Goal: Task Accomplishment & Management: Manage account settings

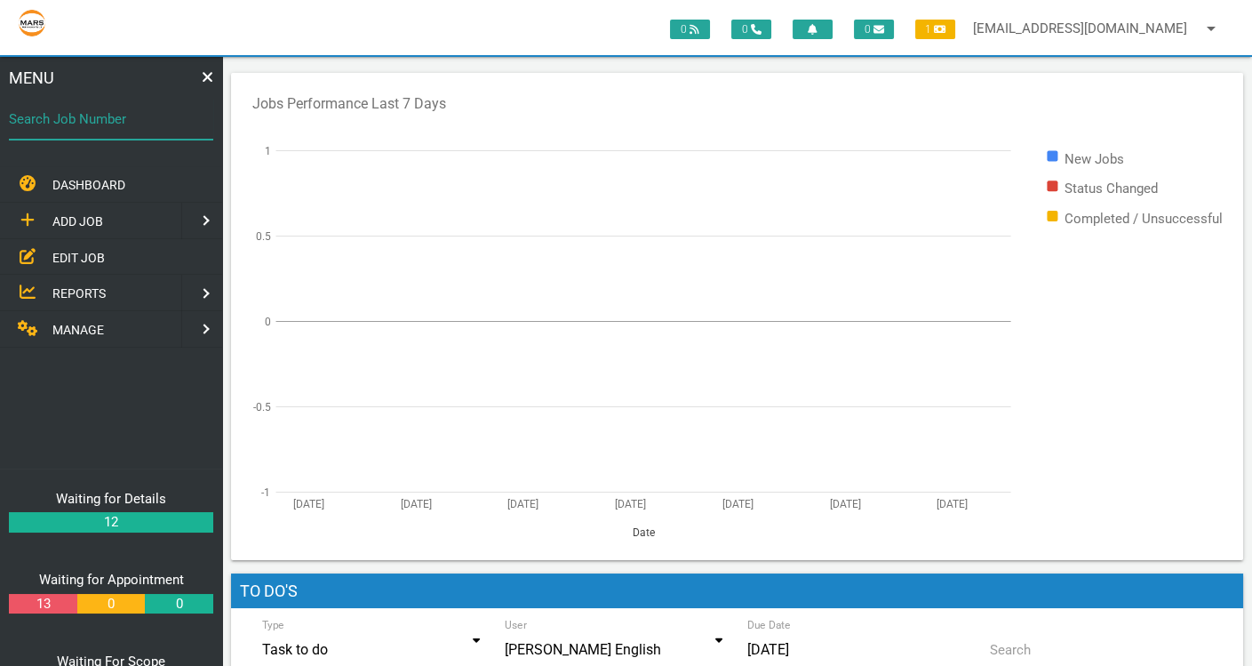
click at [82, 137] on input "Search Job Number" at bounding box center [111, 119] width 204 height 41
type input "1775"
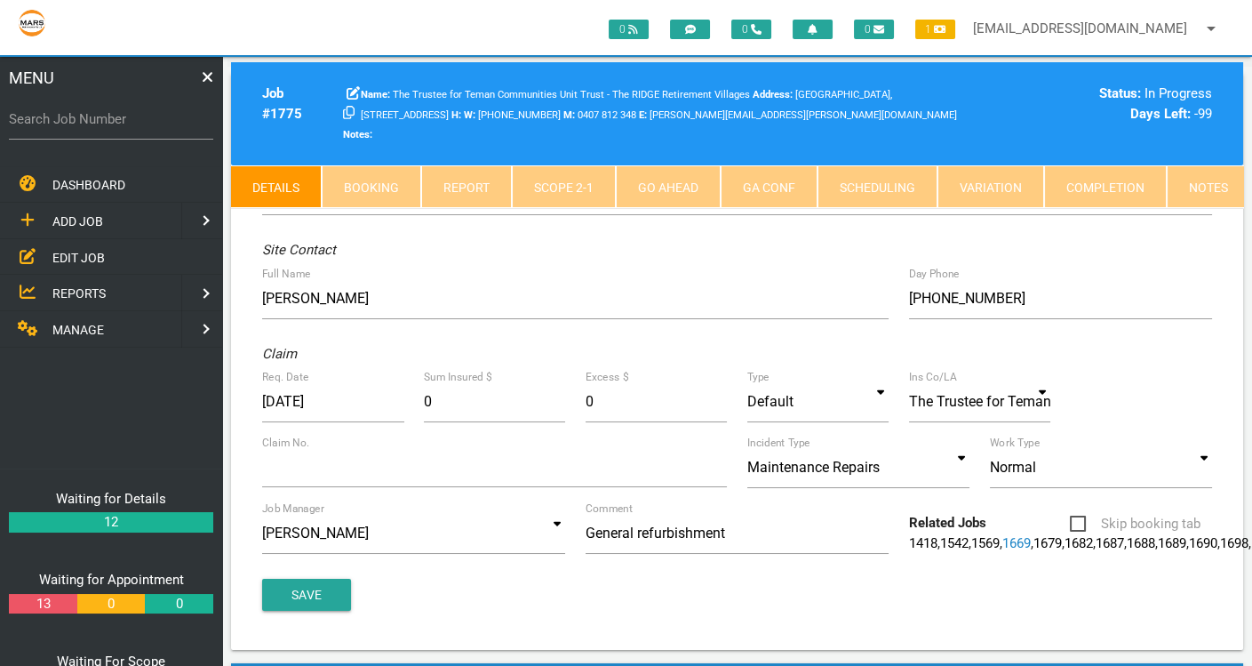
click at [565, 165] on link "Scope 2 - 1" at bounding box center [564, 186] width 104 height 43
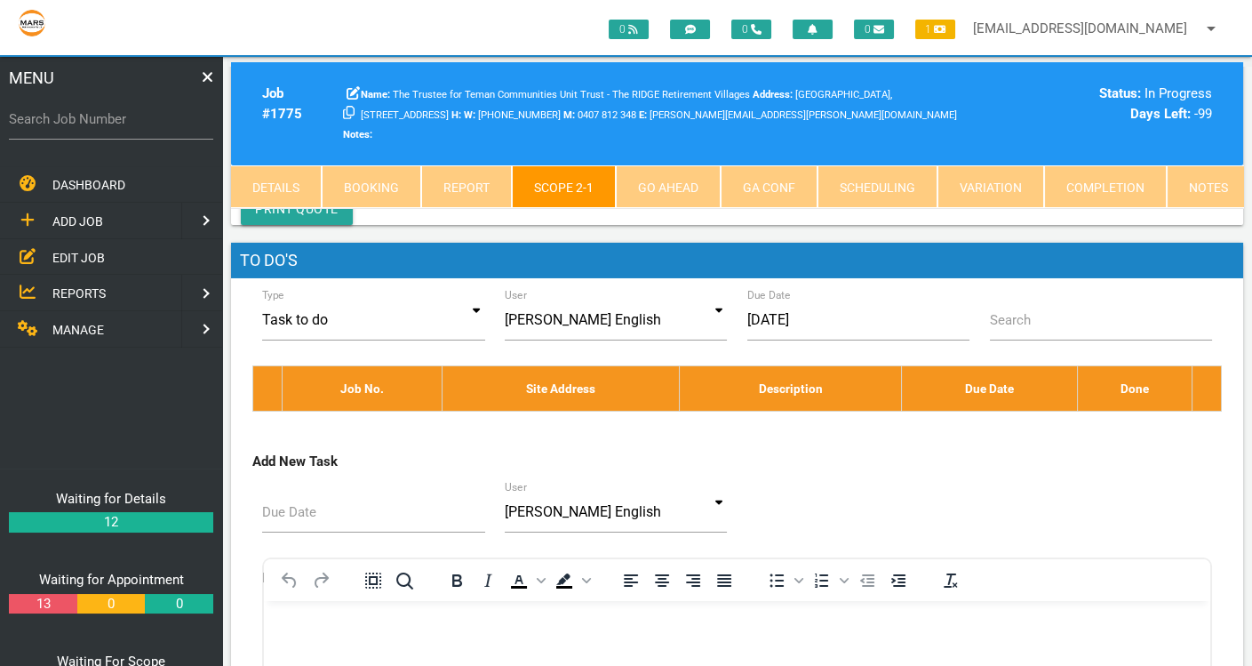
scroll to position [10465, 0]
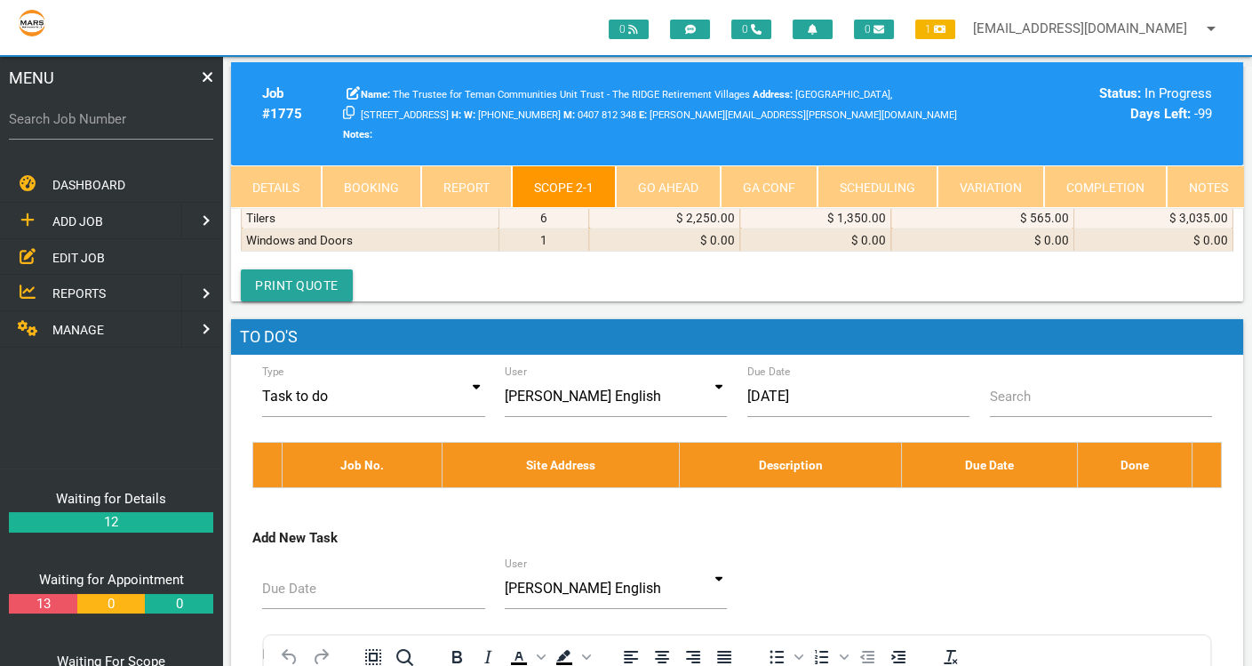
select select "MISCELLANEOUS"
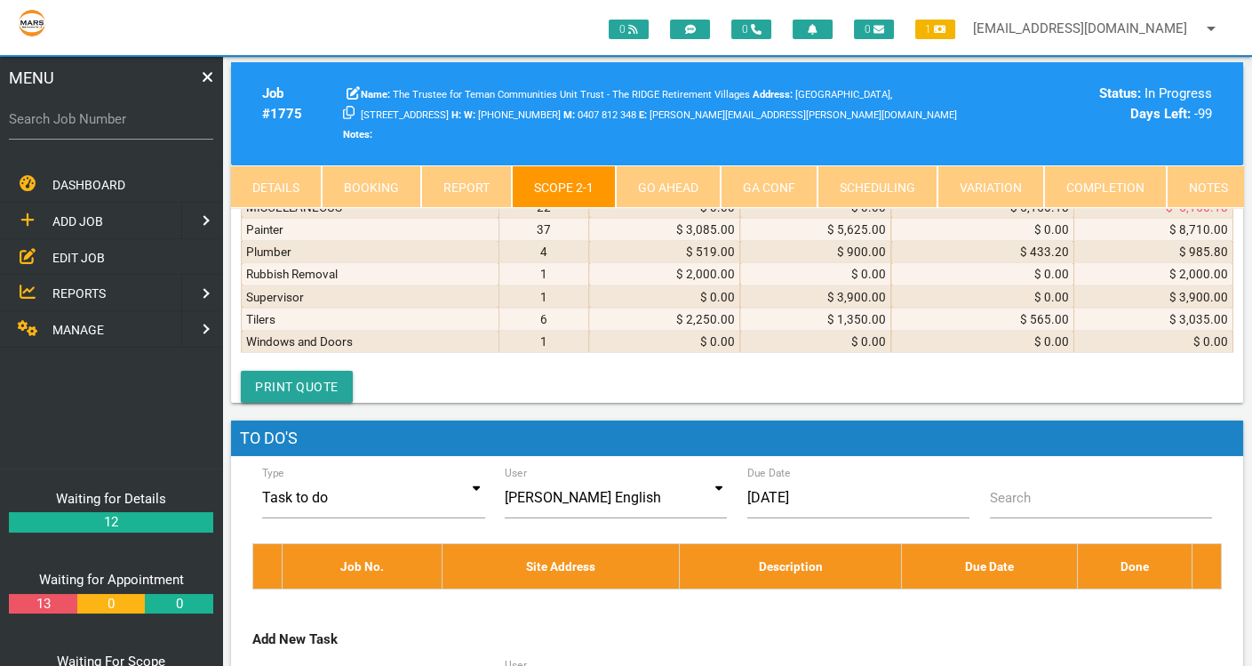
scroll to position [0, 0]
type textarea "BUNNINGS INVOICE 7008/01201121 8/8/2025 Insect screen F/Glass Cyclone 1220mmx2m…"
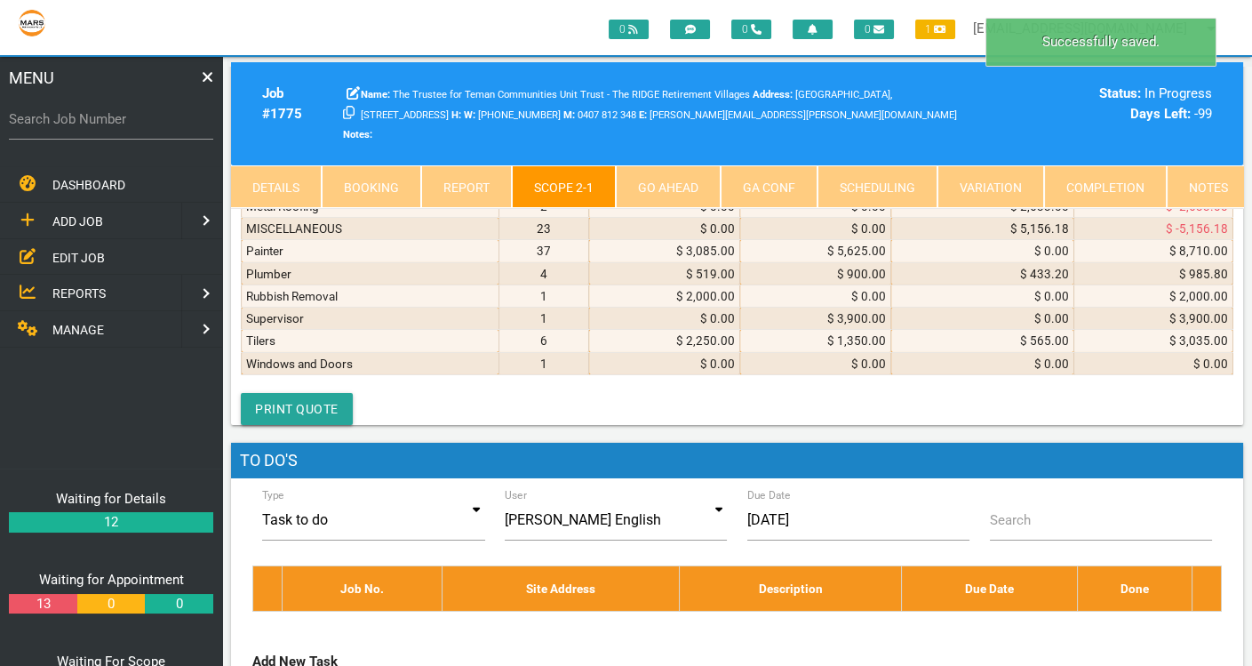
drag, startPoint x: 835, startPoint y: 458, endPoint x: 939, endPoint y: 456, distance: 104.0
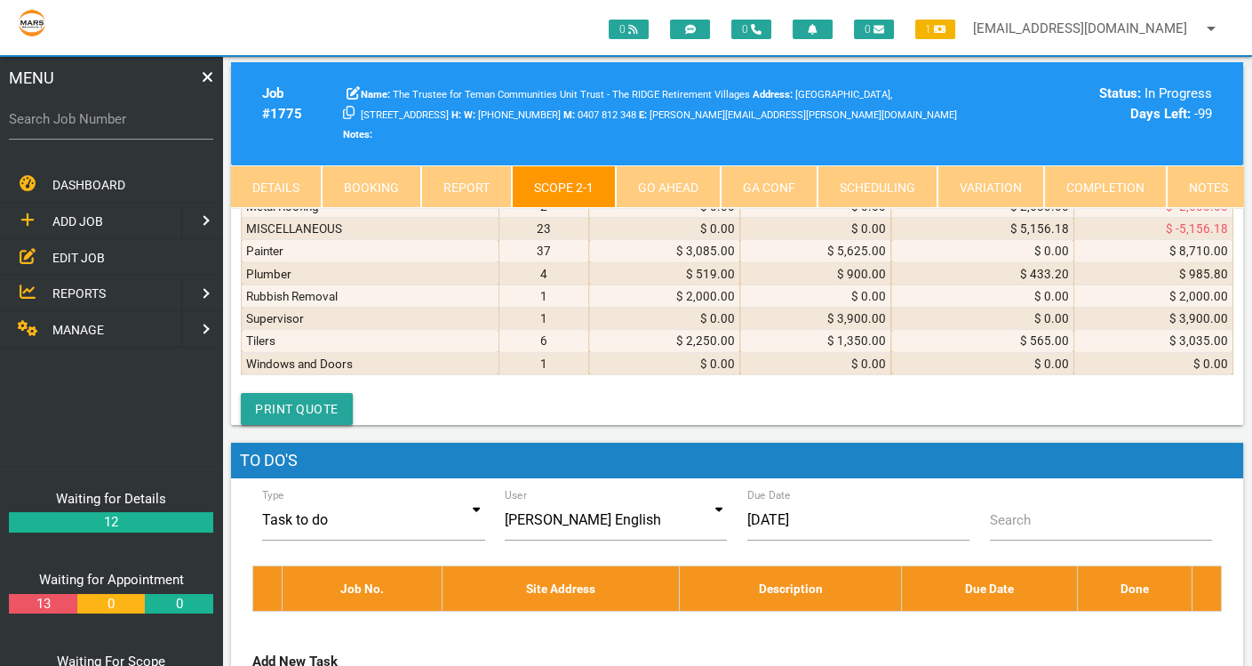
scroll to position [0, 463]
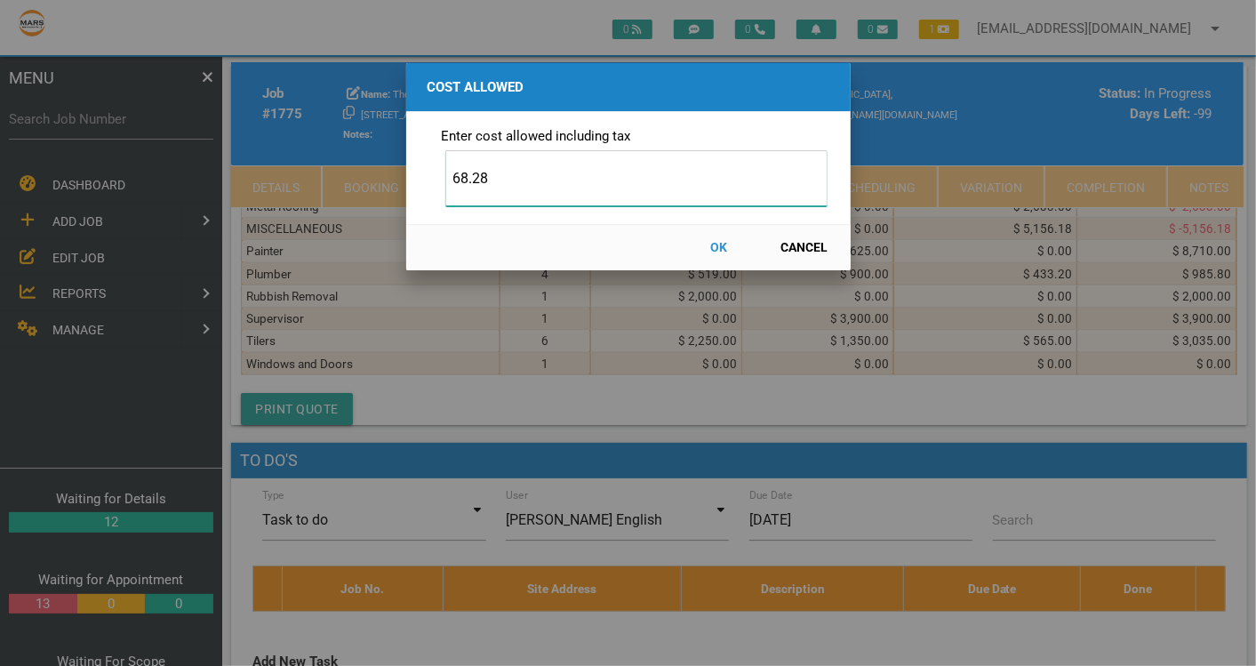
type input "68.28"
click at [726, 250] on button "OK" at bounding box center [719, 247] width 78 height 31
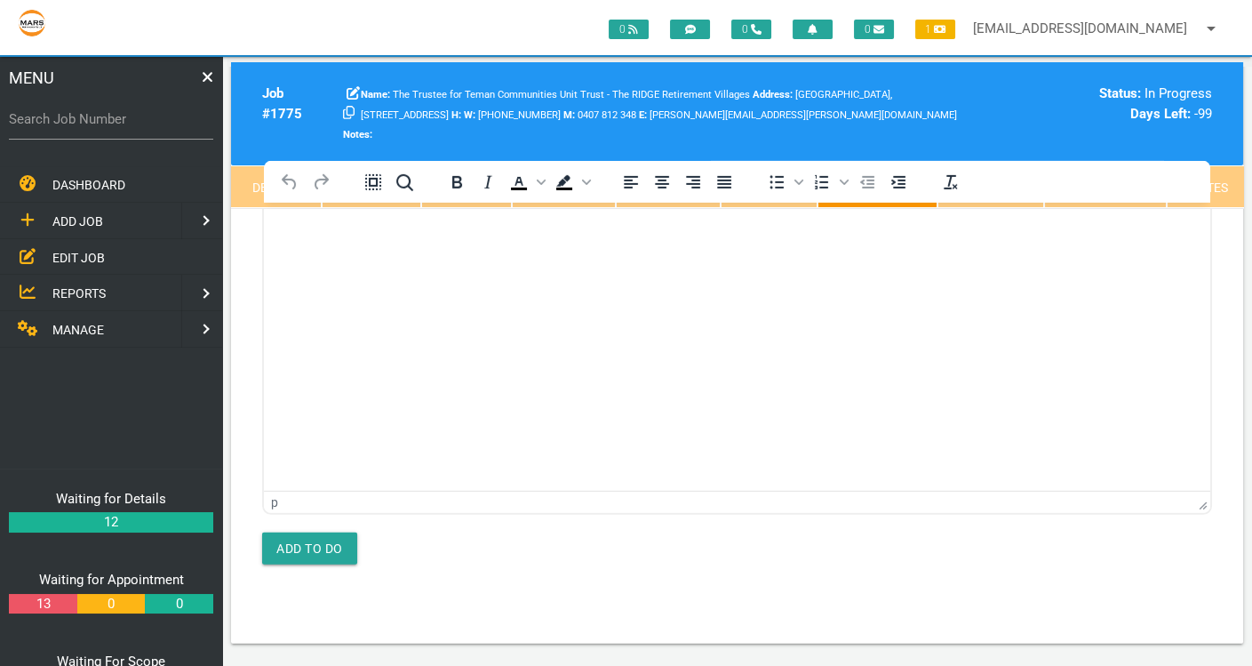
scroll to position [0, 0]
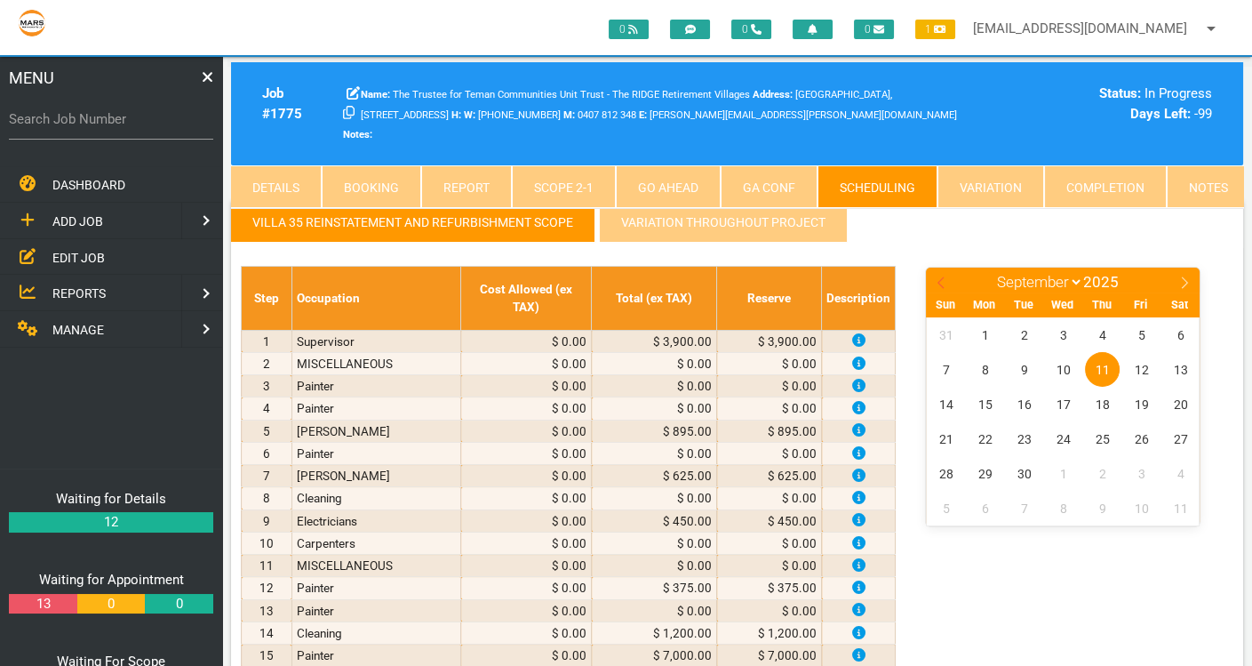
click at [937, 278] on icon at bounding box center [941, 282] width 12 height 12
select select "7"
click at [1145, 365] on span "8" at bounding box center [1141, 369] width 35 height 35
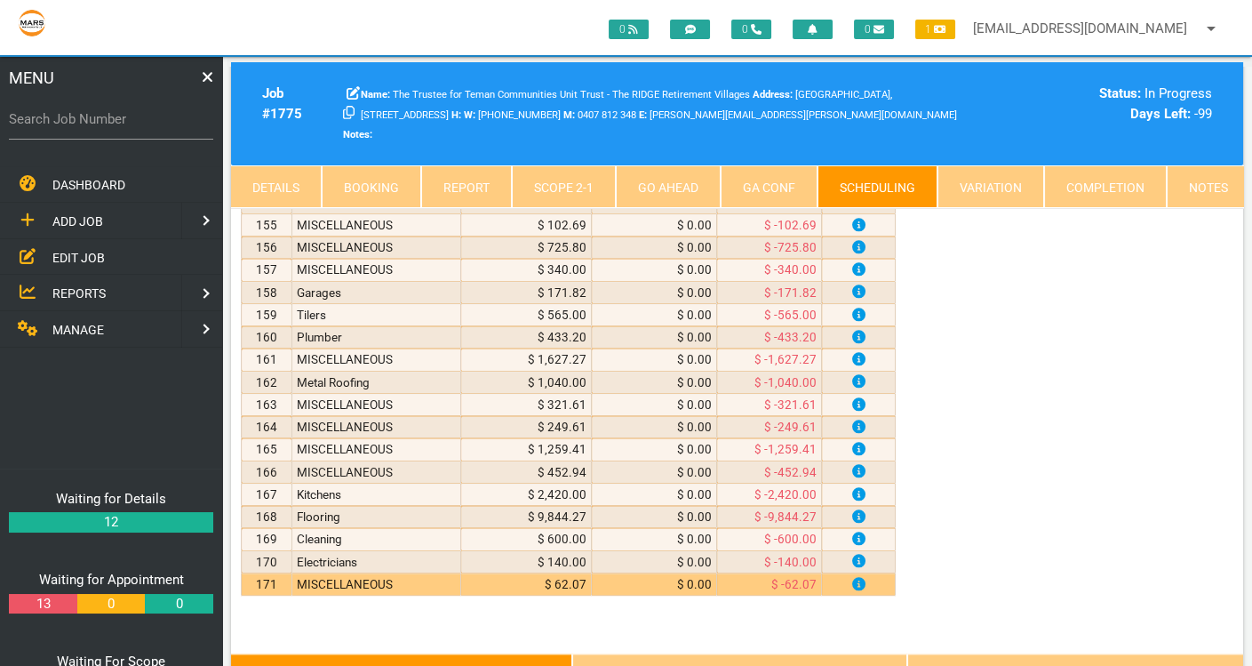
scroll to position [3949, 0]
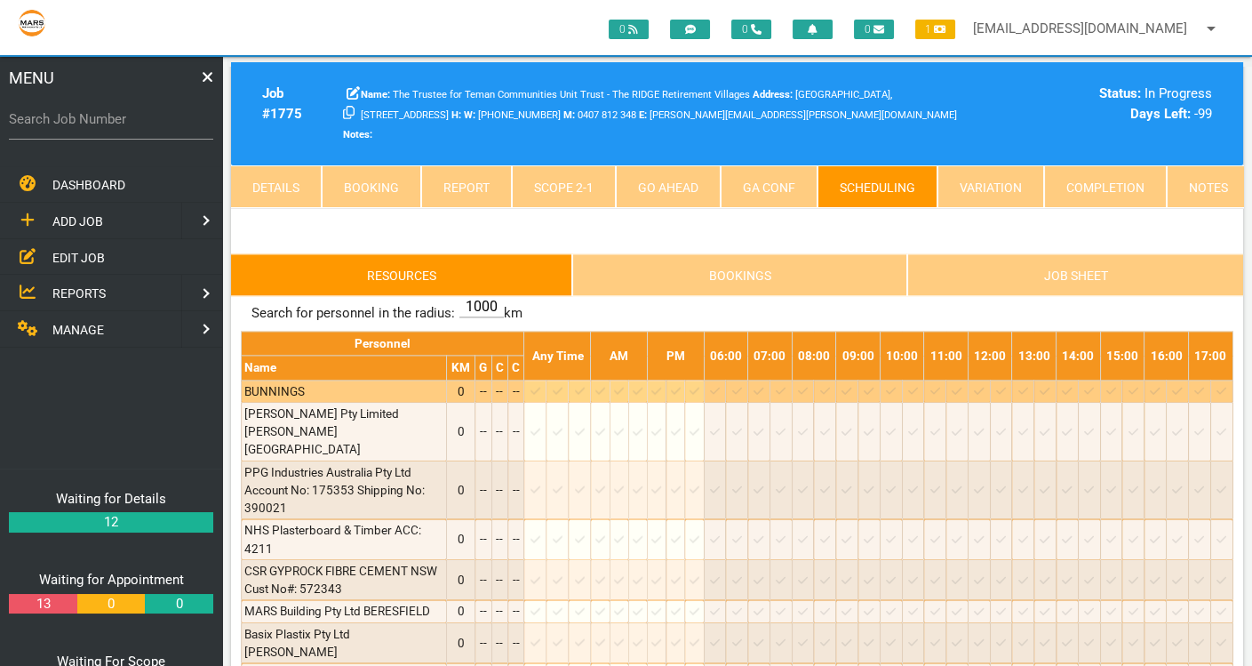
click at [540, 385] on icon at bounding box center [535, 391] width 10 height 12
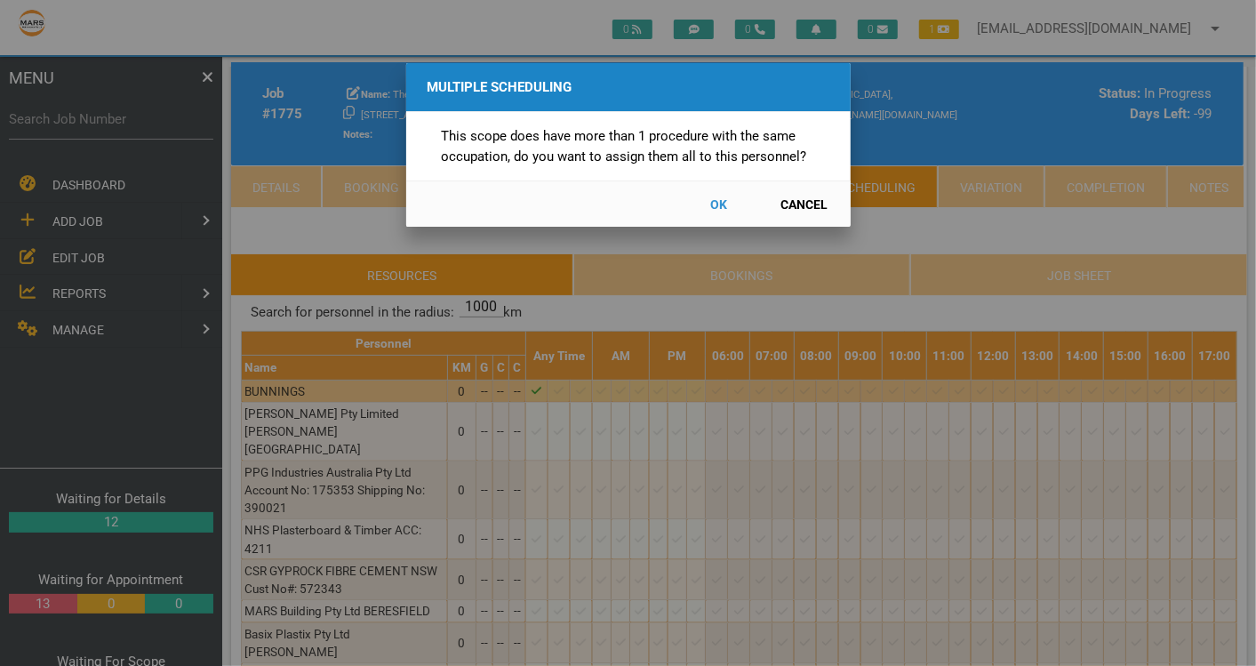
click at [806, 201] on button "Cancel" at bounding box center [804, 203] width 78 height 31
click at [539, 164] on div "This scope does have more than 1 procedure with the same occupation, do you wan…" at bounding box center [628, 146] width 402 height 68
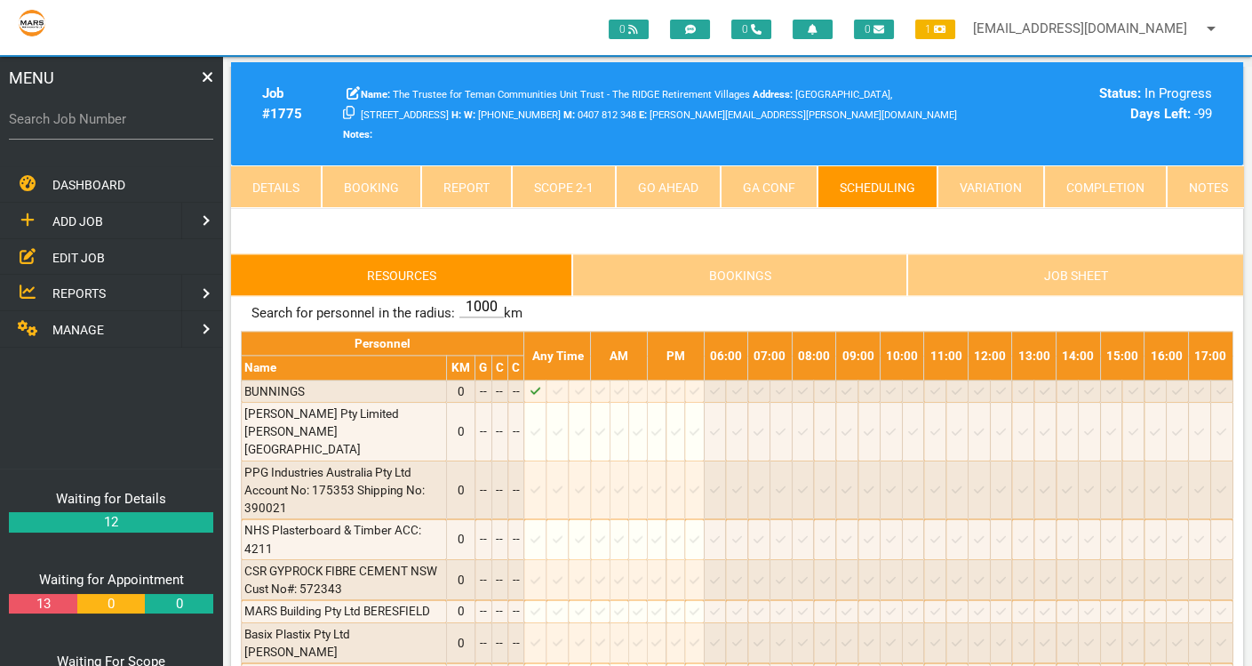
click at [540, 168] on link "Scope 2 - 1" at bounding box center [564, 186] width 104 height 43
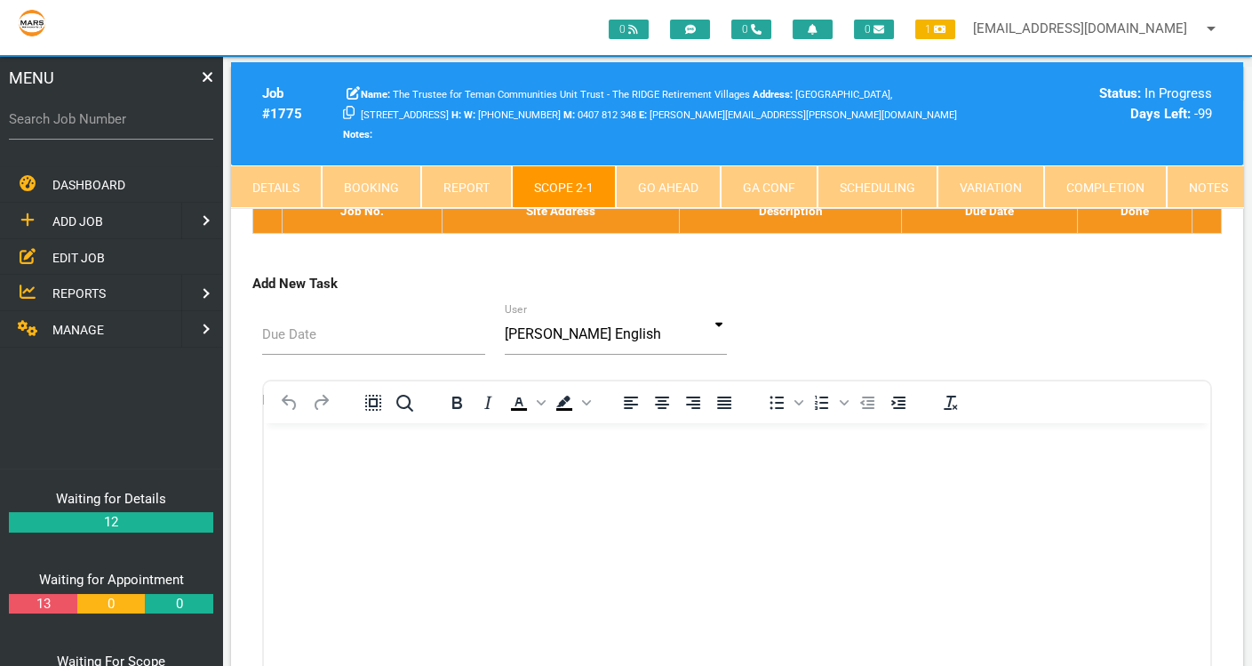
scroll to position [10545, 0]
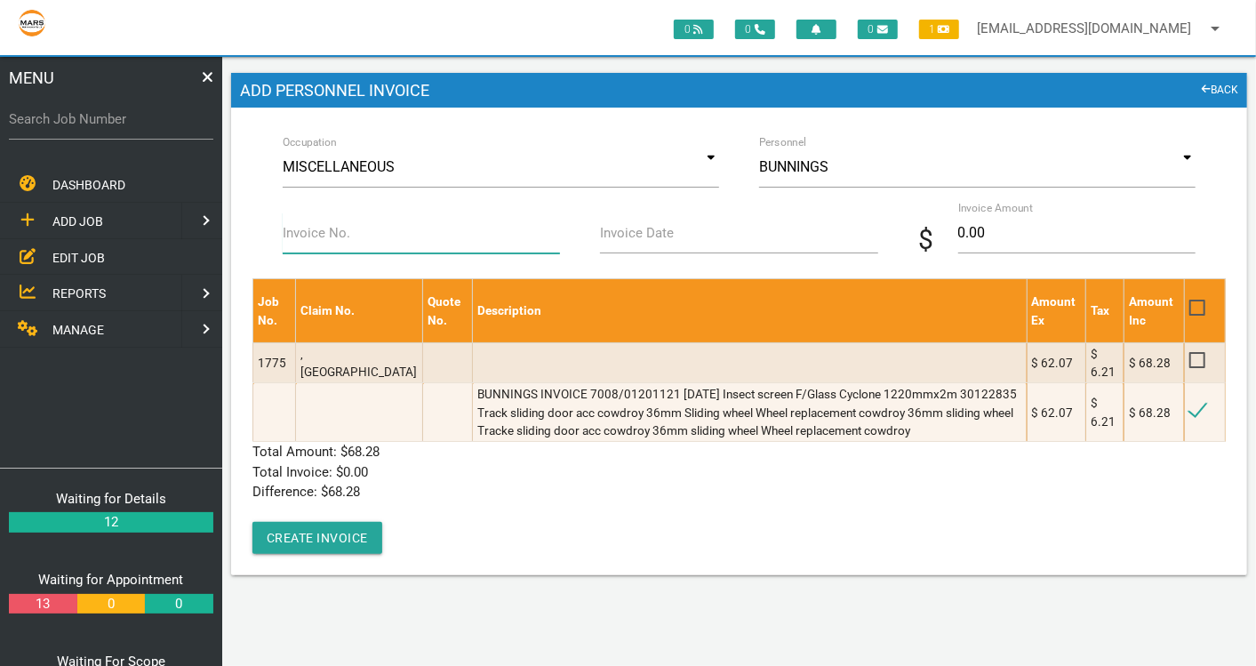
click at [406, 223] on input "Invoice No." at bounding box center [422, 232] width 278 height 41
type input "7088/01201121"
click at [639, 236] on label "Invoice Date" at bounding box center [637, 233] width 74 height 20
click at [639, 236] on input "Invoice Date" at bounding box center [739, 232] width 278 height 41
click at [637, 230] on input "Invoice Date" at bounding box center [739, 232] width 278 height 41
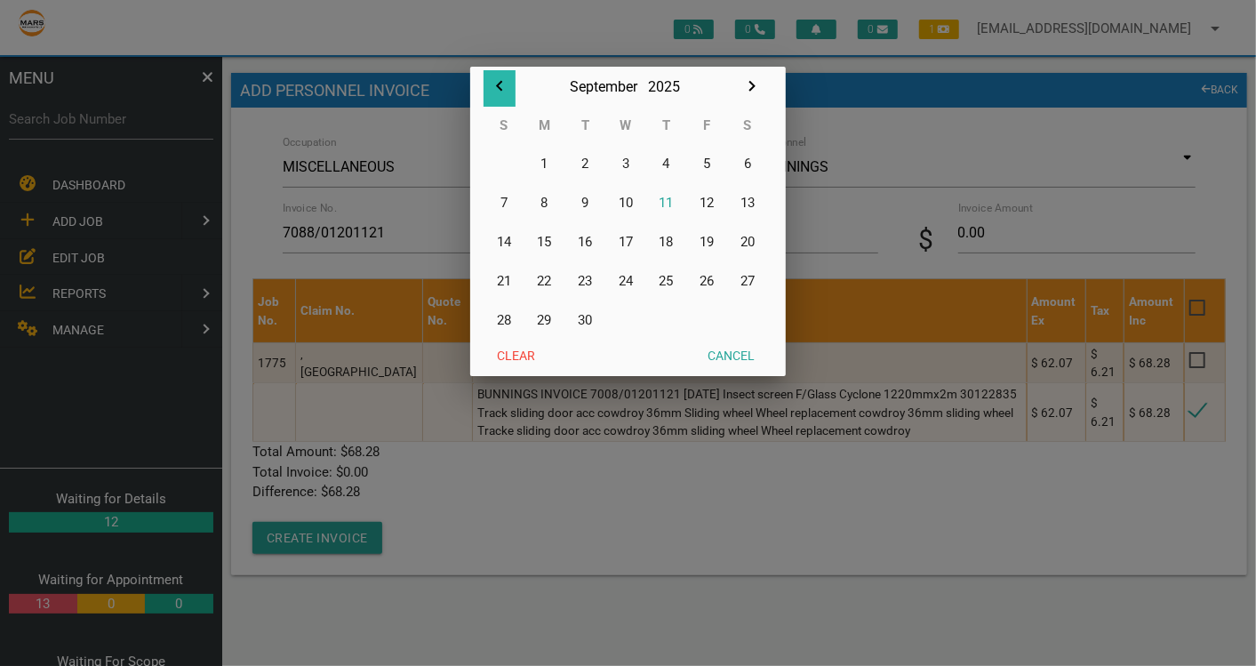
click at [499, 86] on icon "button" at bounding box center [499, 86] width 21 height 21
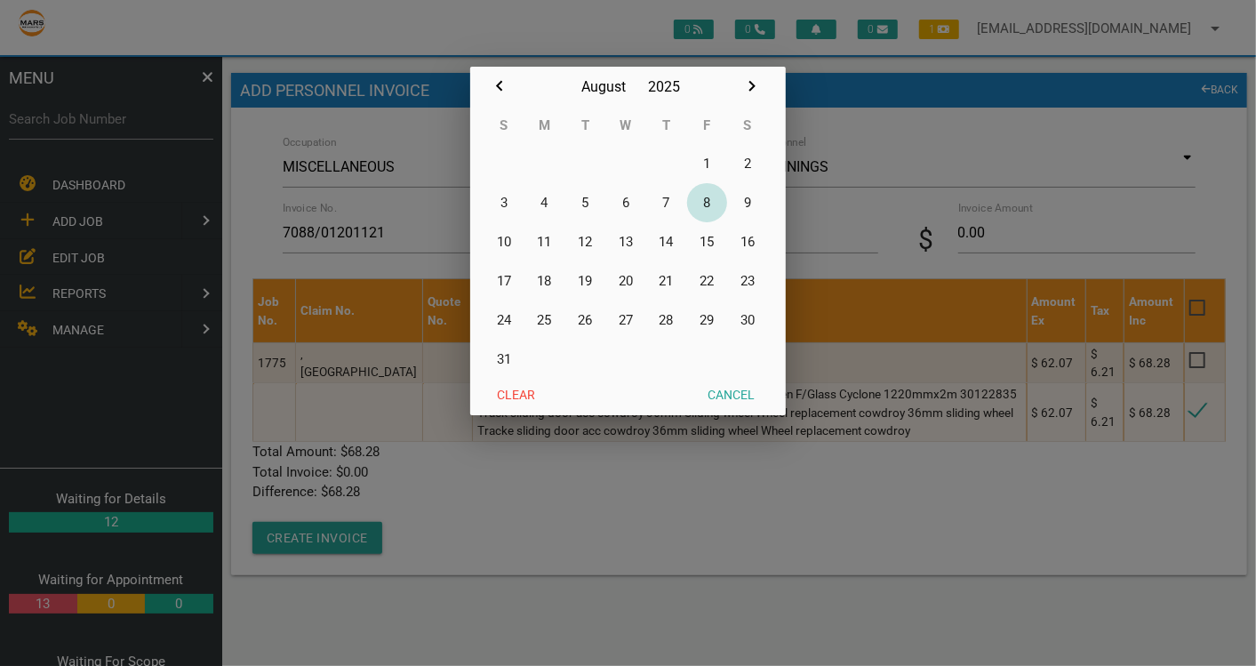
click at [706, 203] on button "8" at bounding box center [707, 202] width 41 height 39
type input "08/08/2025"
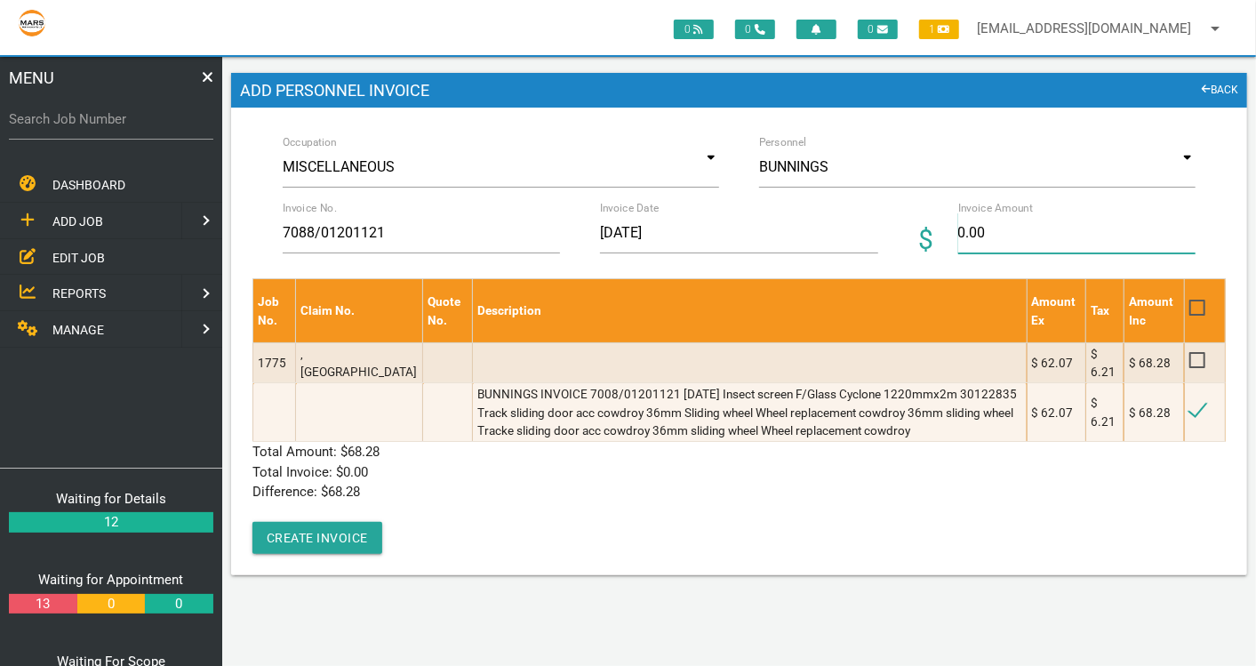
click at [1005, 227] on input "0.00" at bounding box center [1077, 232] width 238 height 41
type input "68.28"
drag, startPoint x: 498, startPoint y: 457, endPoint x: 453, endPoint y: 455, distance: 44.5
click at [498, 458] on p "Total Amount: $ 68.28" at bounding box center [738, 452] width 973 height 20
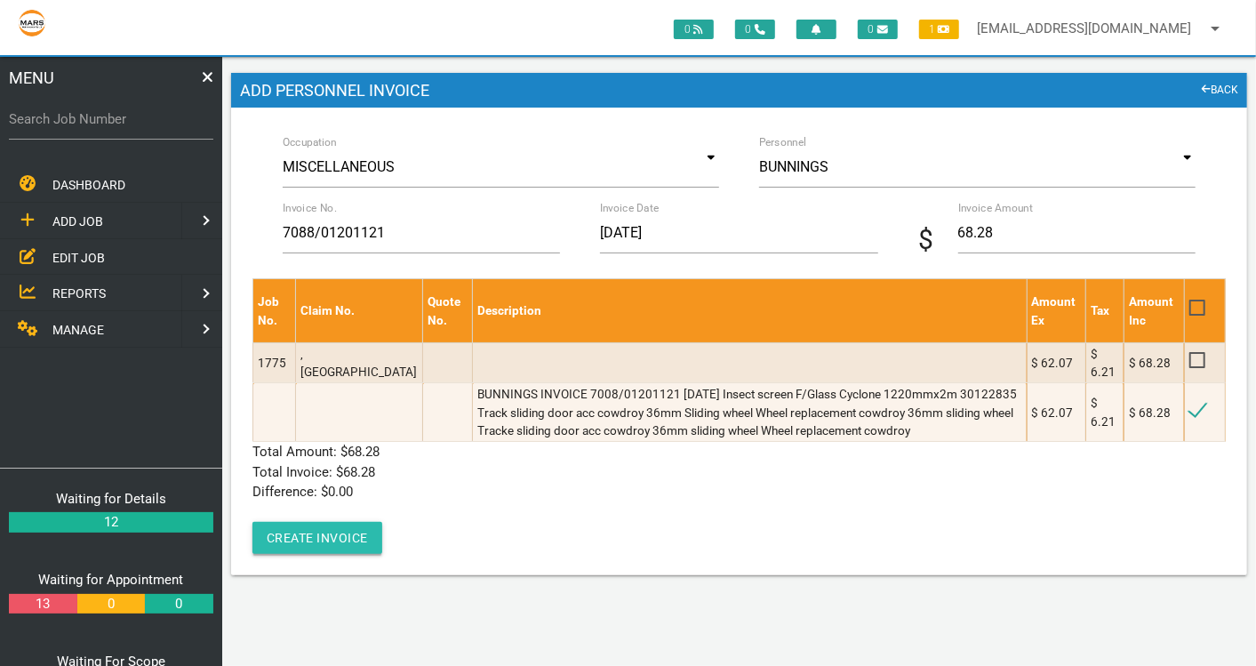
click at [344, 529] on button "Create Invoice" at bounding box center [317, 538] width 130 height 32
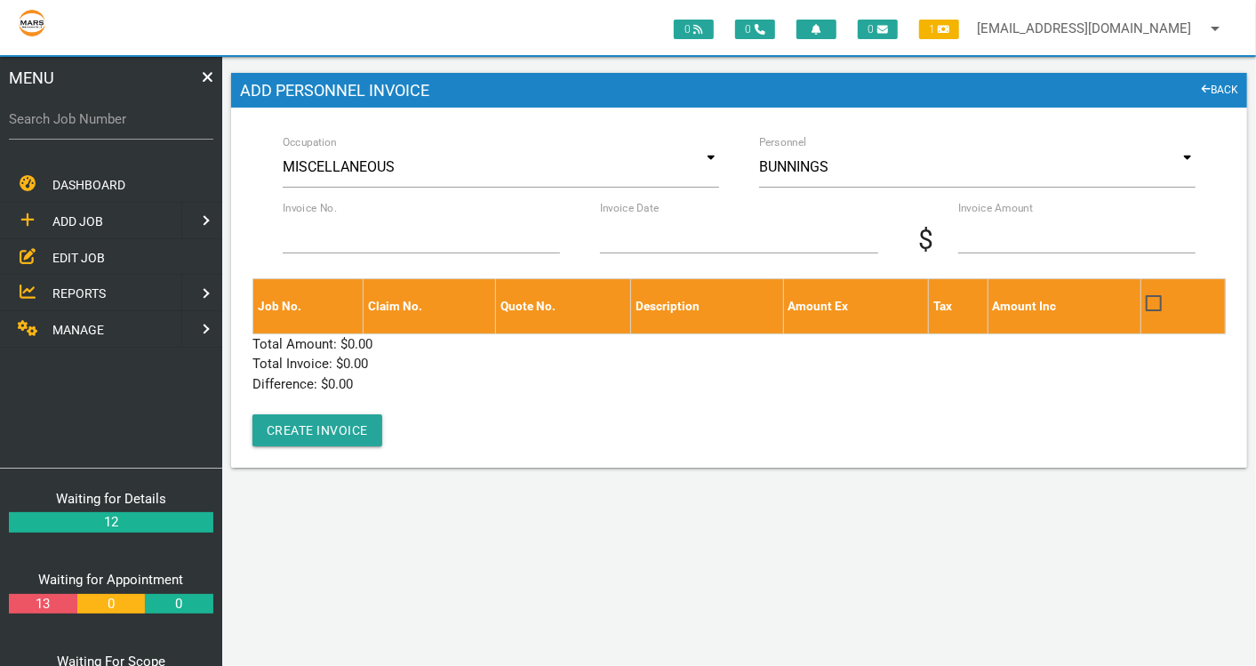
click at [87, 116] on label "Search Job Number" at bounding box center [111, 119] width 204 height 20
click at [87, 116] on input "Search Job Number" at bounding box center [111, 119] width 204 height 41
type input "1746"
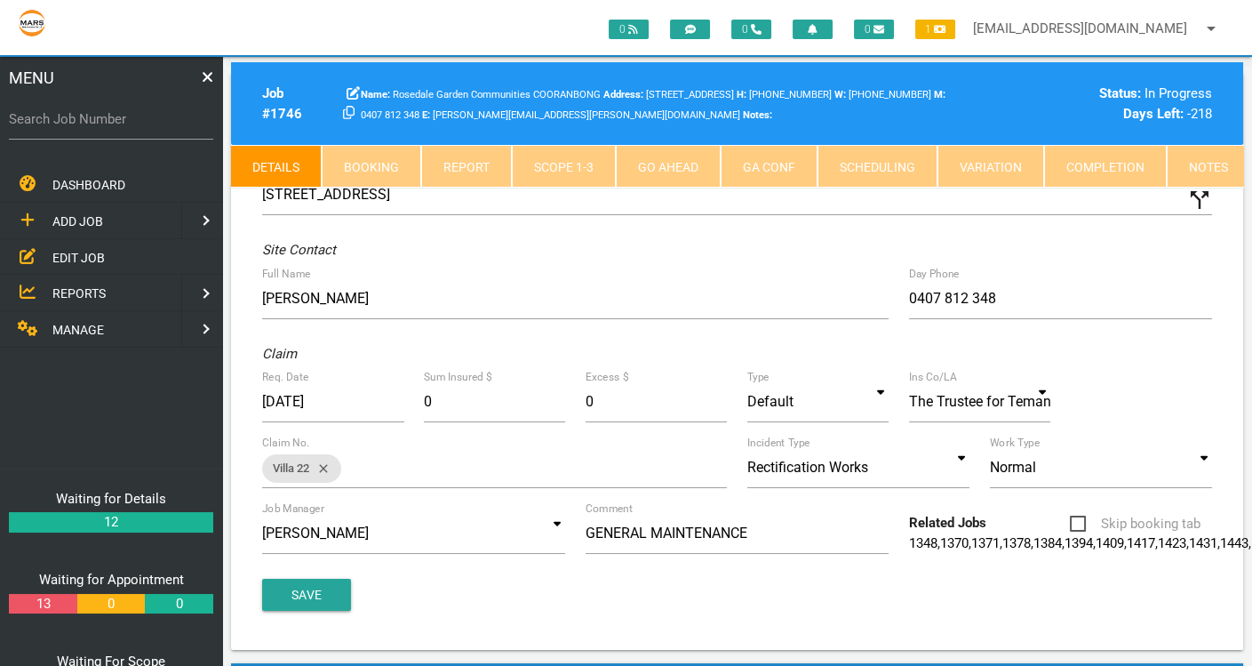
click at [578, 167] on link "Scope 1 - 3" at bounding box center [564, 166] width 104 height 43
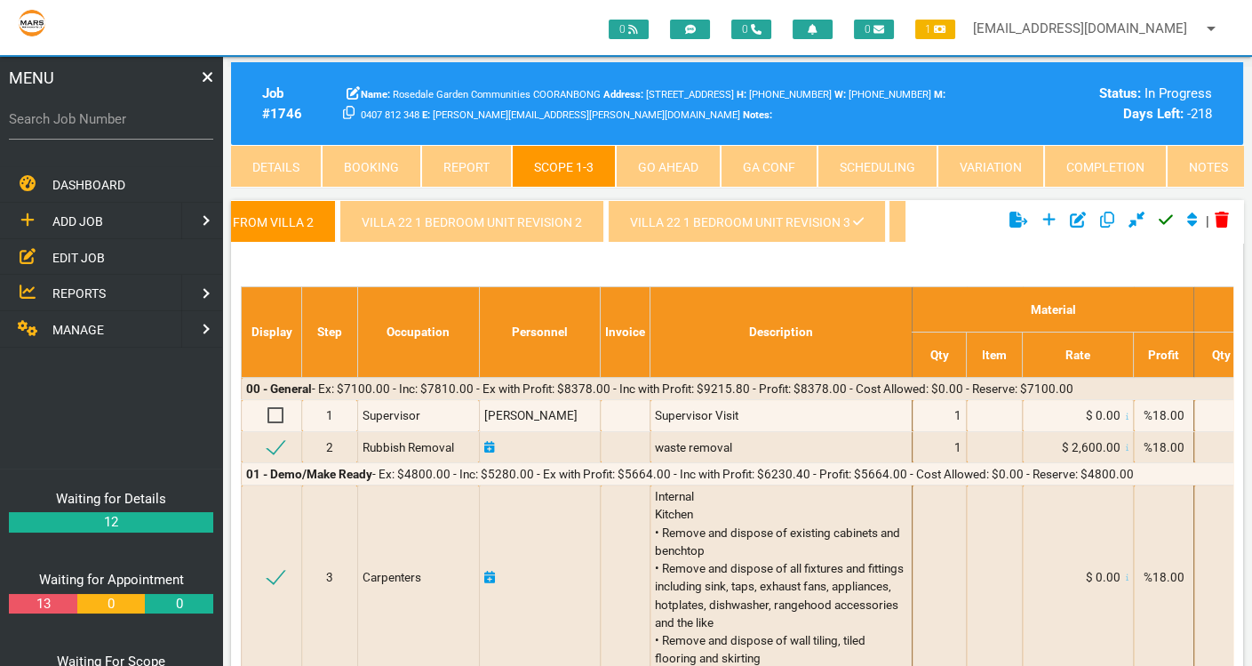
scroll to position [0, 330]
click at [746, 239] on link "Villa 22 1 Bedroom Unit revision 3" at bounding box center [741, 221] width 277 height 43
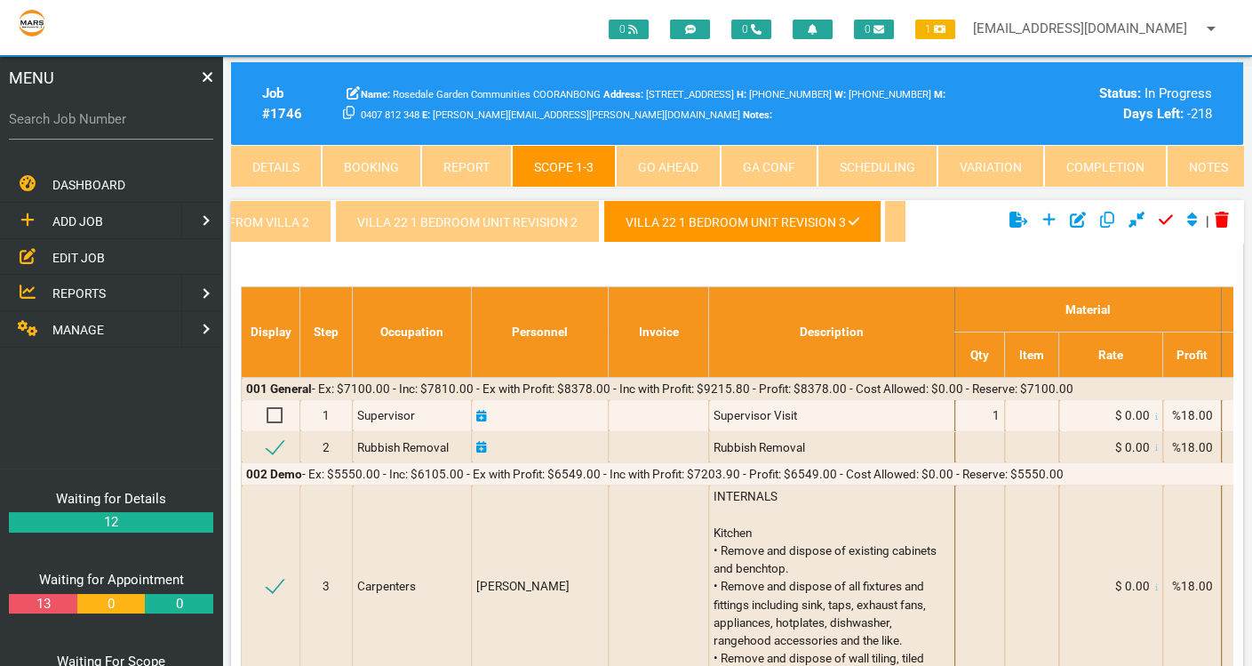
click at [746, 224] on link "Villa 22 1 Bedroom Unit revision 3" at bounding box center [741, 221] width 277 height 43
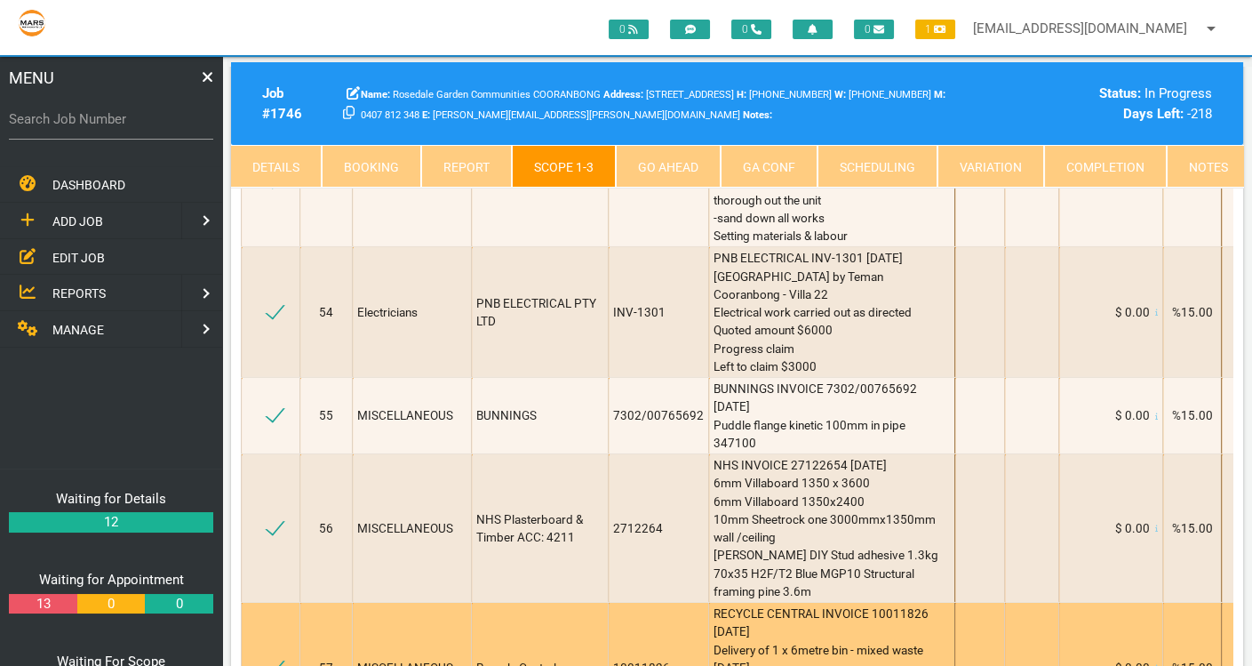
scroll to position [9675, 0]
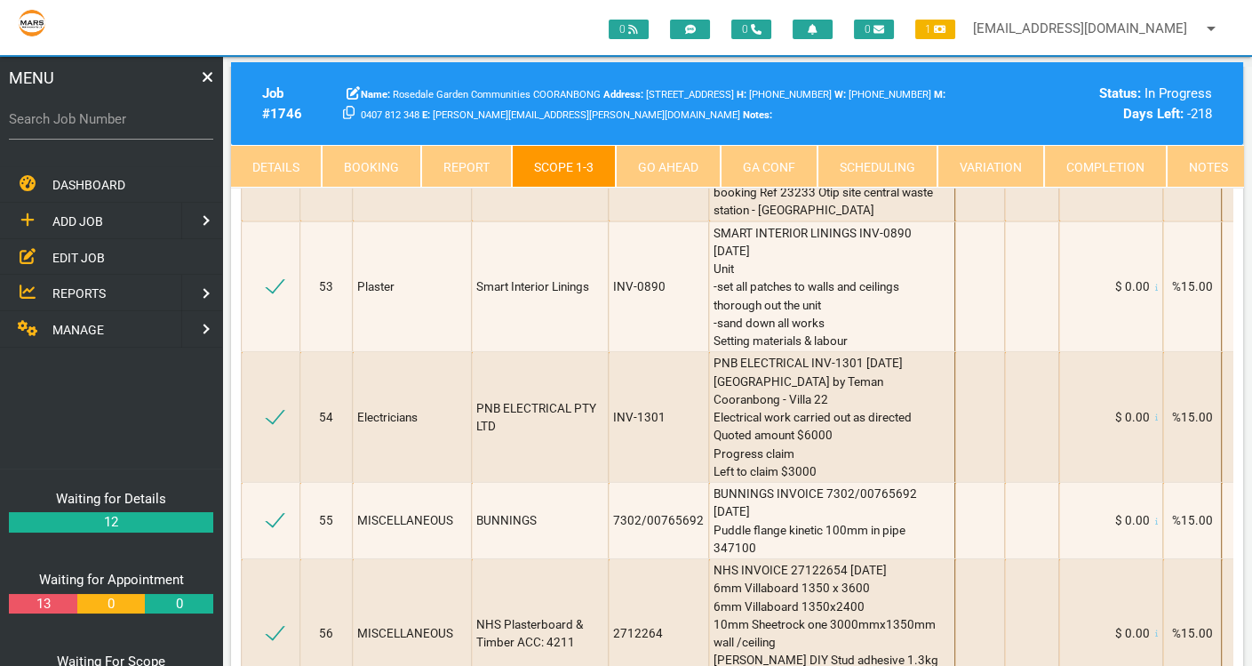
scroll to position [0, 0]
type textarea "BUNNINGS INVOICE 7302/00878033 14/8/2025 Sand River Bastion 20kg"
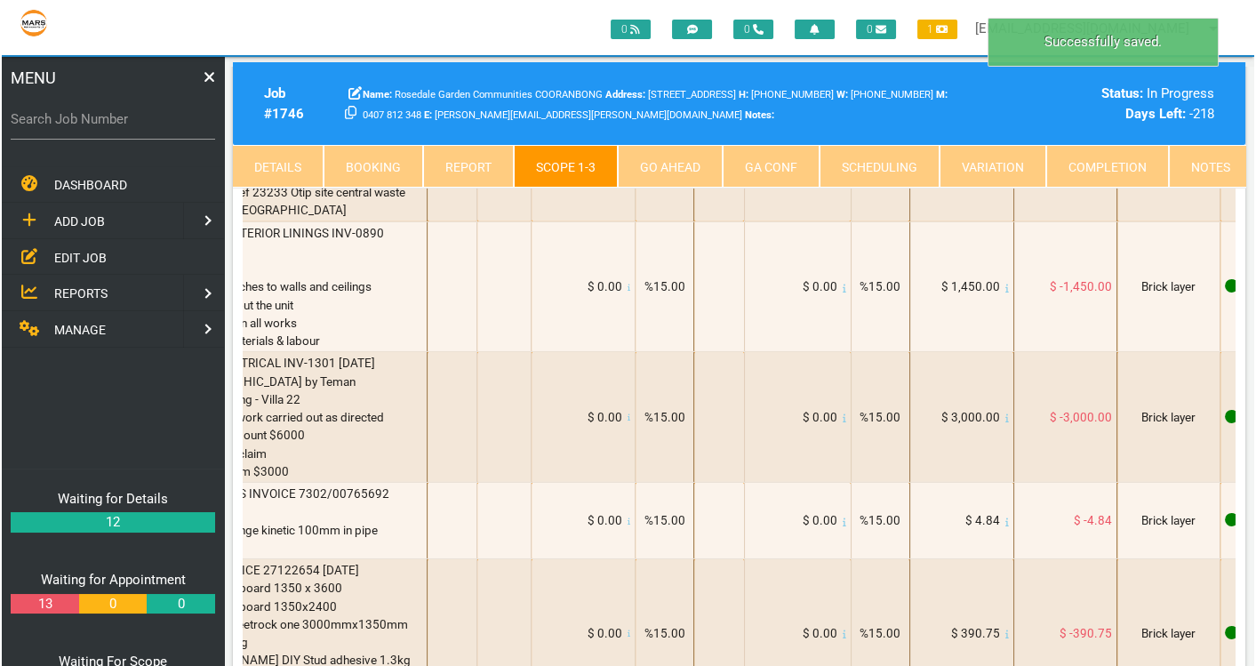
scroll to position [0, 607]
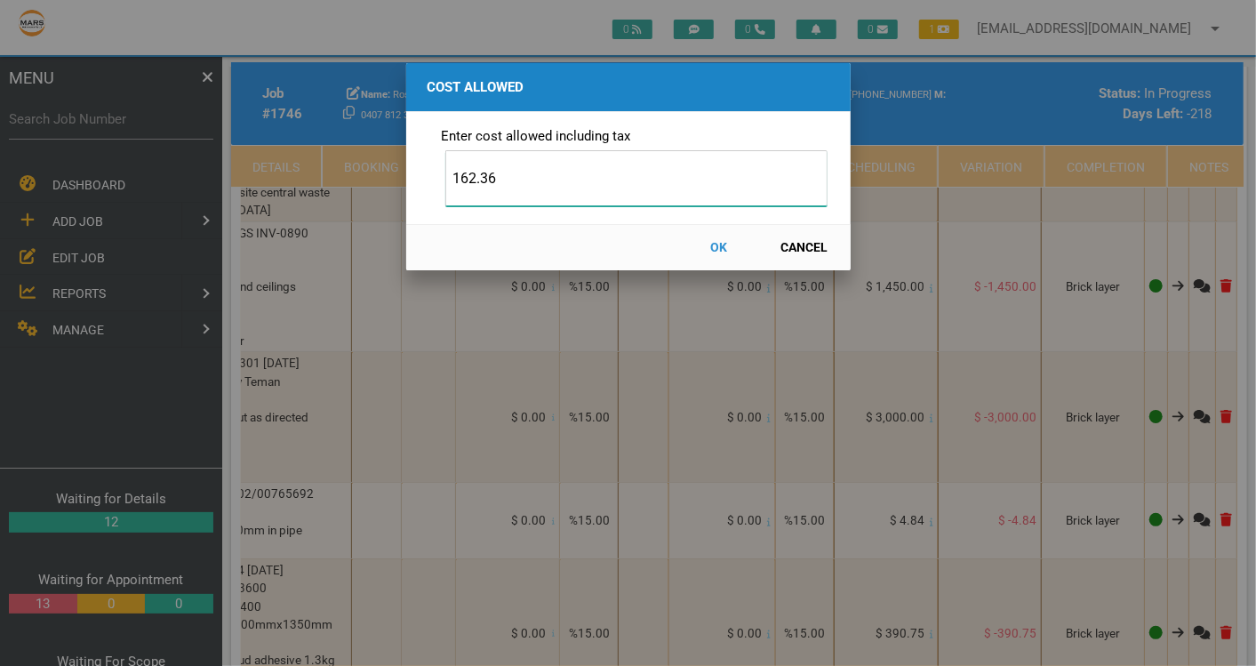
type input "162.36"
click at [717, 251] on button "OK" at bounding box center [719, 247] width 78 height 31
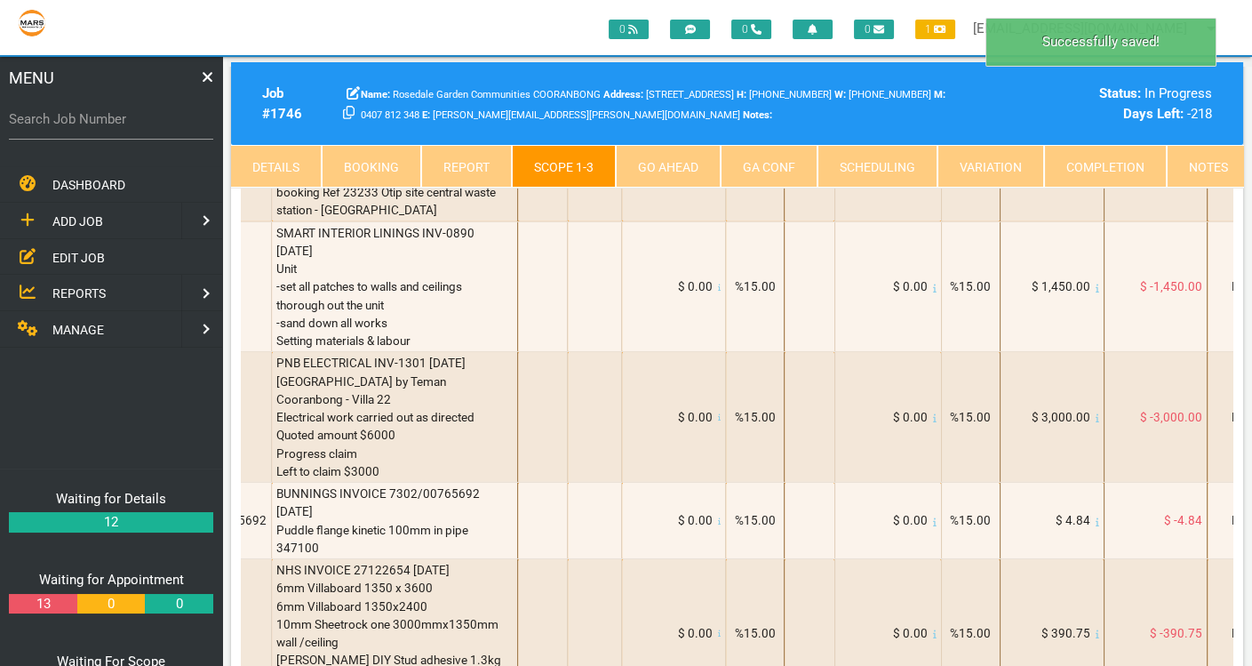
scroll to position [0, 0]
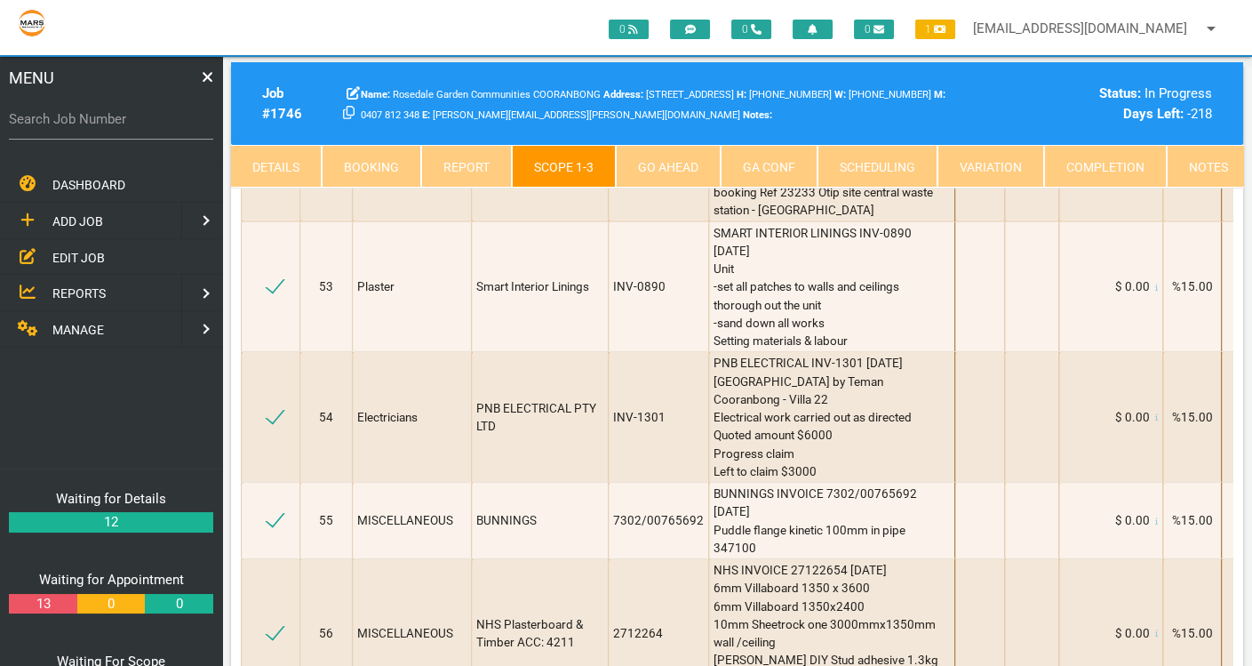
select select "8"
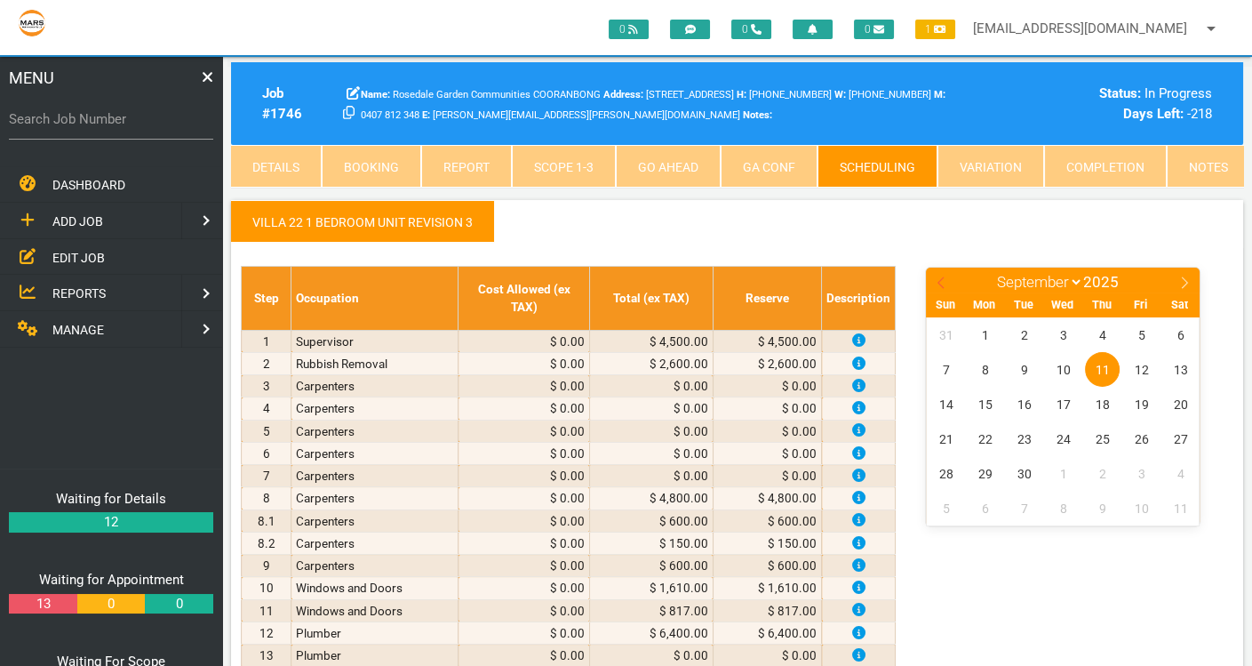
click at [939, 274] on span at bounding box center [941, 279] width 30 height 25
select select "7"
click at [1139, 368] on span "8" at bounding box center [1141, 369] width 35 height 35
click at [1103, 402] on span "14" at bounding box center [1102, 404] width 35 height 35
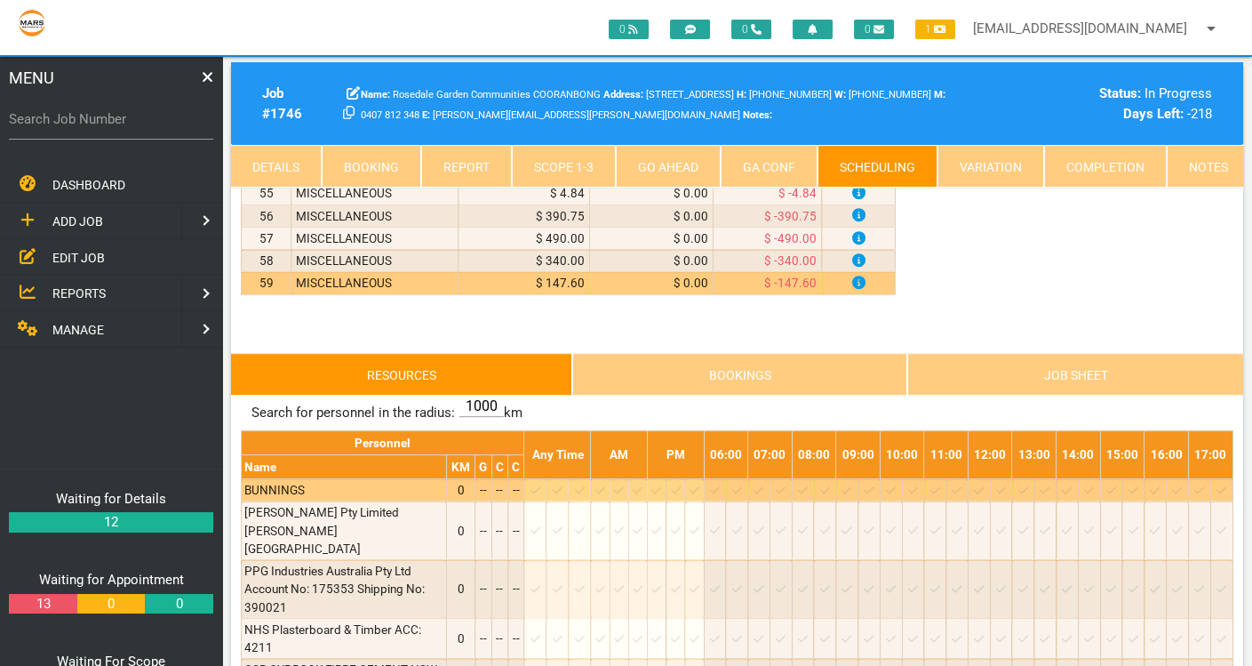
scroll to position [1579, 0]
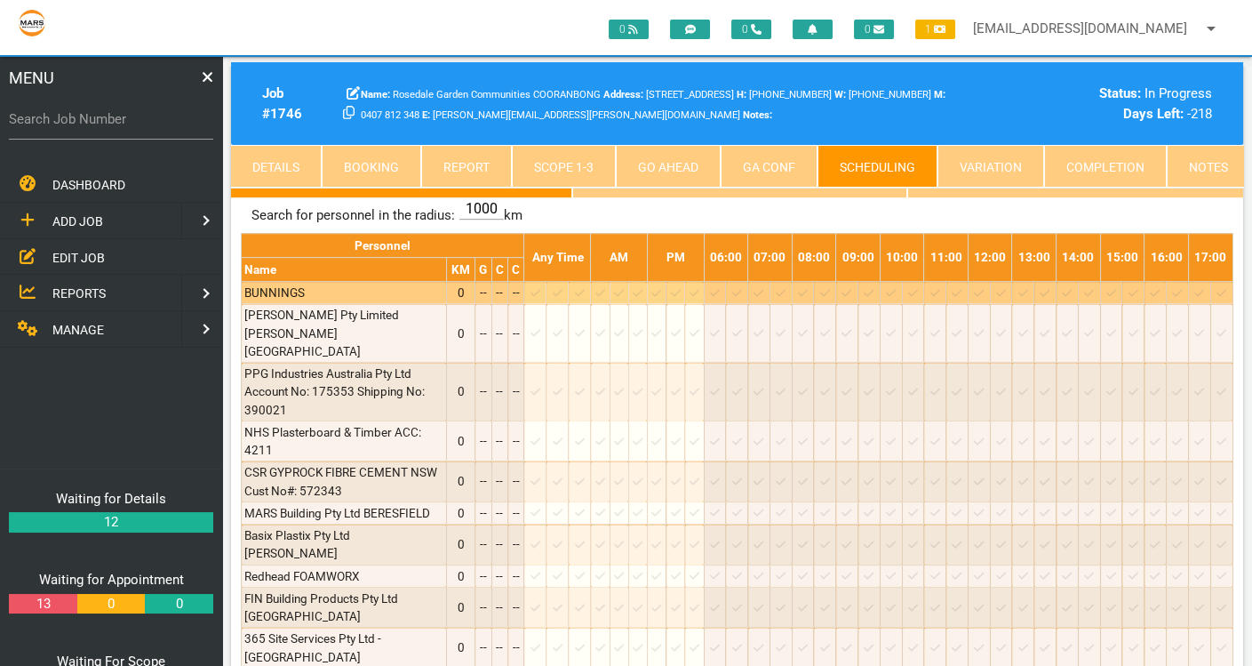
click at [540, 287] on icon at bounding box center [535, 293] width 10 height 12
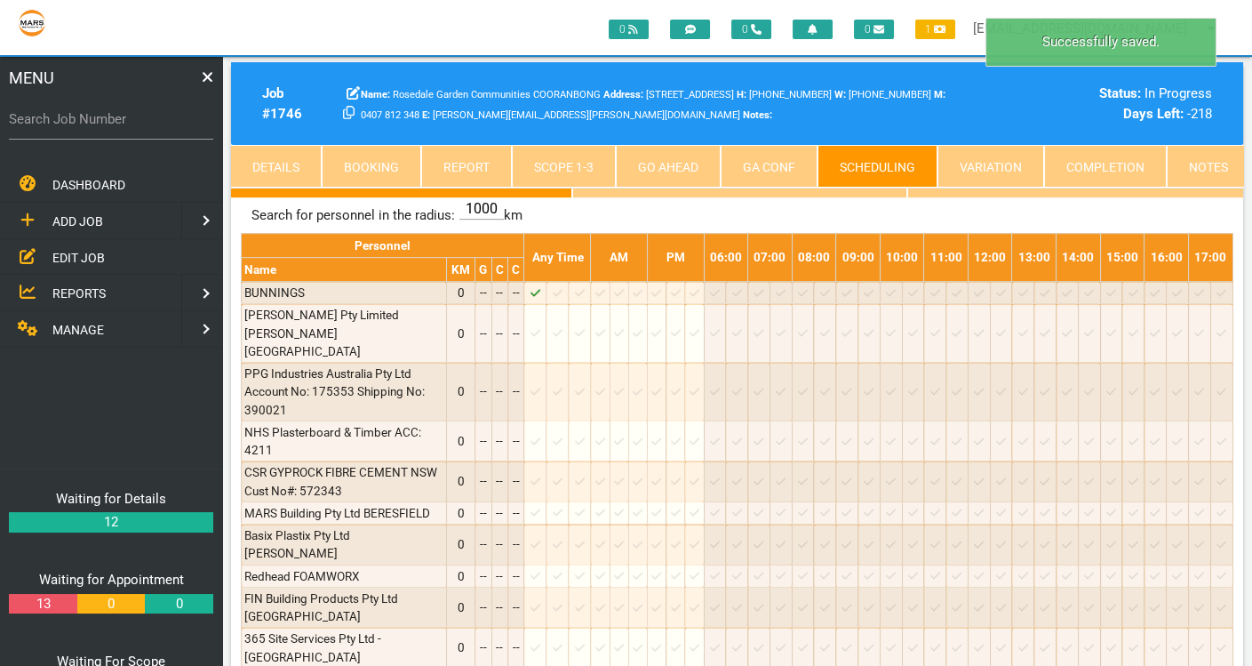
click at [555, 165] on link "Scope 1 - 3" at bounding box center [564, 166] width 104 height 43
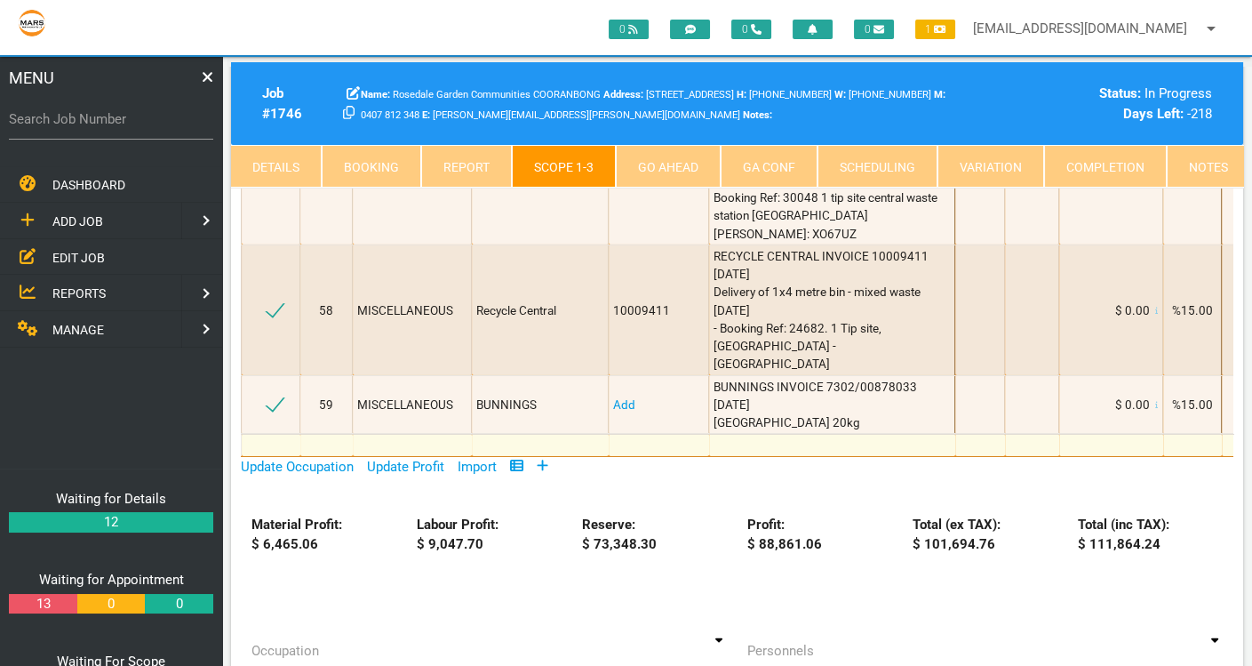
scroll to position [9774, 0]
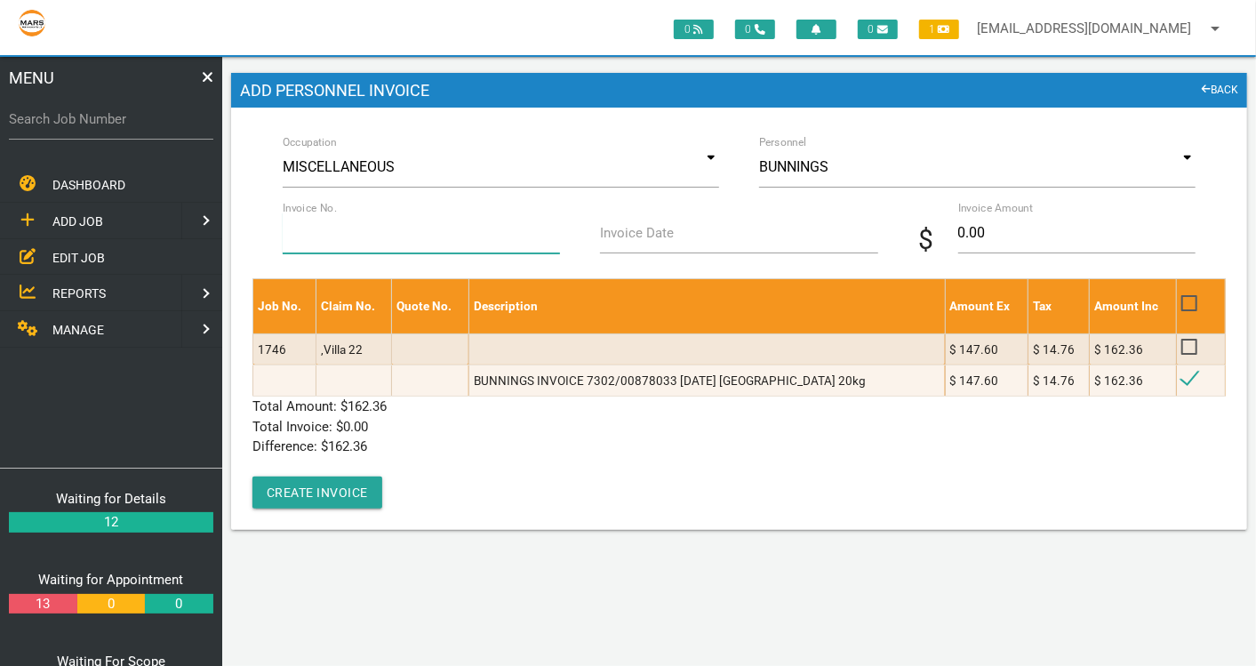
click at [367, 236] on input "Invoice No." at bounding box center [422, 232] width 278 height 41
type input "7302/00878033"
click at [660, 235] on label "Invoice Date" at bounding box center [637, 233] width 74 height 20
click at [660, 235] on input "Invoice Date" at bounding box center [739, 232] width 278 height 41
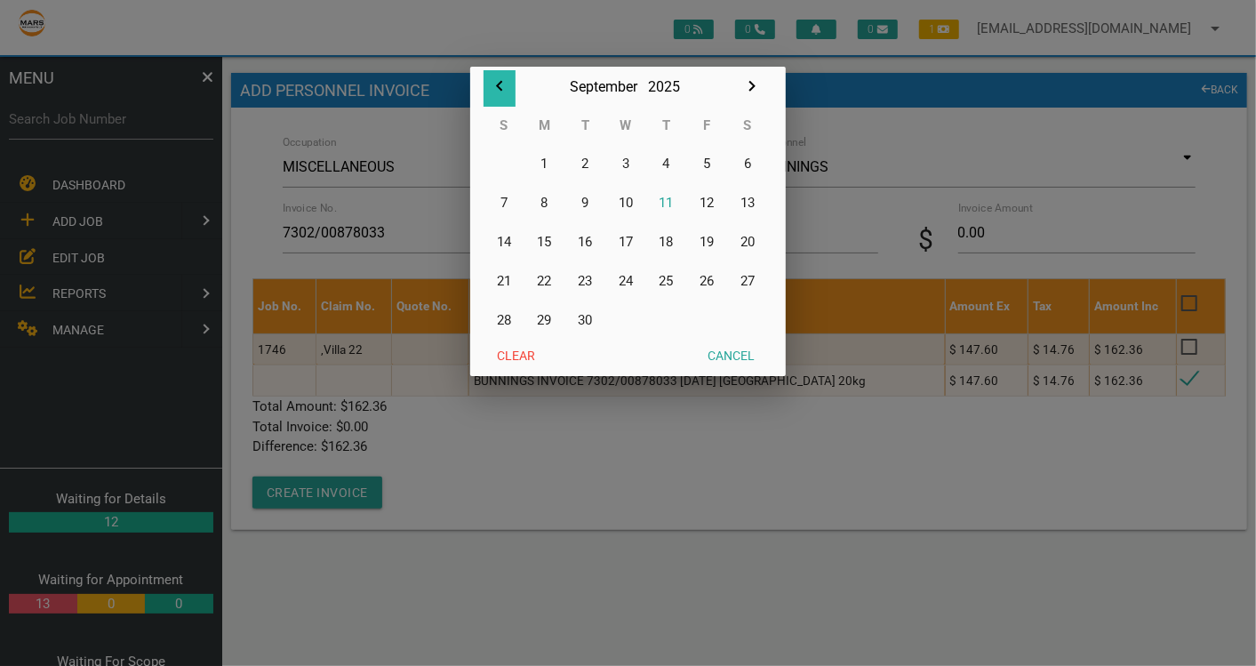
click at [503, 84] on icon "button" at bounding box center [499, 86] width 21 height 21
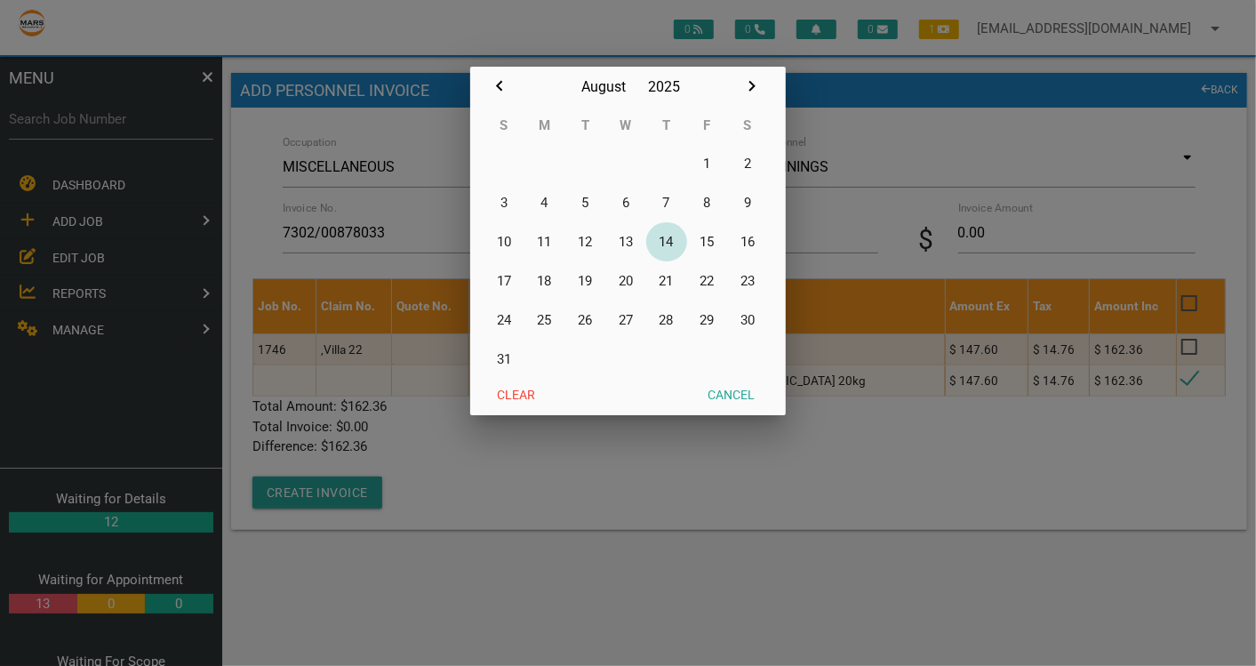
click at [665, 241] on button "14" at bounding box center [666, 241] width 41 height 39
type input "14/08/2025"
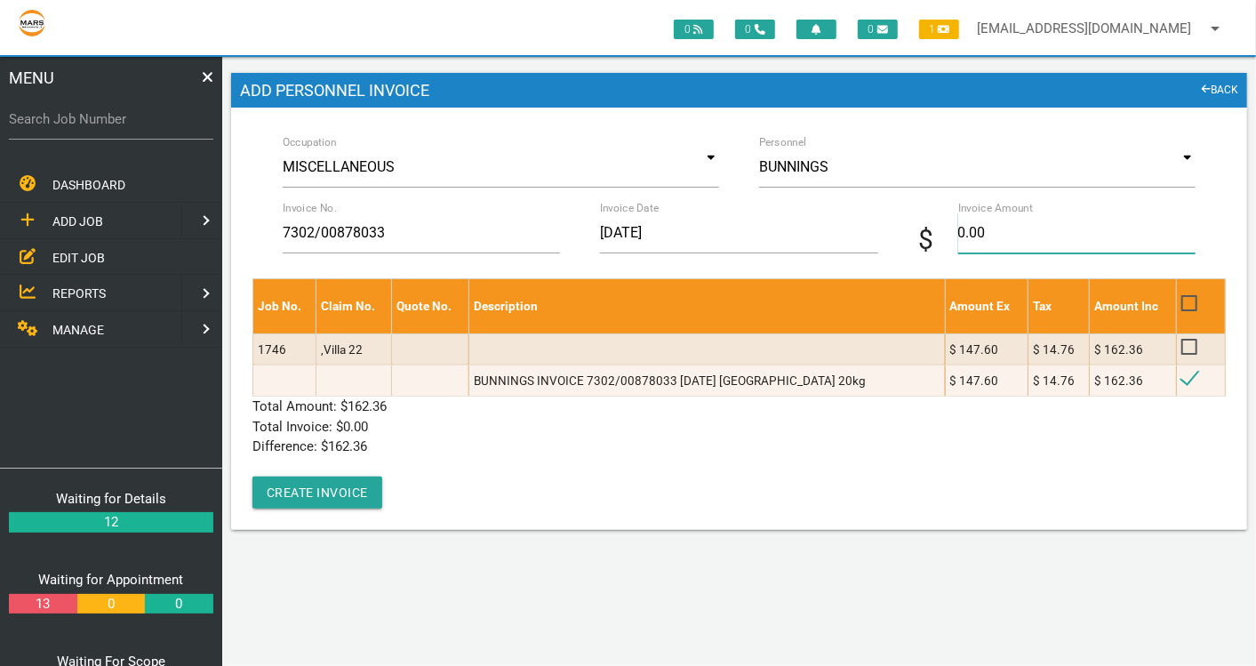
click at [994, 235] on input "0.00" at bounding box center [1077, 232] width 238 height 41
type input "178.60"
click at [1232, 87] on link "BACK" at bounding box center [1219, 91] width 37 height 18
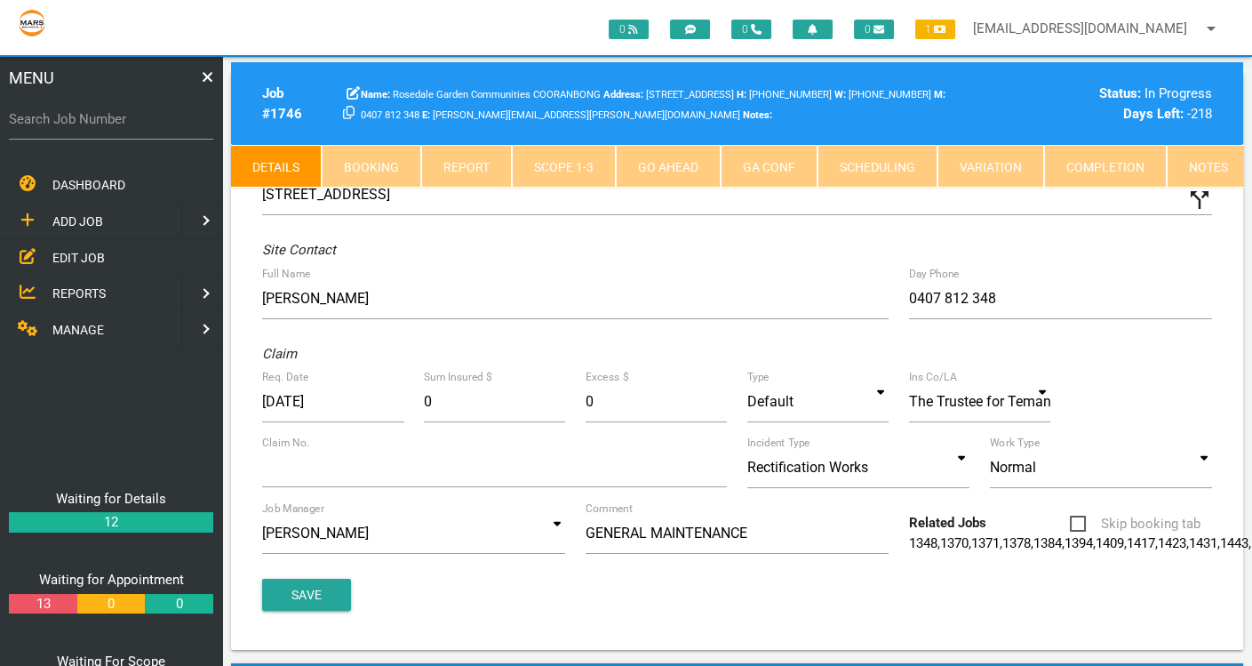
click at [534, 172] on link "Scope 1 - 3" at bounding box center [564, 166] width 104 height 43
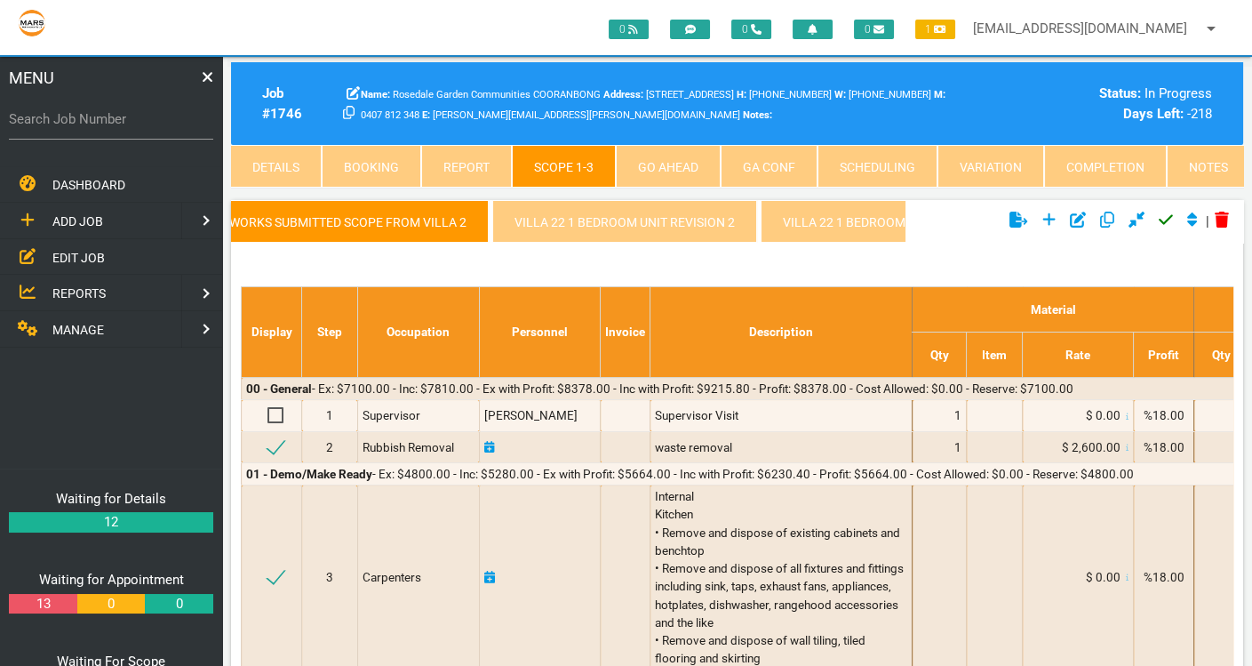
scroll to position [0, 213]
click at [789, 212] on link "Villa 22 1 Bedroom Unit revision 3" at bounding box center [858, 221] width 277 height 43
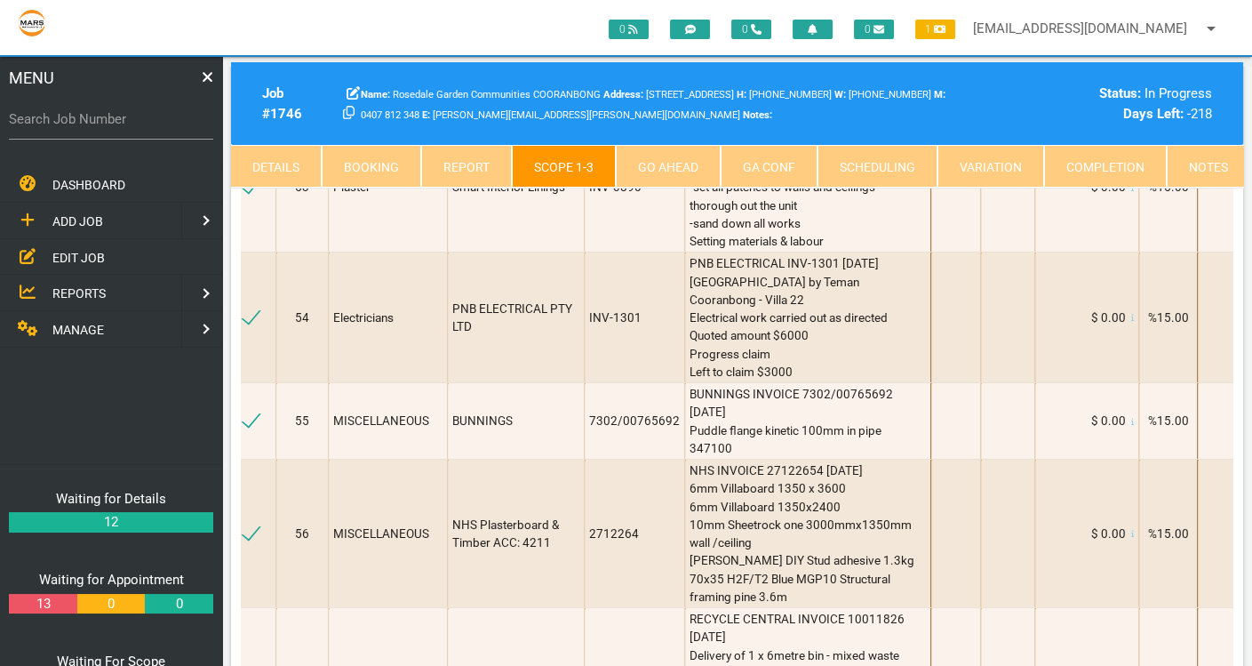
scroll to position [0, 13]
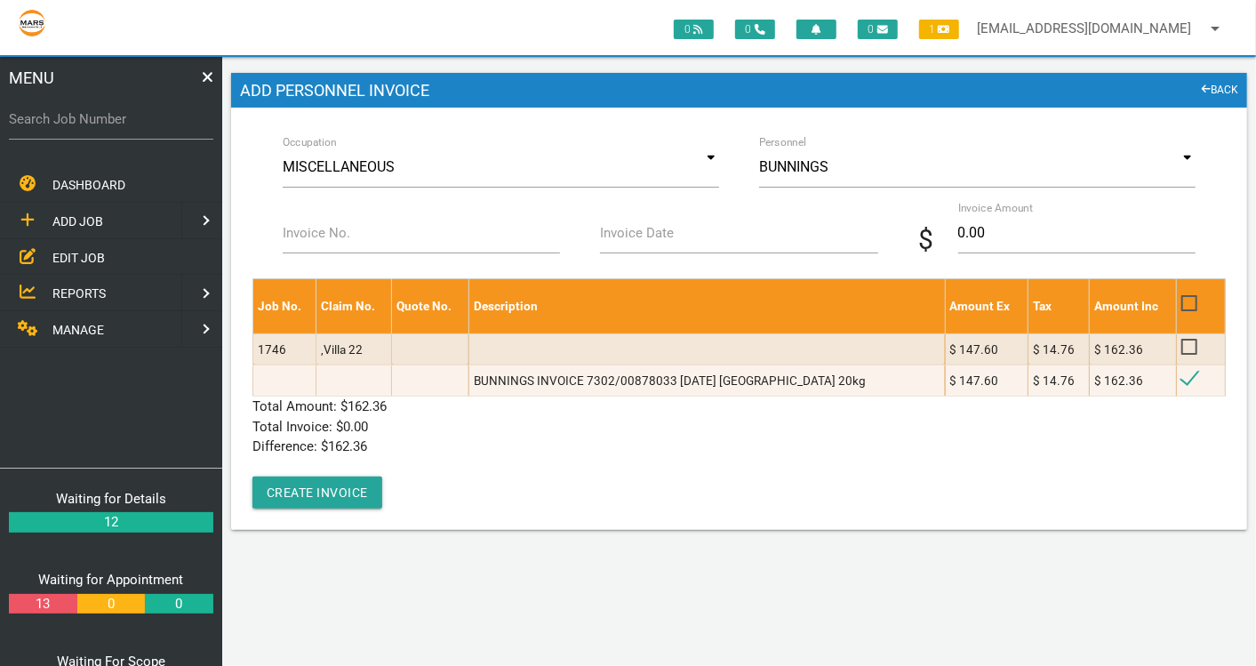
click at [332, 227] on label "Invoice No." at bounding box center [317, 233] width 68 height 20
click at [332, 227] on input "Invoice No." at bounding box center [422, 232] width 278 height 41
type input "7302/00878033"
click at [698, 239] on input "Invoice Date" at bounding box center [739, 232] width 278 height 41
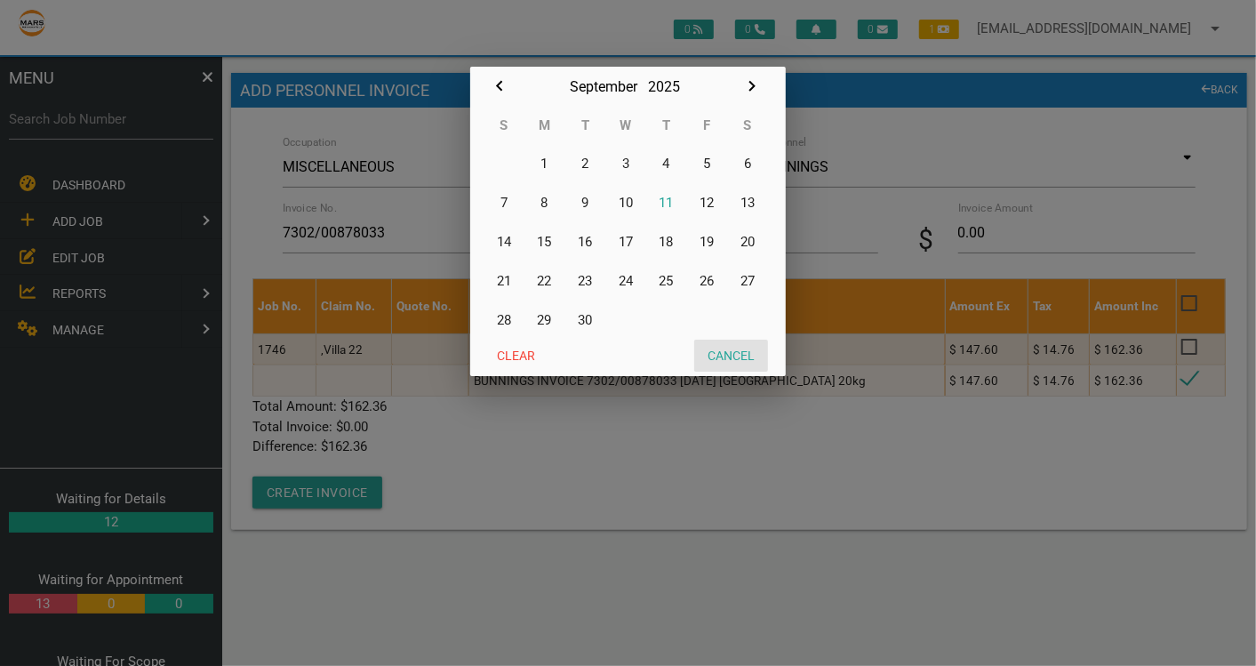
click at [730, 359] on button "Cancel" at bounding box center [731, 355] width 74 height 32
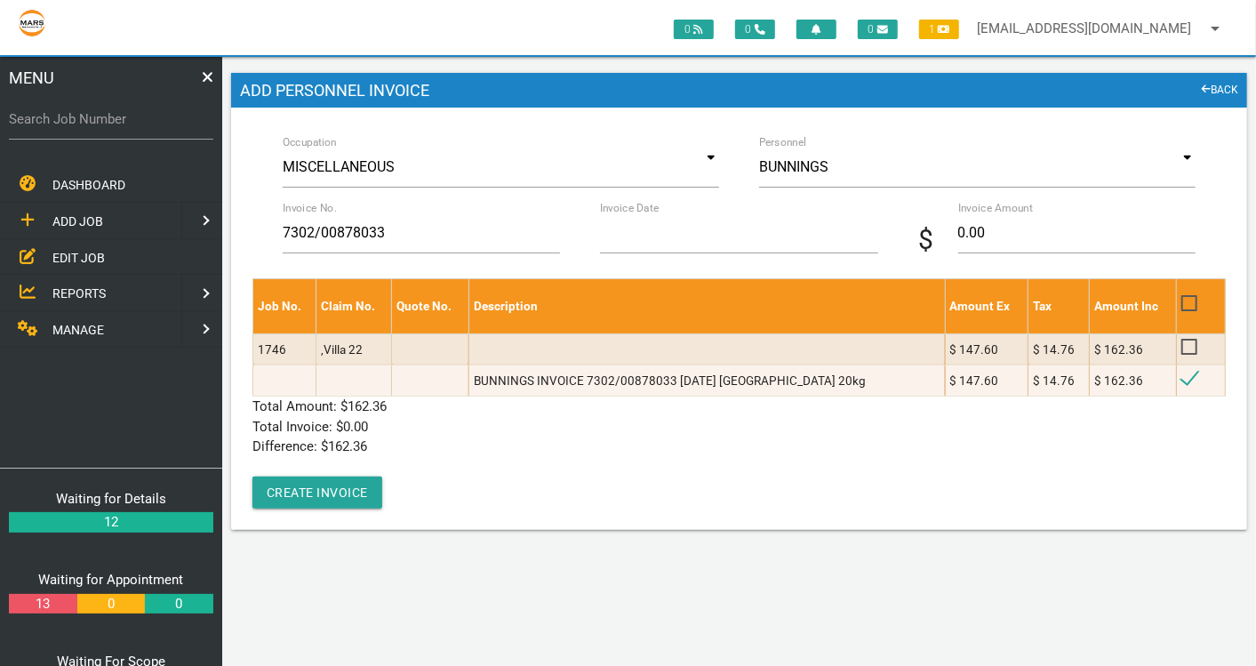
click at [1213, 95] on link "BACK" at bounding box center [1219, 91] width 37 height 18
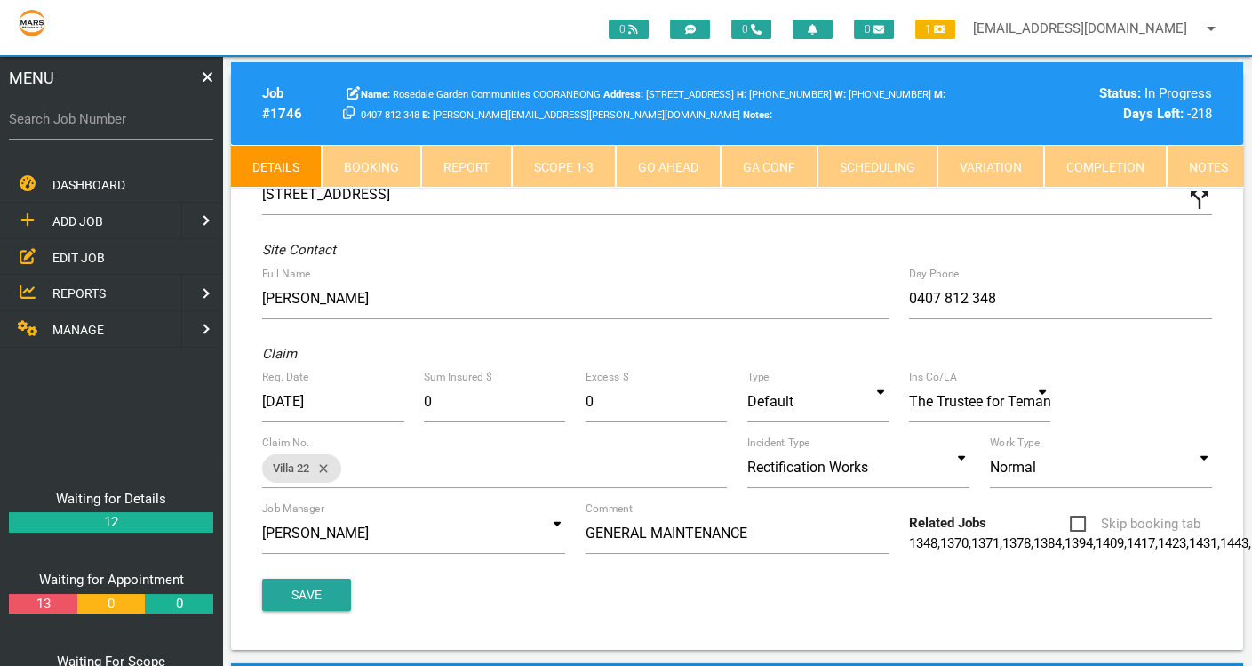
click at [551, 164] on link "Scope 1 - 3" at bounding box center [564, 166] width 104 height 43
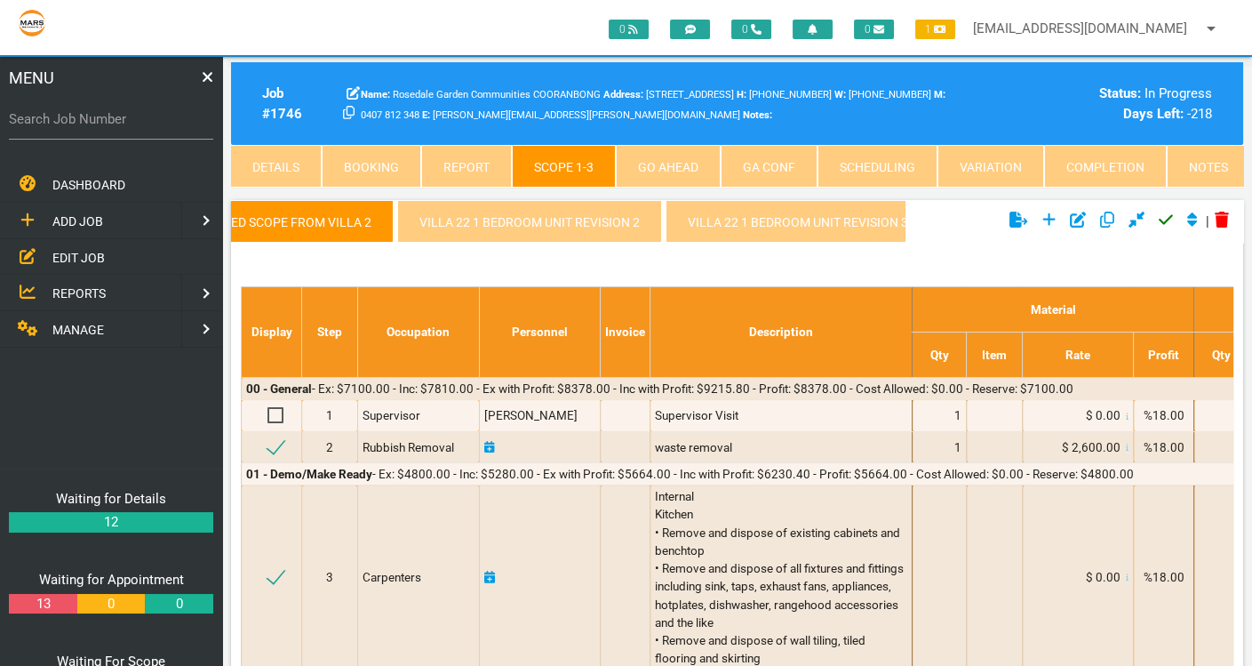
scroll to position [0, 363]
click at [765, 227] on link "Villa 22 1 Bedroom Unit revision 3" at bounding box center [708, 221] width 277 height 43
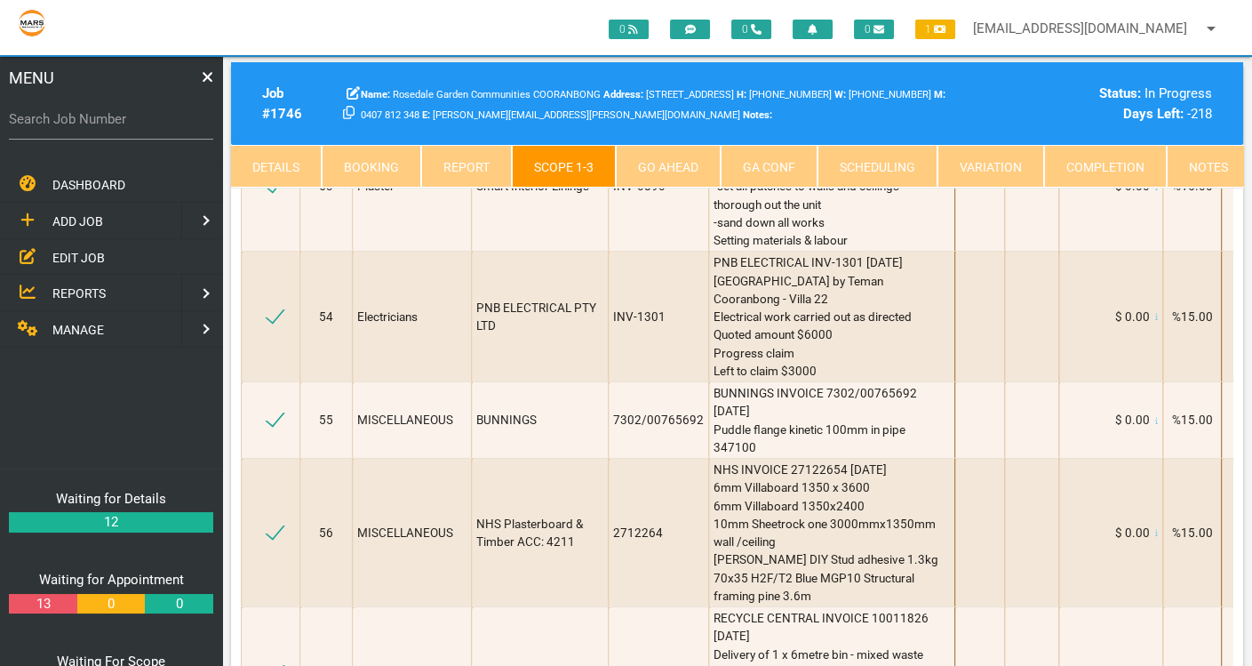
scroll to position [9774, 0]
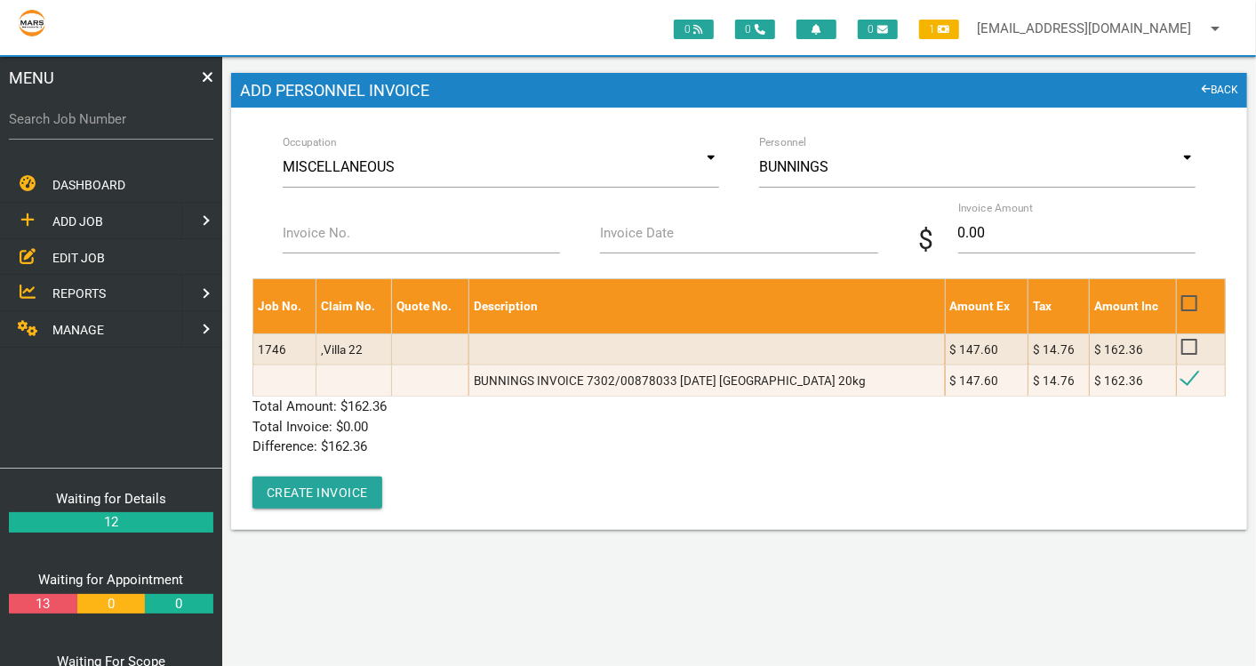
click at [308, 228] on label "Invoice No." at bounding box center [317, 233] width 68 height 20
click at [308, 228] on input "Invoice No." at bounding box center [422, 232] width 278 height 41
type input "7302/00878033"
click at [665, 242] on label "Invoice Date" at bounding box center [637, 233] width 74 height 20
click at [665, 242] on input "Invoice Date" at bounding box center [739, 232] width 278 height 41
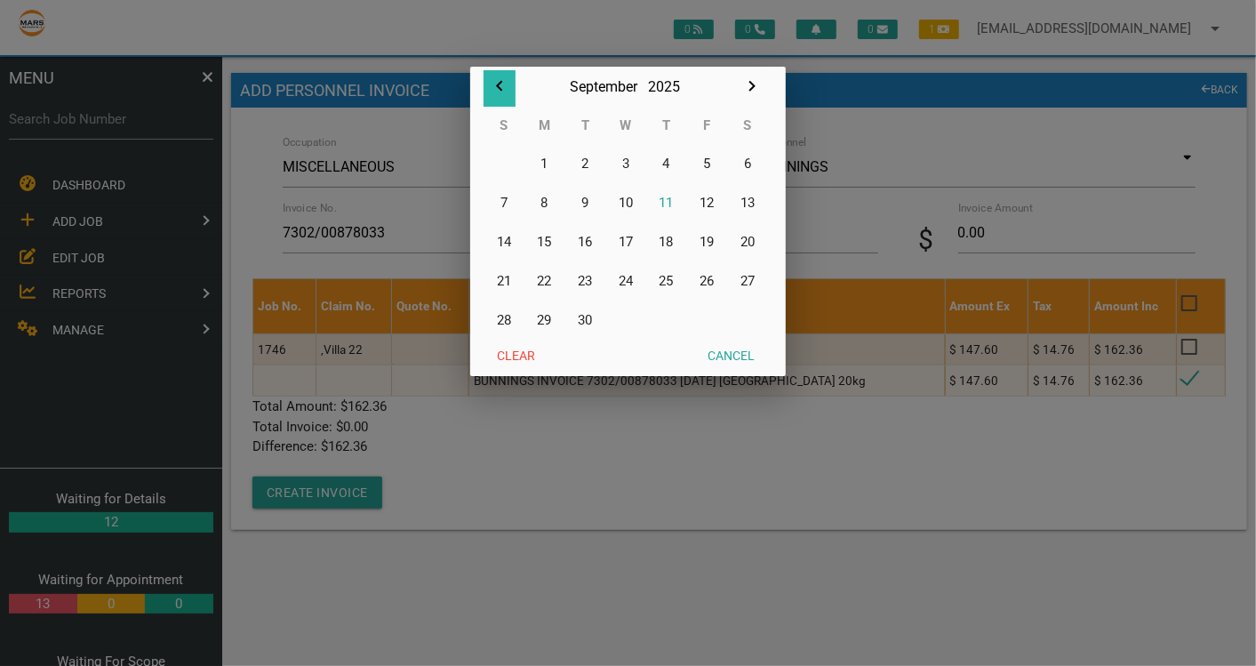
click at [499, 80] on icon "button" at bounding box center [499, 86] width 21 height 21
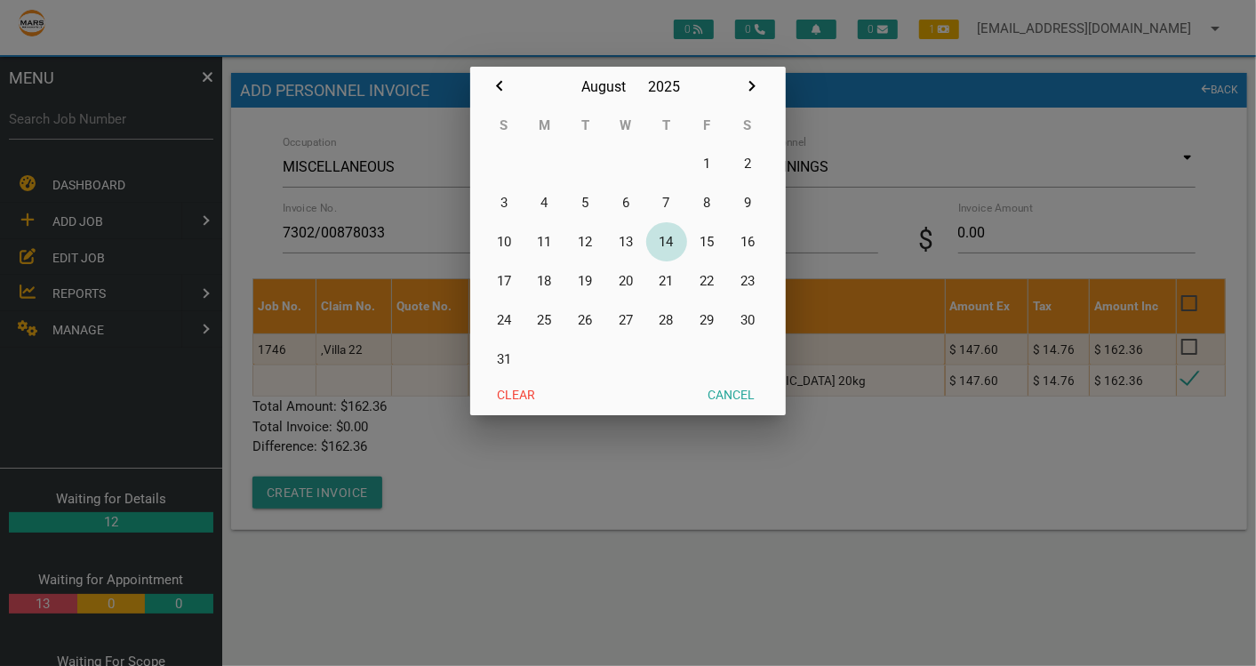
click at [665, 238] on button "14" at bounding box center [666, 241] width 41 height 39
type input "14/08/2025"
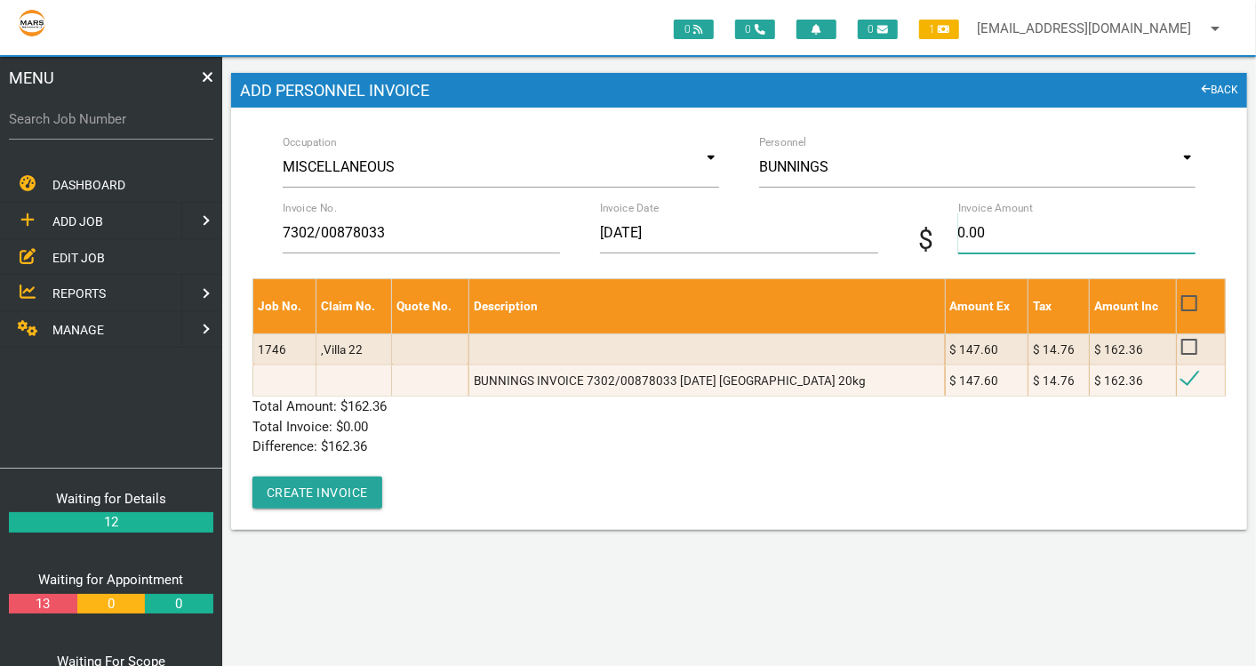
click at [977, 235] on input "0.00" at bounding box center [1077, 232] width 238 height 41
click at [1221, 84] on link "BACK" at bounding box center [1219, 91] width 37 height 18
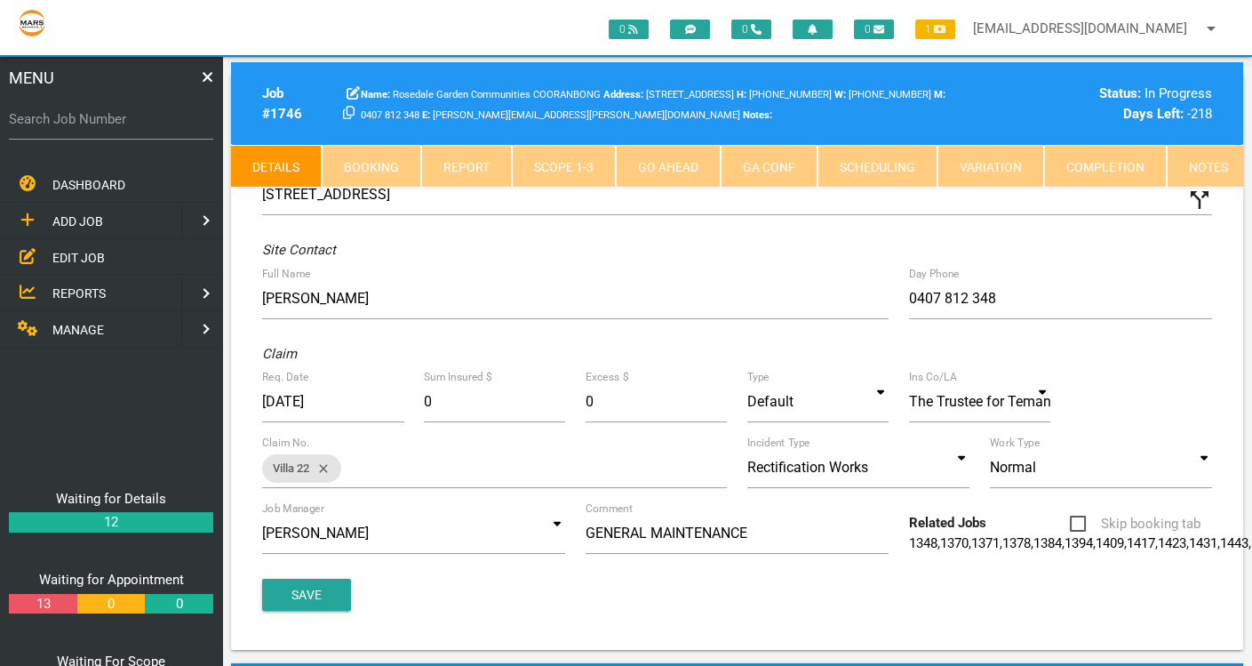
click at [559, 164] on link "Scope 1 - 3" at bounding box center [564, 166] width 104 height 43
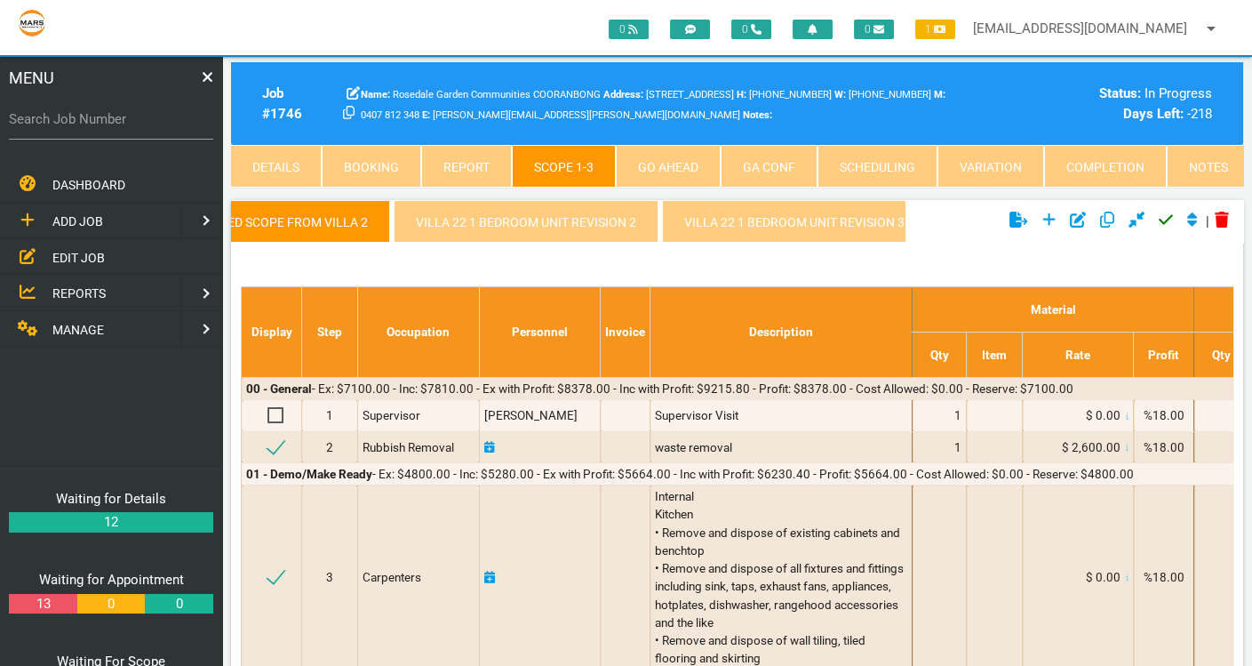
scroll to position [0, 369]
click at [718, 234] on link "Villa 22 1 Bedroom Unit revision 3" at bounding box center [702, 221] width 277 height 43
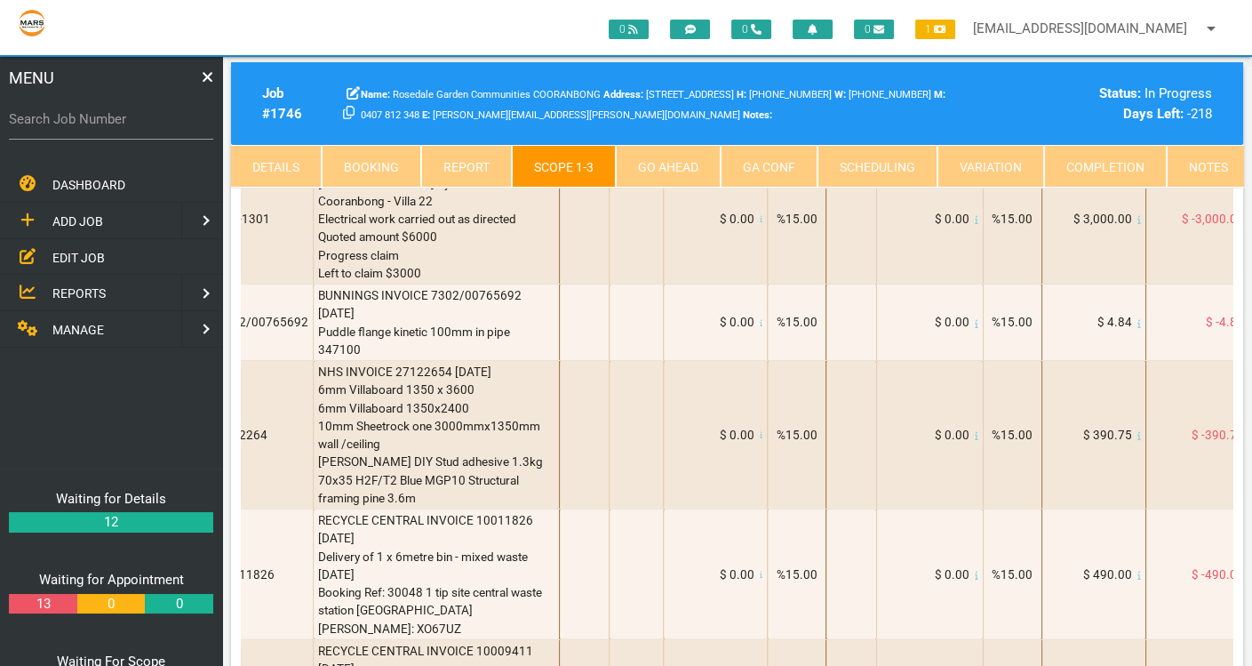
scroll to position [0, 415]
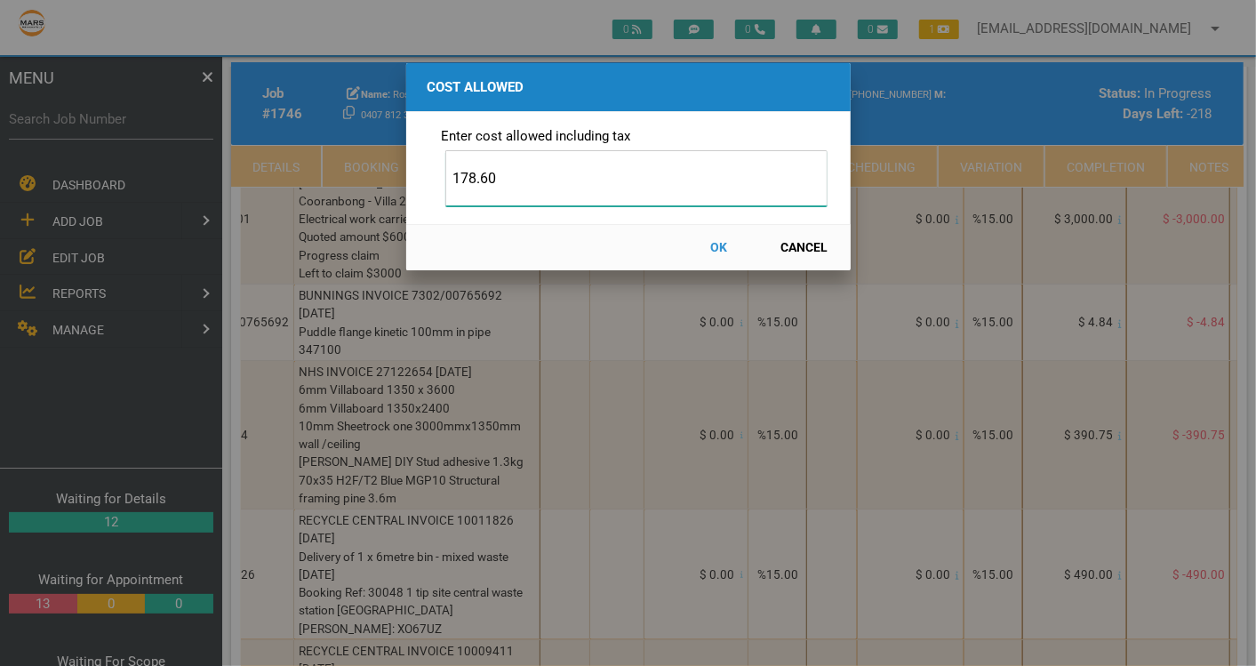
type input "178.60"
click at [723, 242] on button "OK" at bounding box center [719, 247] width 78 height 31
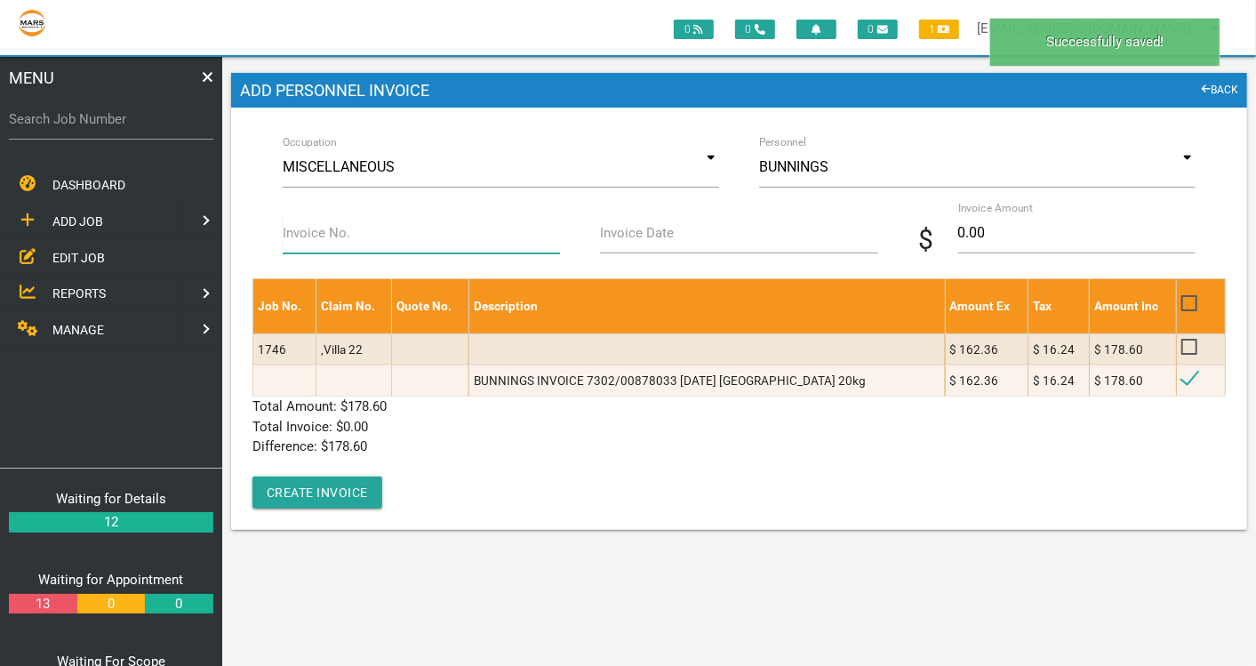
click at [388, 242] on input "Invoice No." at bounding box center [422, 232] width 278 height 41
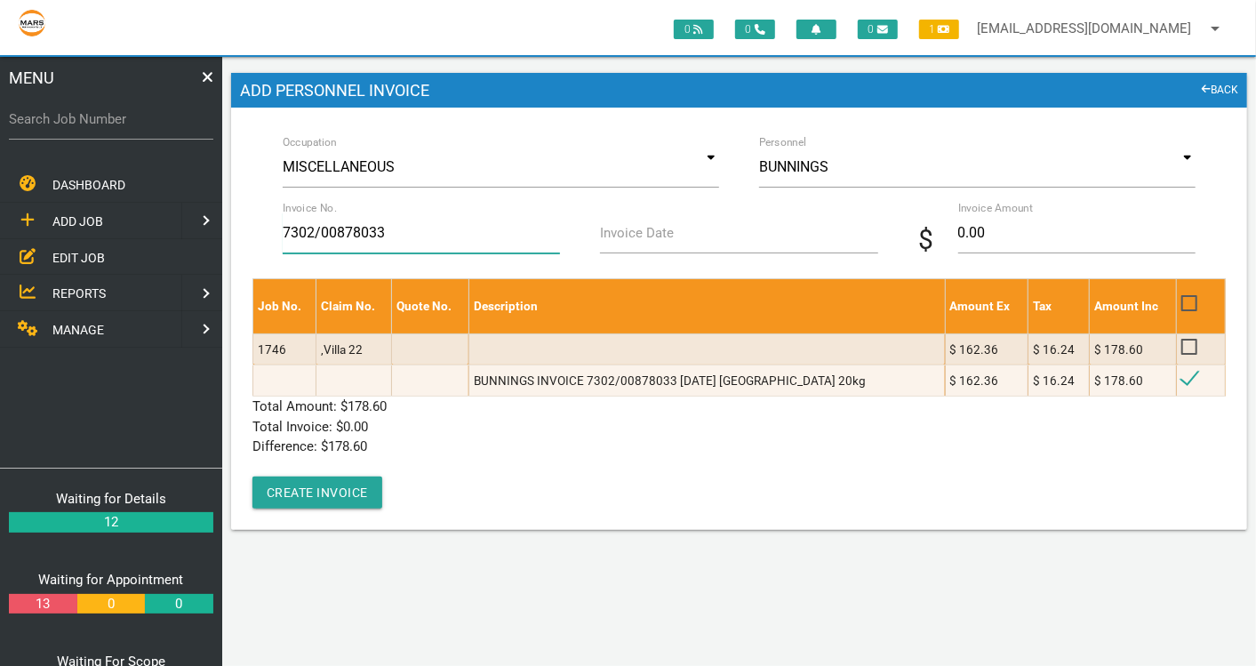
type input "7302/00878033"
click at [626, 238] on label "Invoice Date" at bounding box center [637, 233] width 74 height 20
click at [626, 238] on input "Invoice Date" at bounding box center [739, 232] width 278 height 41
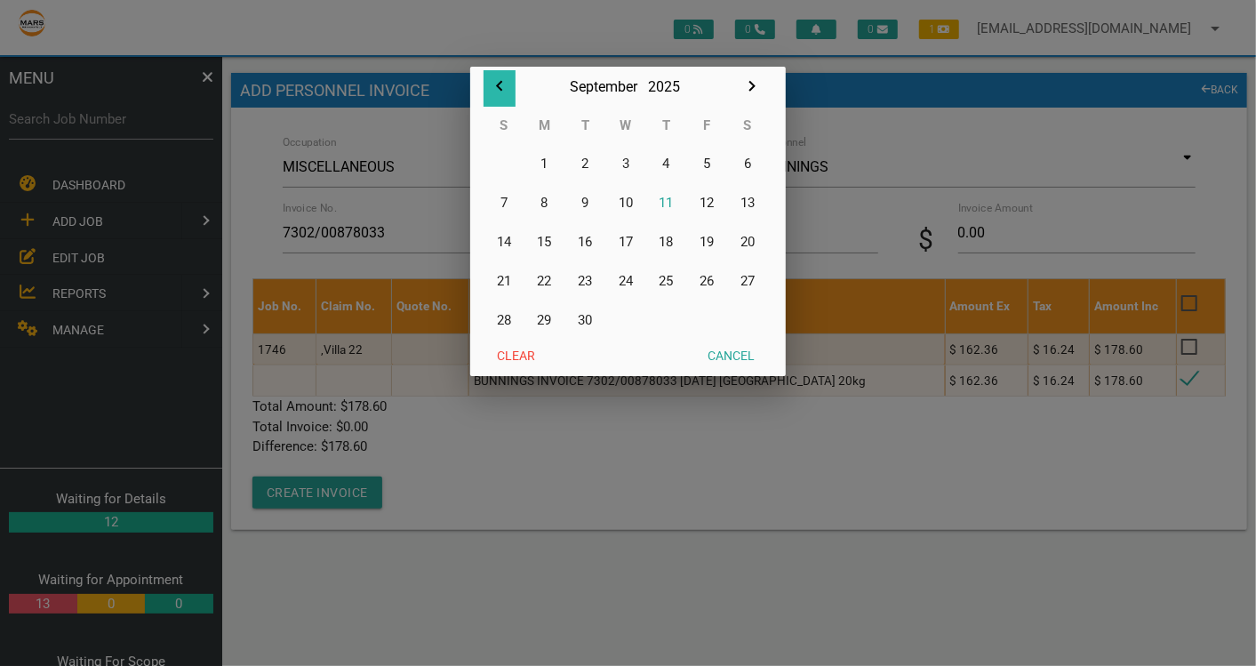
click at [502, 89] on icon "button" at bounding box center [499, 86] width 21 height 21
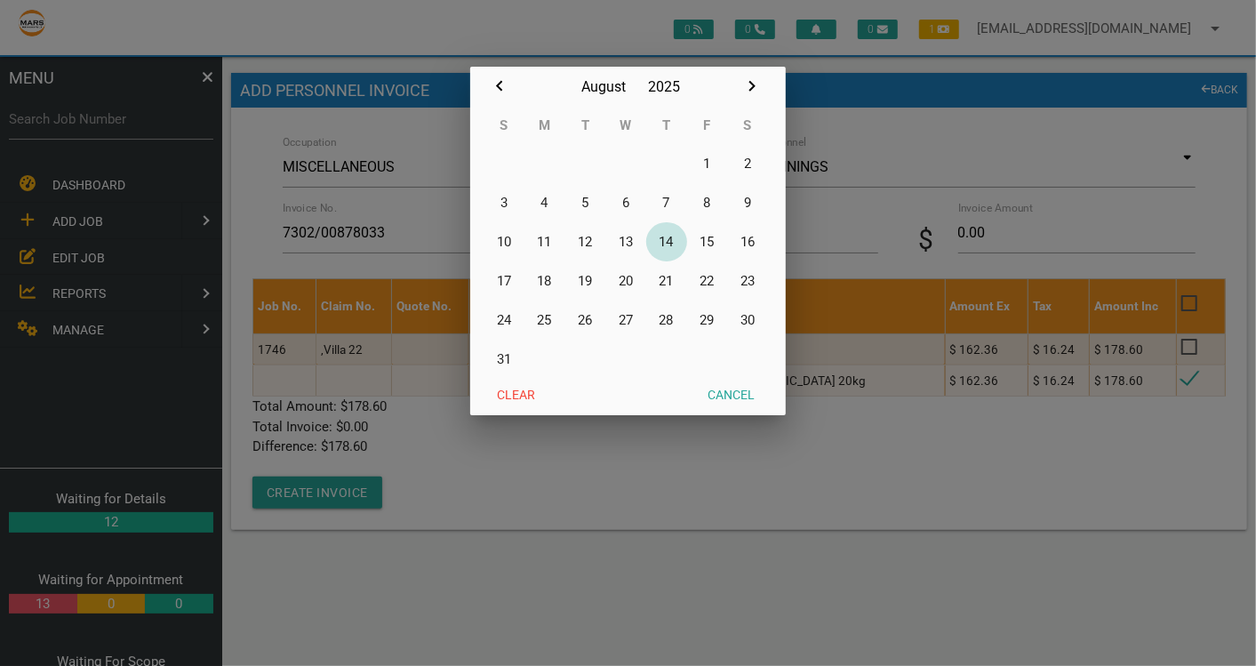
click at [667, 238] on button "14" at bounding box center [666, 241] width 41 height 39
type input "14/08/2025"
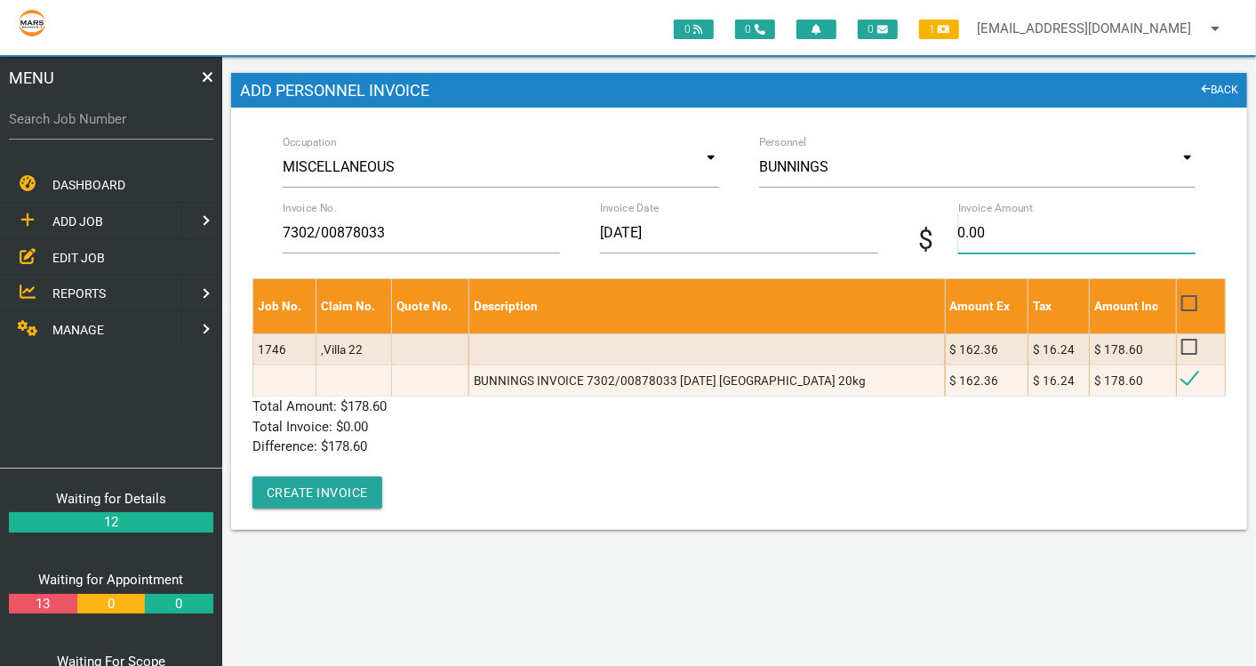
click at [990, 235] on input "0.00" at bounding box center [1077, 232] width 238 height 41
type input "178.60"
click at [553, 419] on p "Total Invoice: $ 0.00" at bounding box center [738, 427] width 973 height 20
click at [318, 499] on button "Create Invoice" at bounding box center [317, 492] width 130 height 32
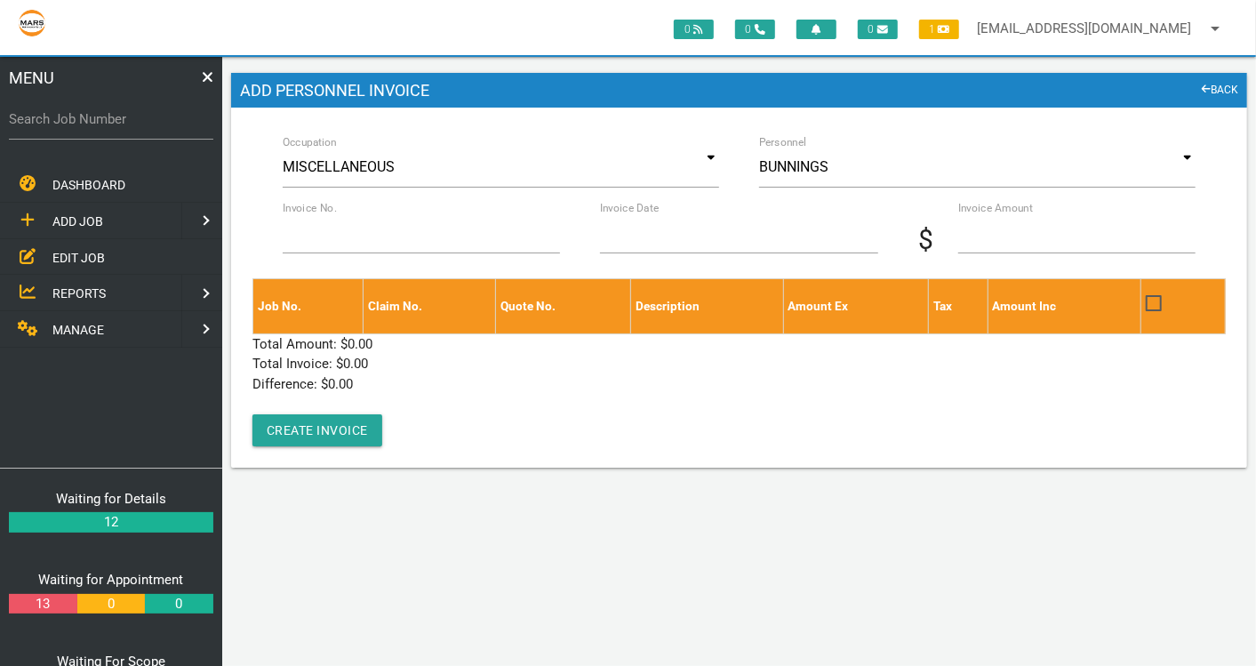
click at [111, 117] on label "Search Job Number" at bounding box center [111, 119] width 204 height 20
click at [111, 117] on input "Search Job Number" at bounding box center [111, 119] width 204 height 41
type input "1781"
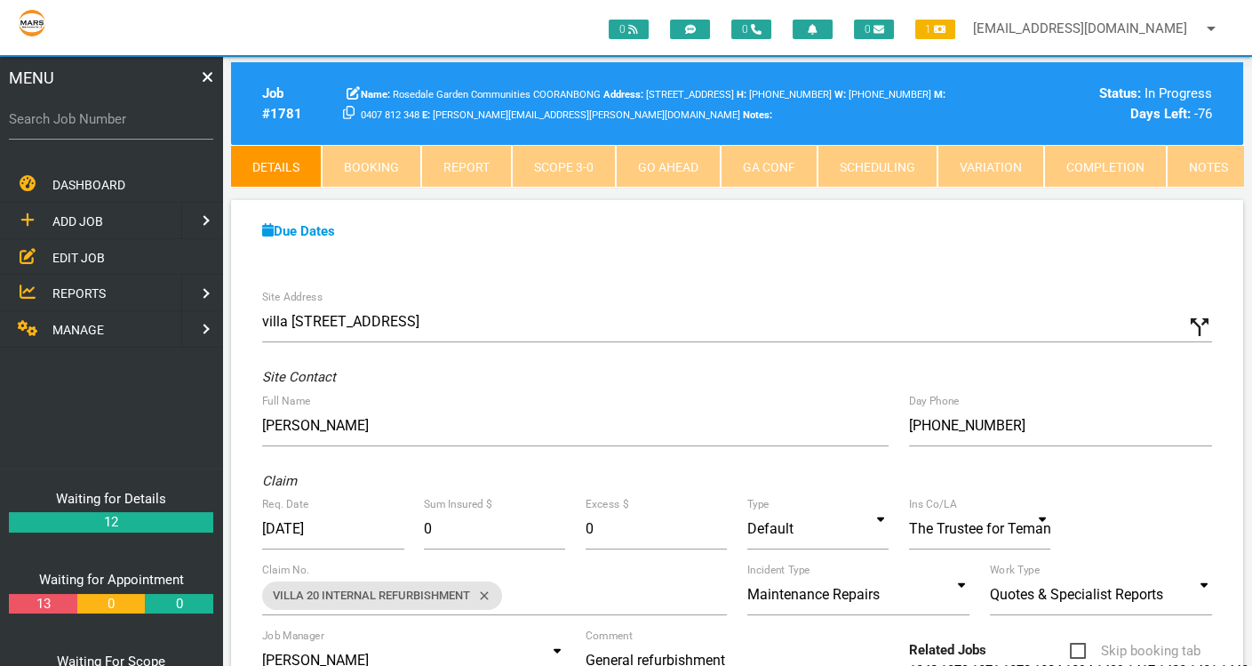
click at [579, 174] on link "Scope 3 - 0" at bounding box center [564, 166] width 104 height 43
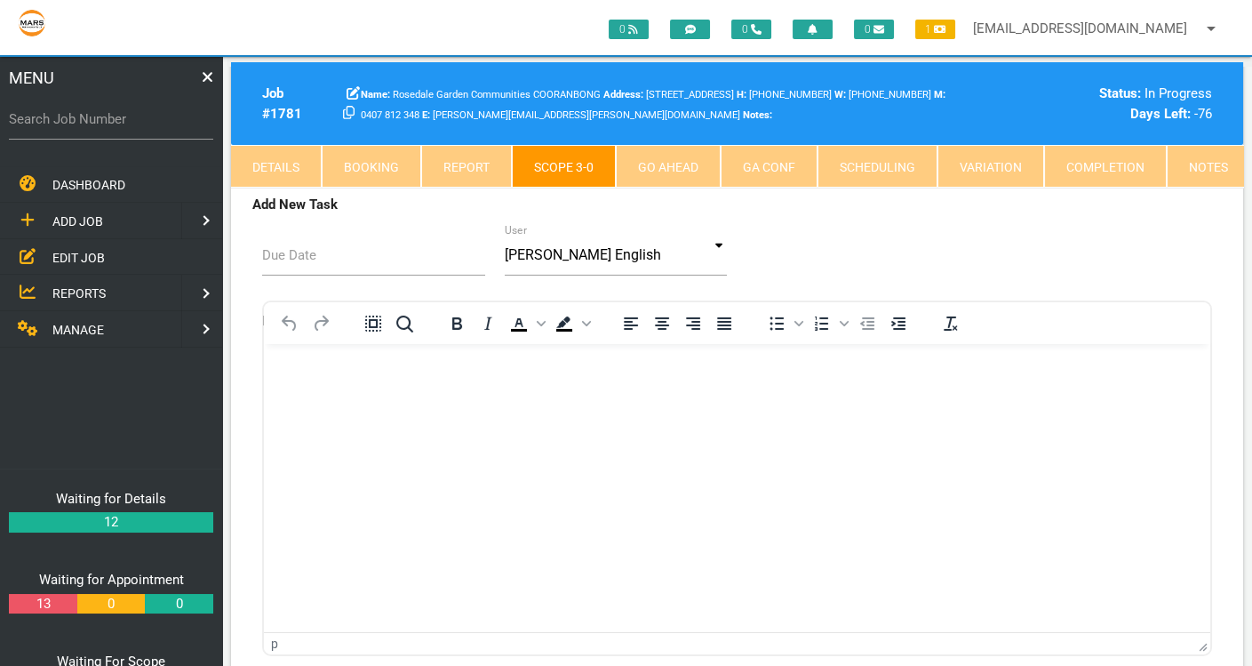
scroll to position [9774, 0]
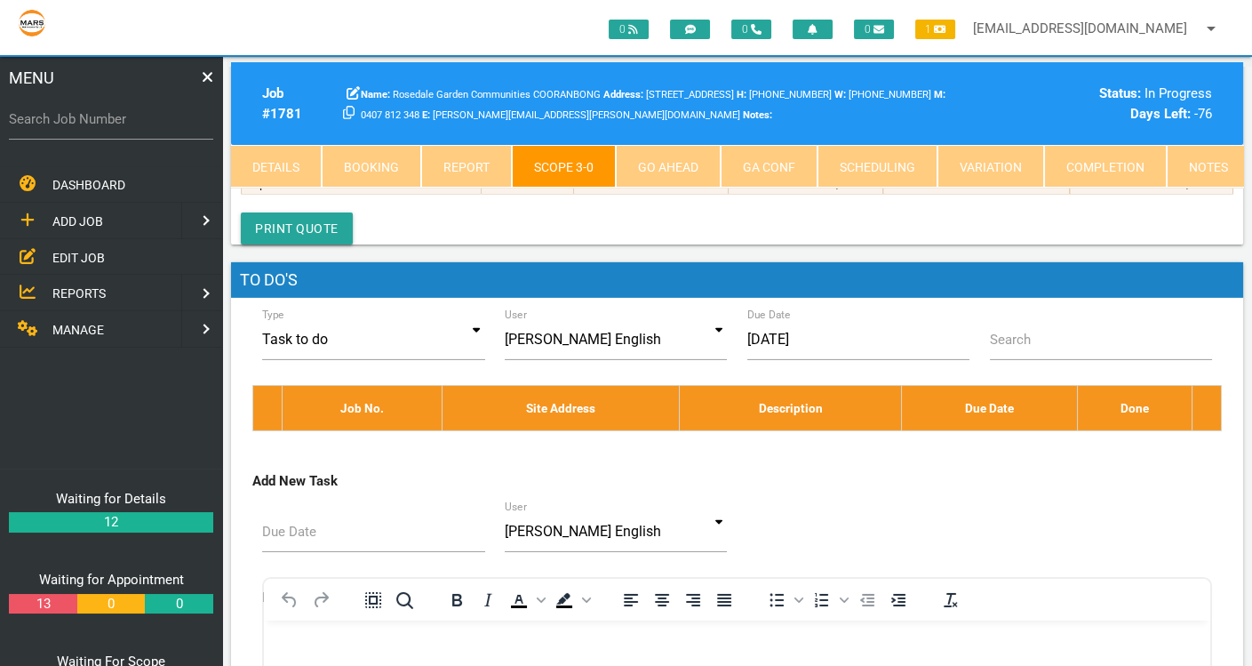
scroll to position [0, 0]
type textarea "BUNNINGS INVOICE 7302/00797732 14/8/2025 Builders bog turbo 4L trade grade Sand…"
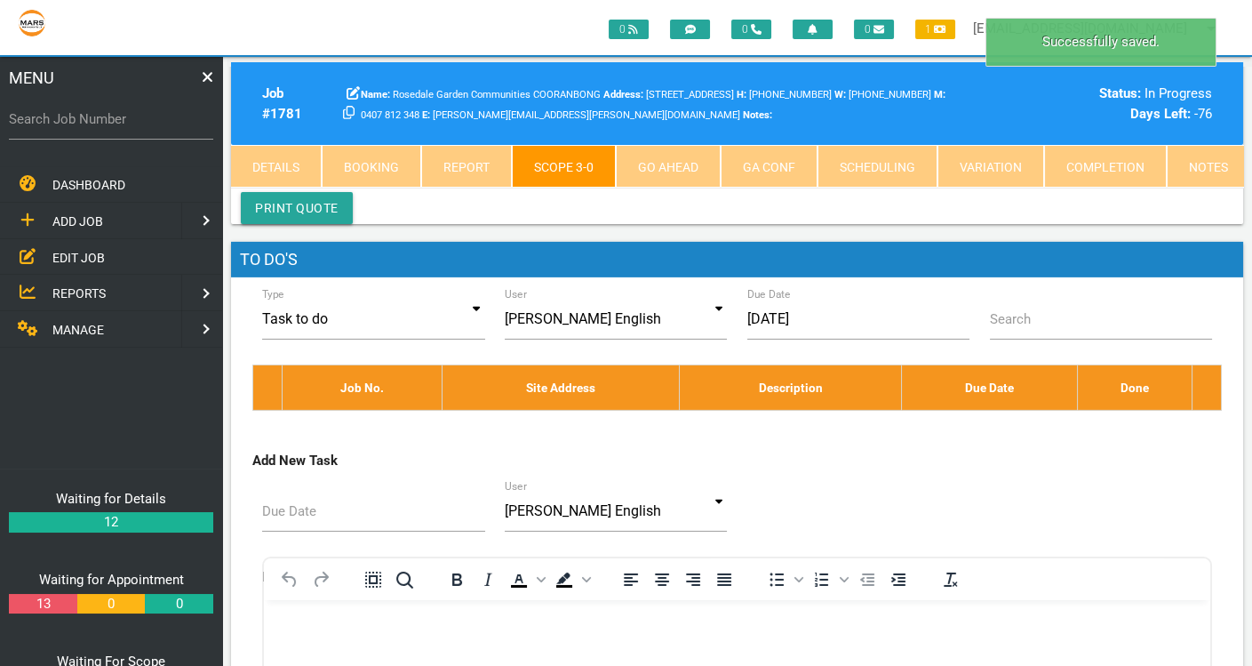
scroll to position [0, 467]
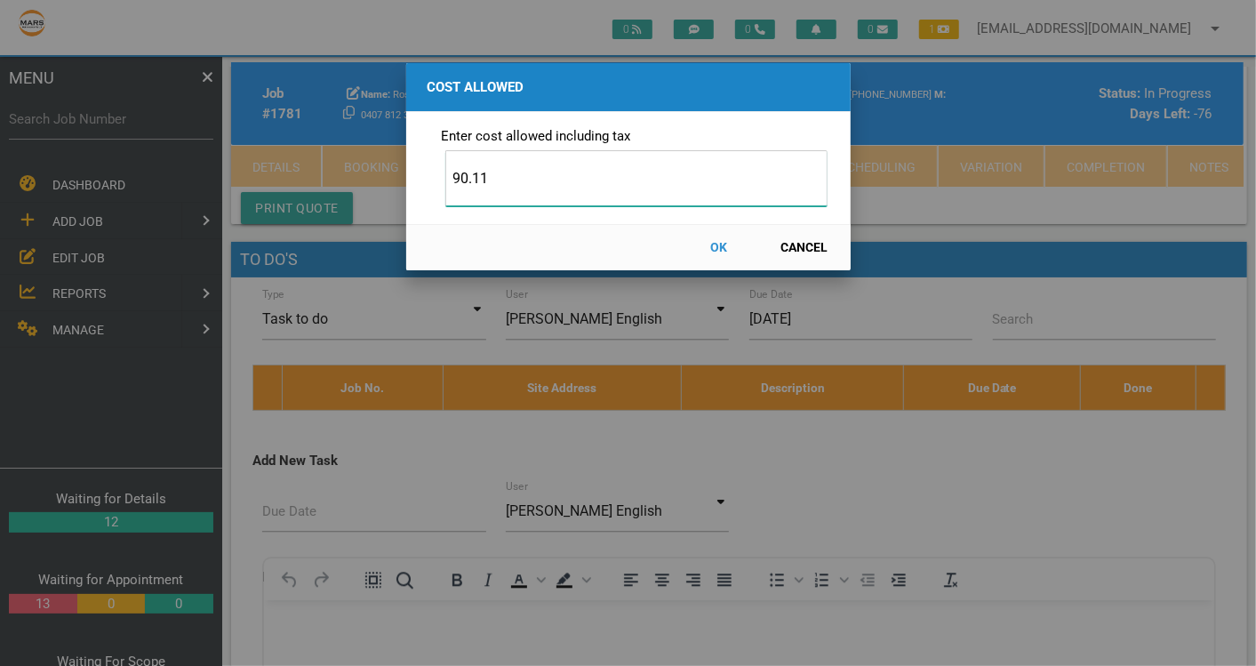
type input "90.11"
click at [721, 243] on button "OK" at bounding box center [719, 247] width 78 height 31
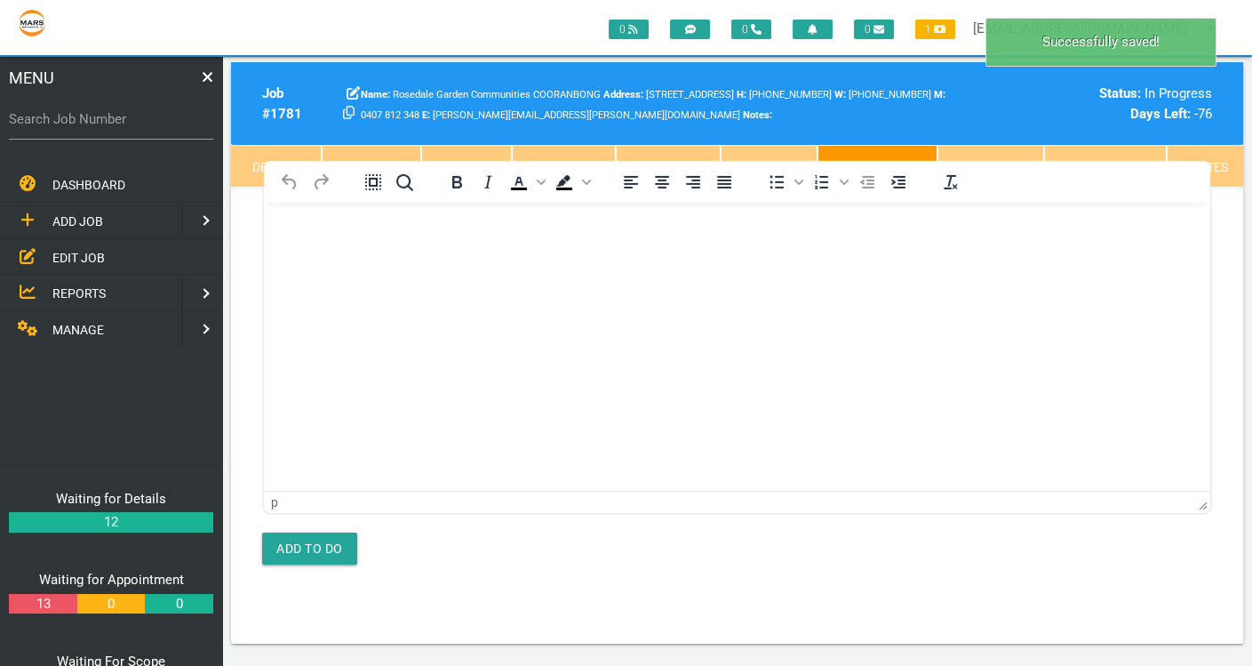
scroll to position [0, 0]
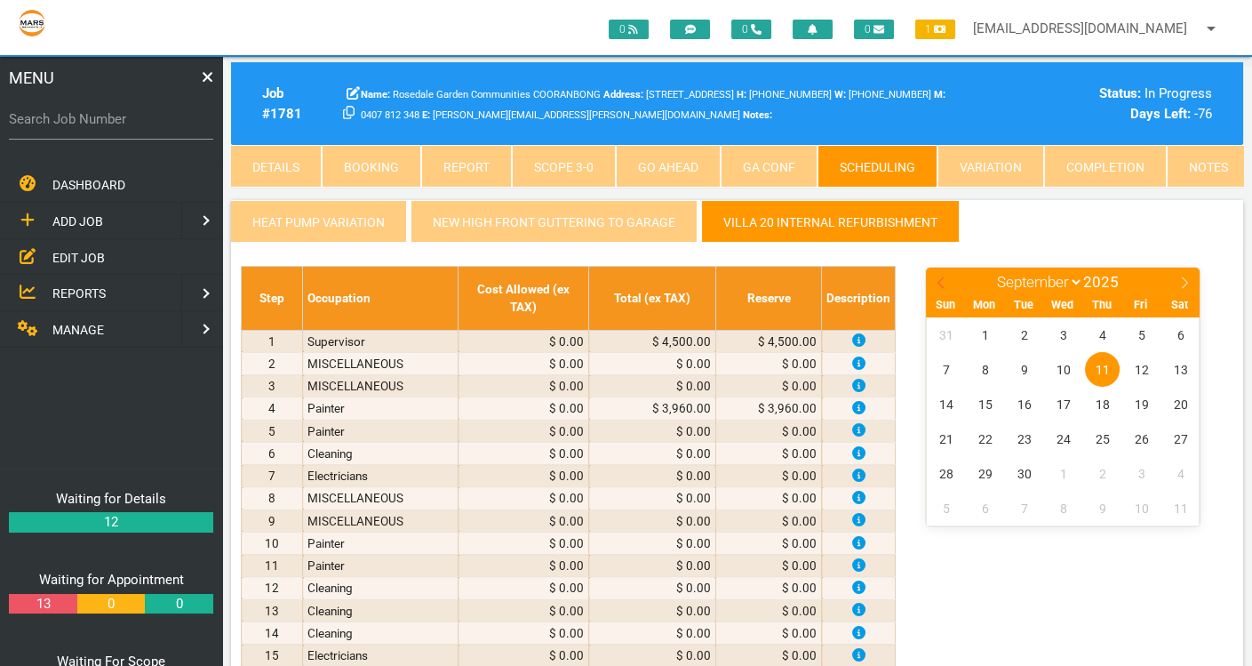
click at [942, 276] on icon at bounding box center [941, 282] width 12 height 12
select select "7"
click at [1109, 401] on span "14" at bounding box center [1102, 404] width 35 height 35
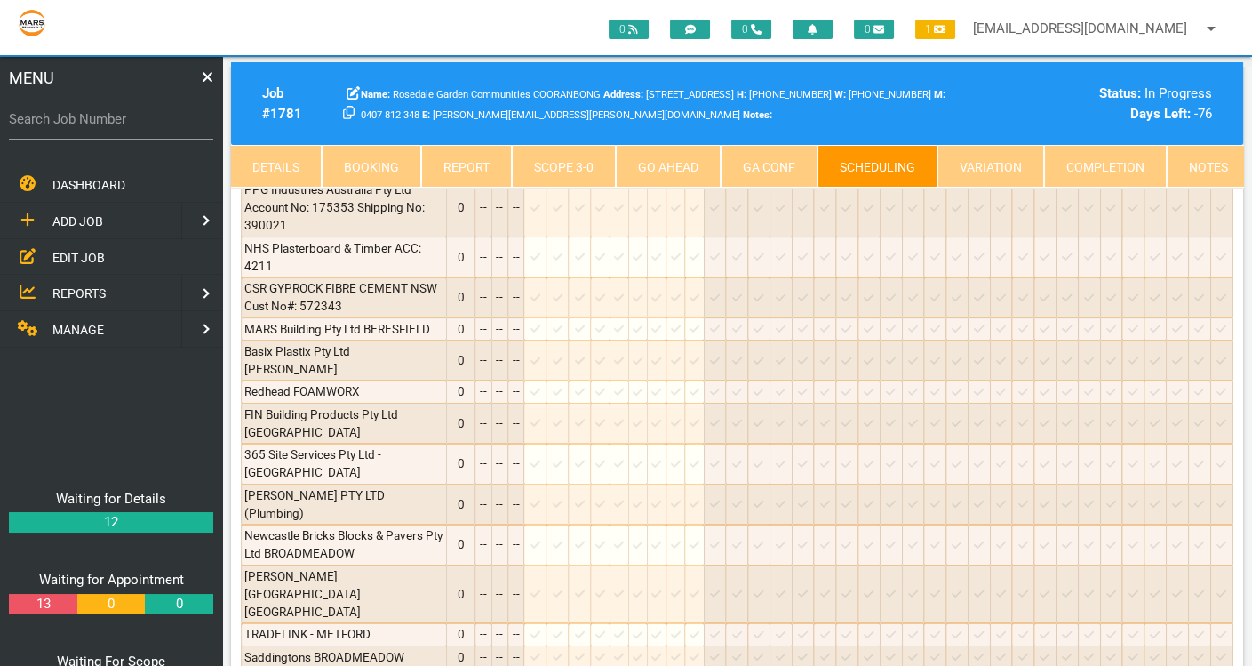
scroll to position [4047, 0]
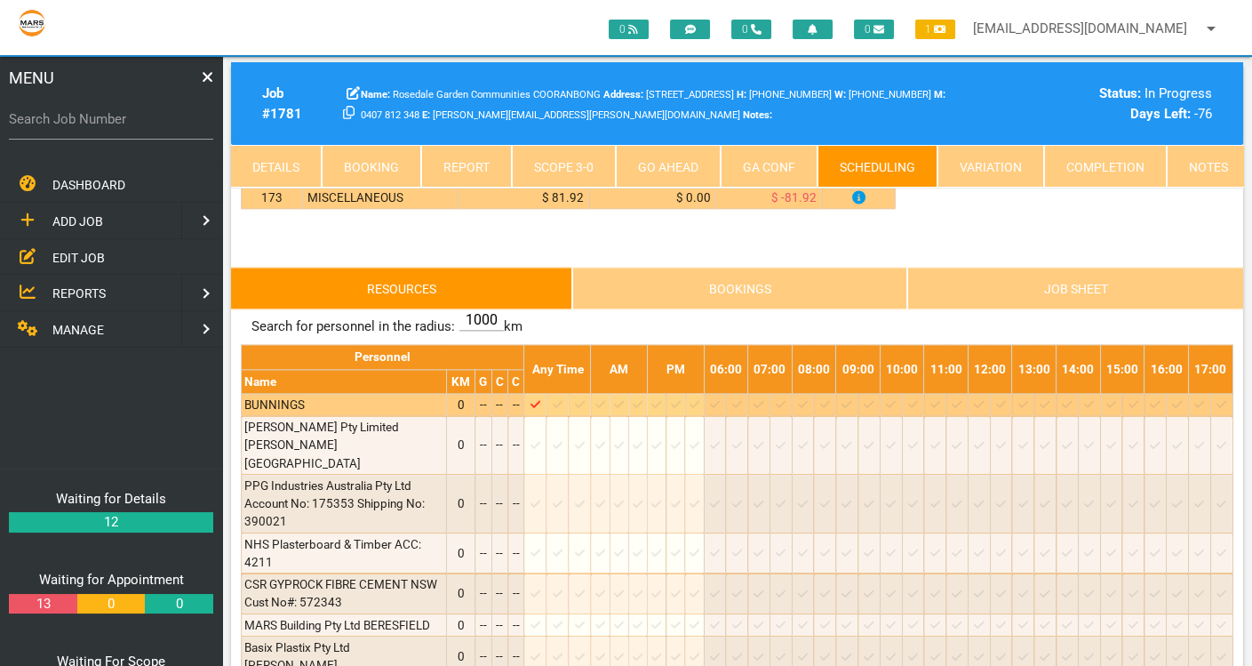
click at [562, 398] on icon at bounding box center [558, 404] width 10 height 12
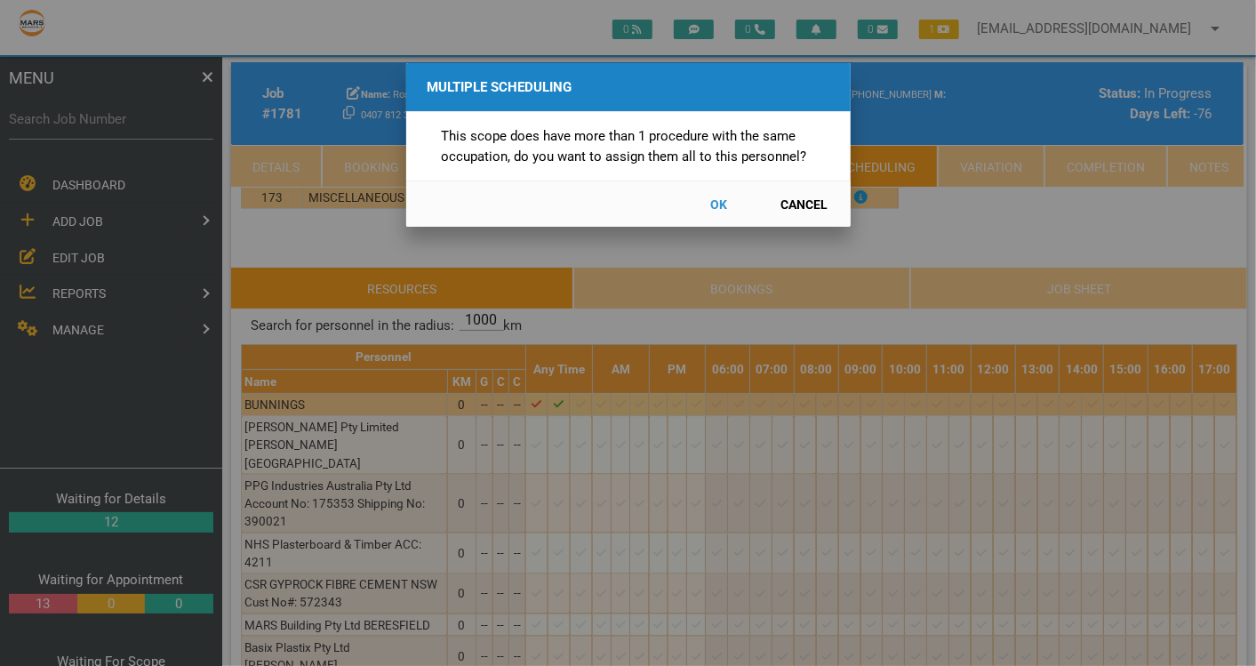
click at [790, 205] on button "Cancel" at bounding box center [804, 203] width 78 height 31
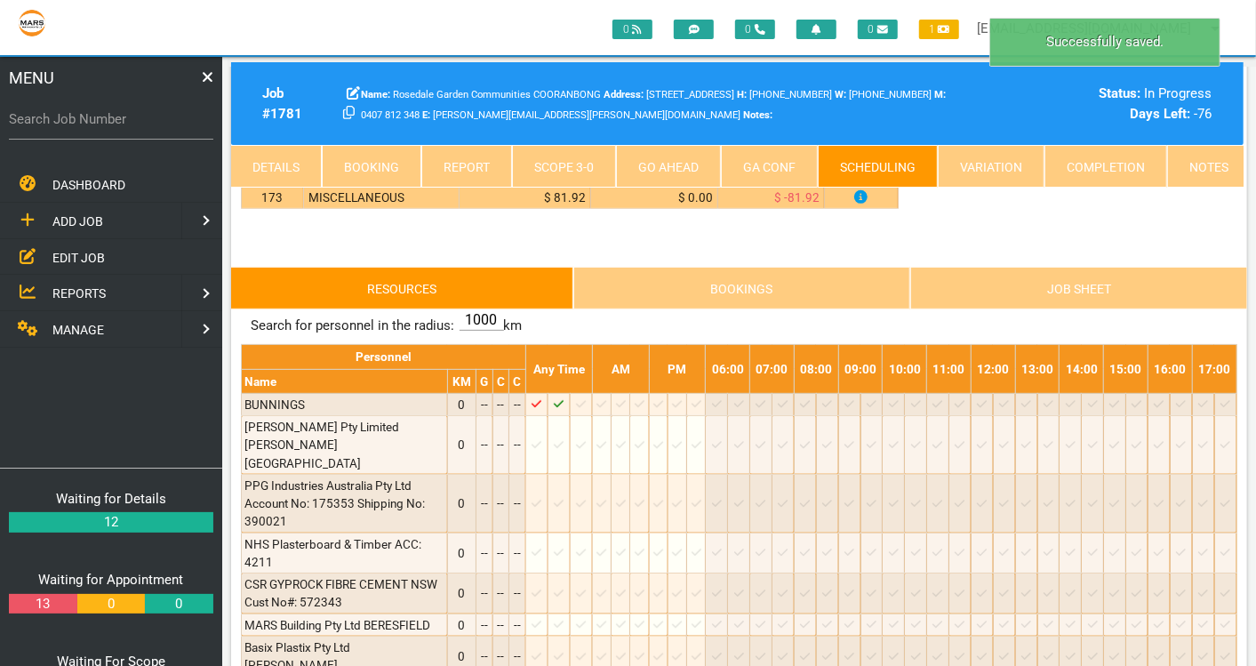
click at [537, 161] on div "This scope does have more than 1 procedure with the same occupation, do you wan…" at bounding box center [628, 146] width 402 height 68
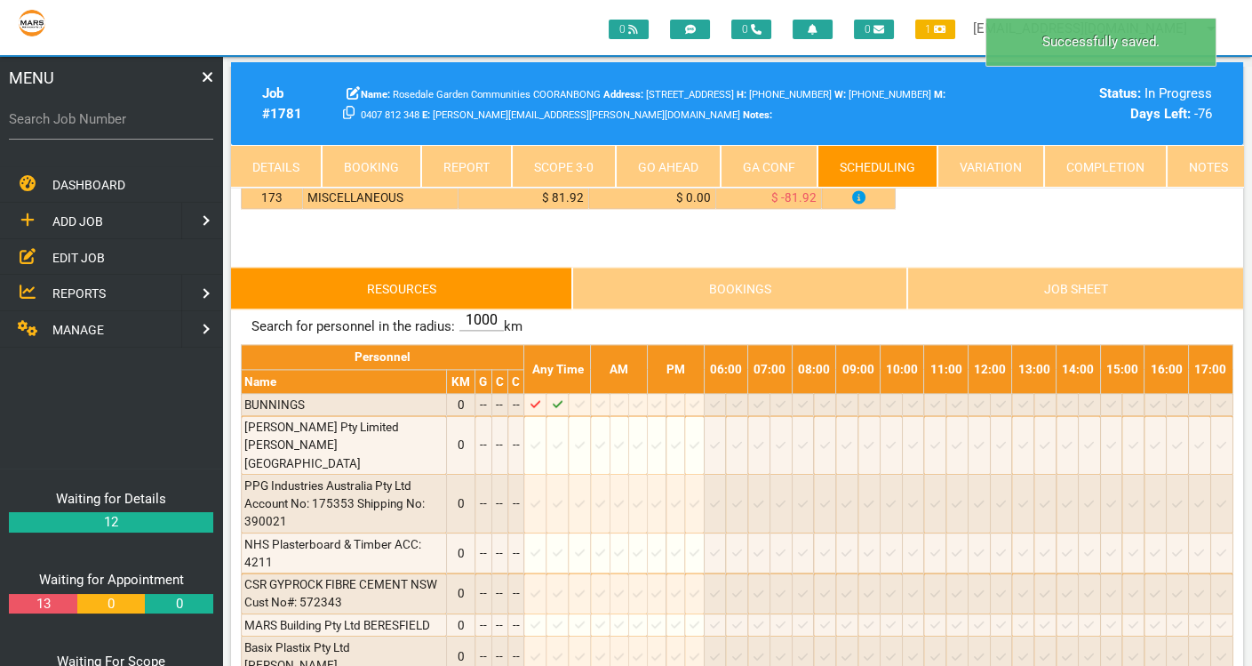
click at [546, 172] on link "Scope 3 - 0" at bounding box center [564, 166] width 104 height 43
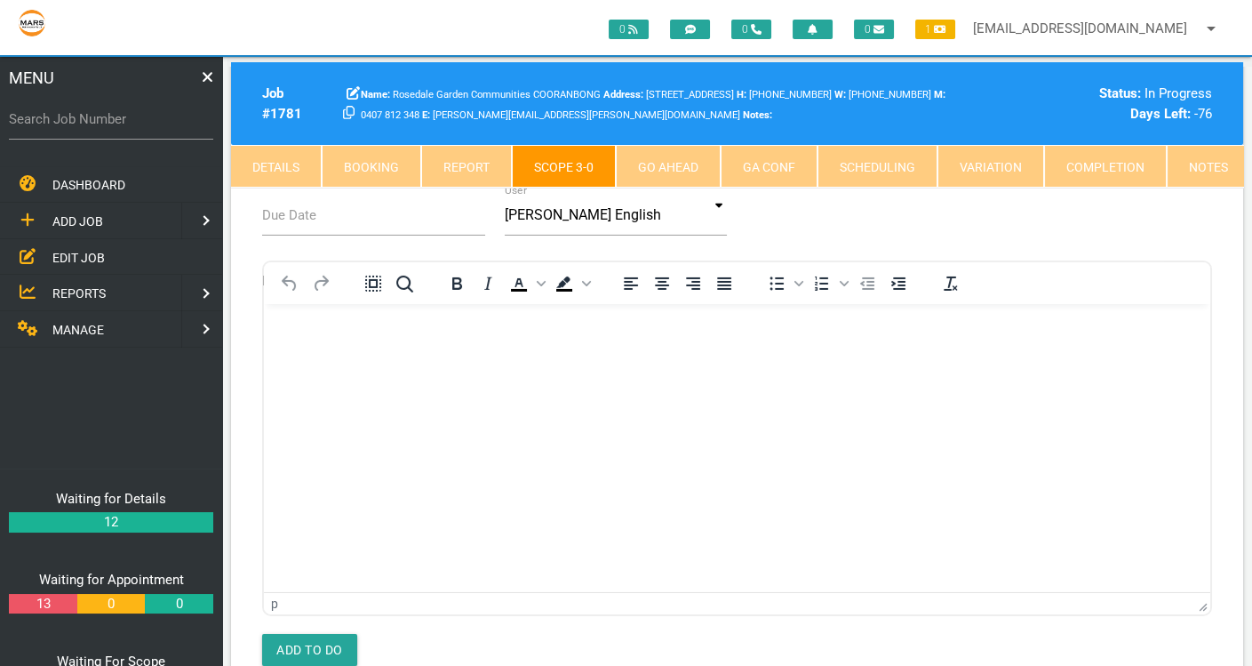
scroll to position [9873, 0]
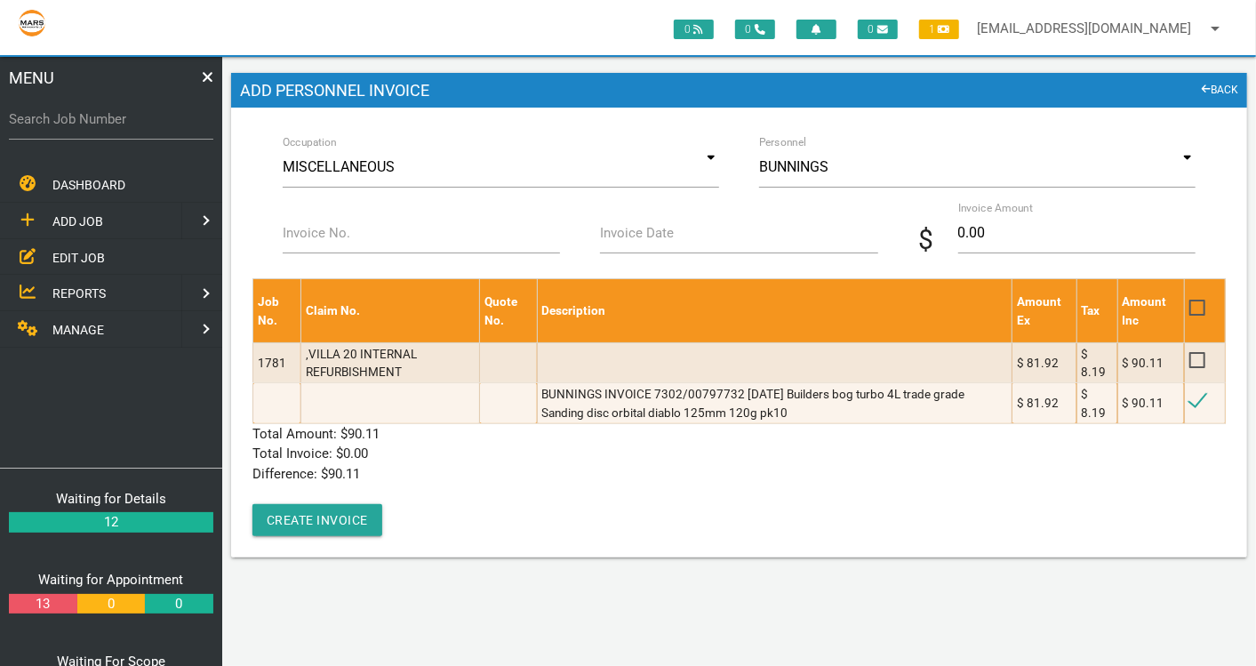
click at [344, 226] on label "Invoice No." at bounding box center [317, 233] width 68 height 20
click at [344, 226] on input "Invoice No." at bounding box center [422, 232] width 278 height 41
type input "7302/00797732"
click at [702, 245] on input "Invoice Date" at bounding box center [739, 232] width 278 height 41
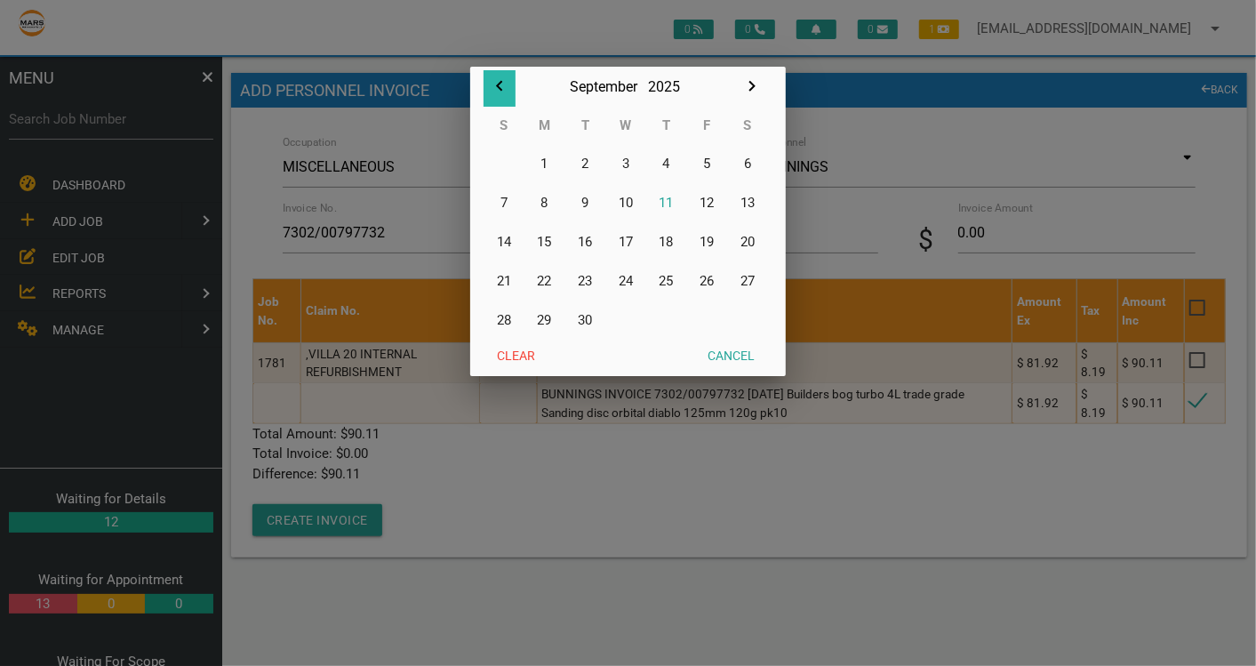
click at [500, 82] on icon "button" at bounding box center [499, 86] width 6 height 11
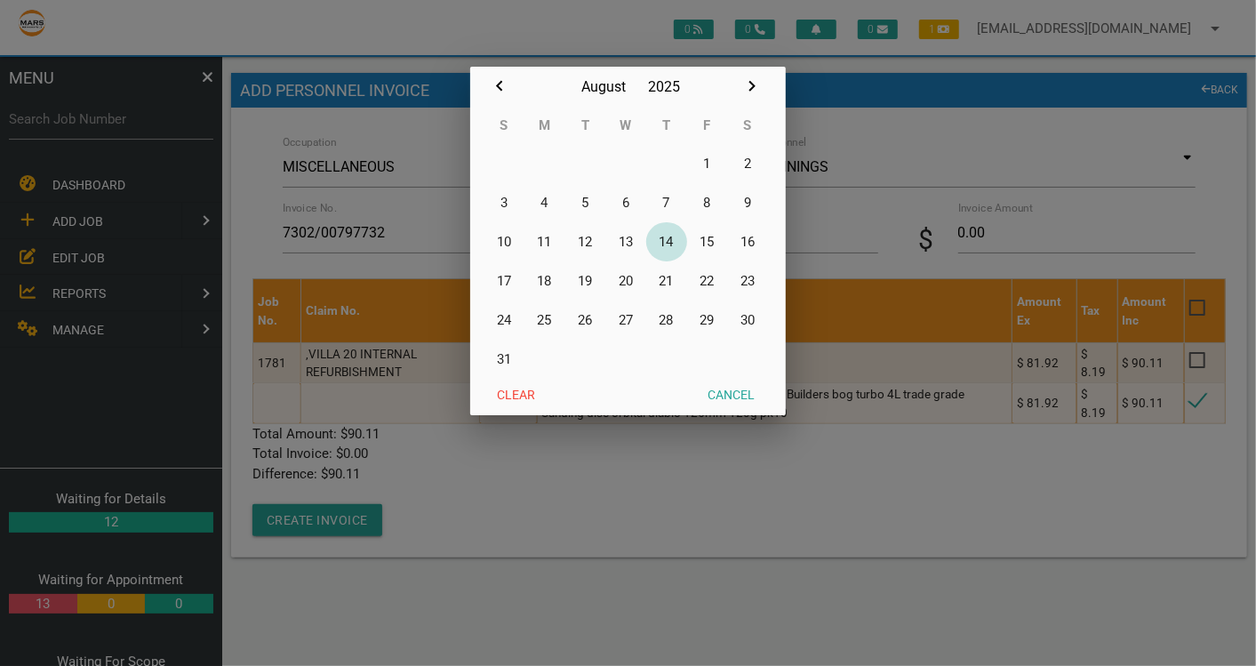
click at [663, 247] on button "14" at bounding box center [666, 241] width 41 height 39
type input "14/08/2025"
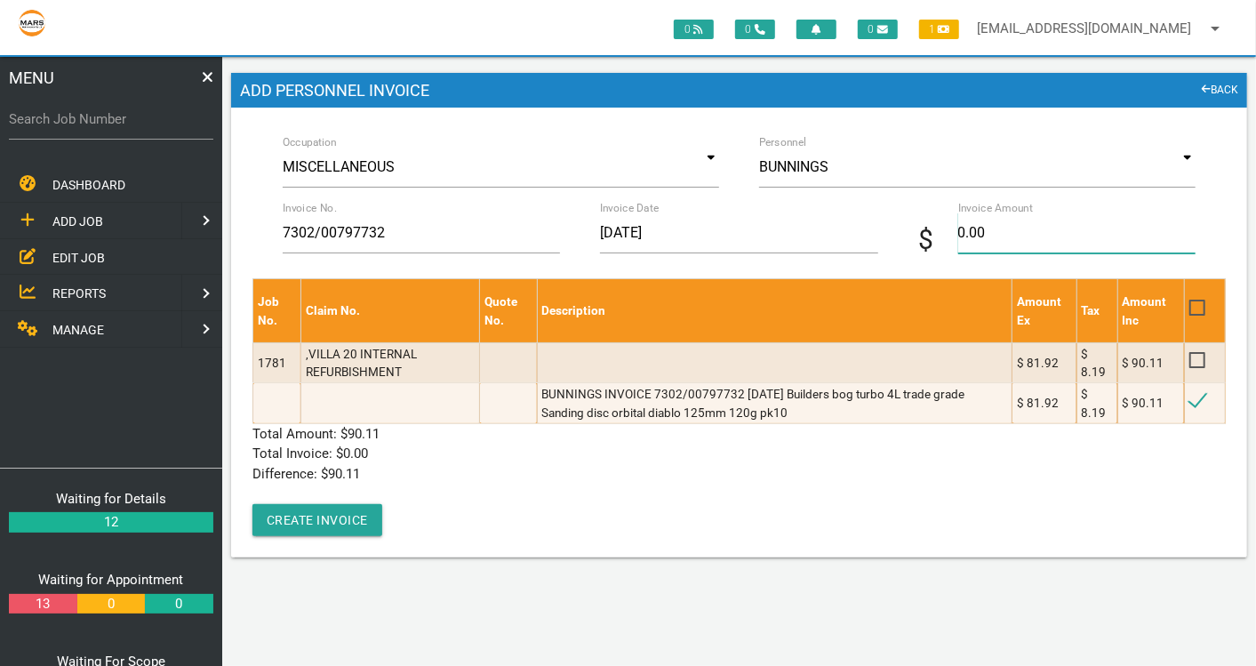
click at [971, 243] on input "0.00" at bounding box center [1077, 232] width 238 height 41
type input "90.11"
drag, startPoint x: 536, startPoint y: 480, endPoint x: 334, endPoint y: 457, distance: 203.0
click at [535, 480] on p "Difference: $ 90.11" at bounding box center [738, 474] width 973 height 20
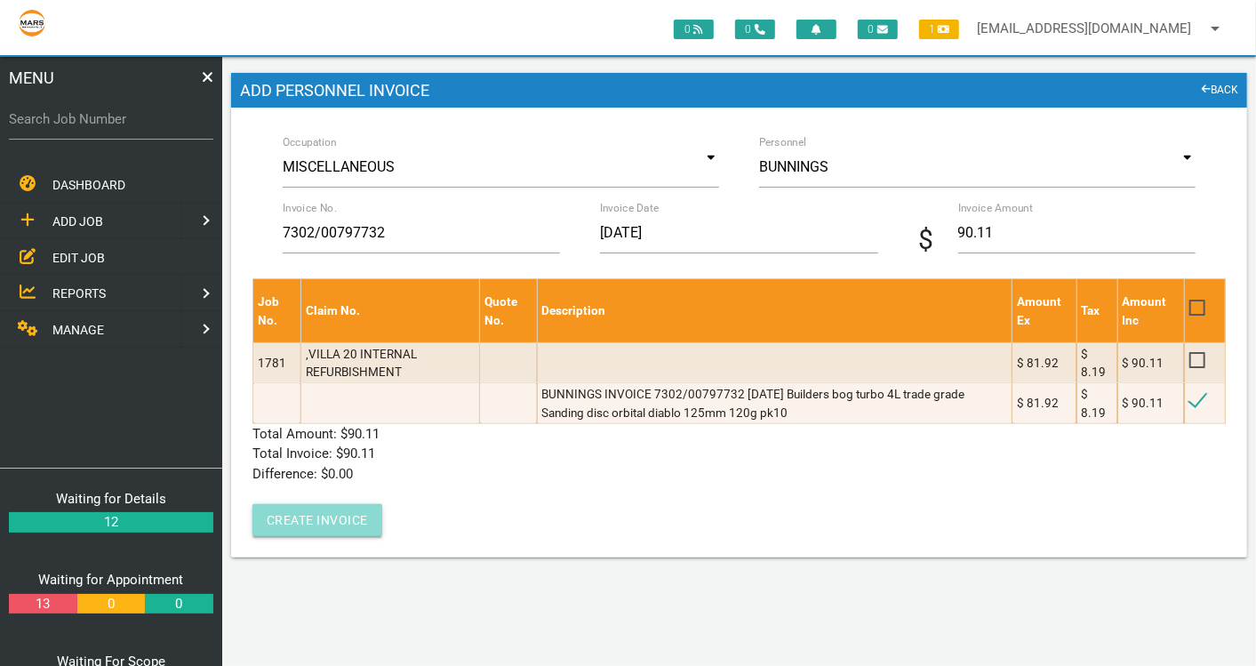
click at [320, 515] on button "Create Invoice" at bounding box center [317, 520] width 130 height 32
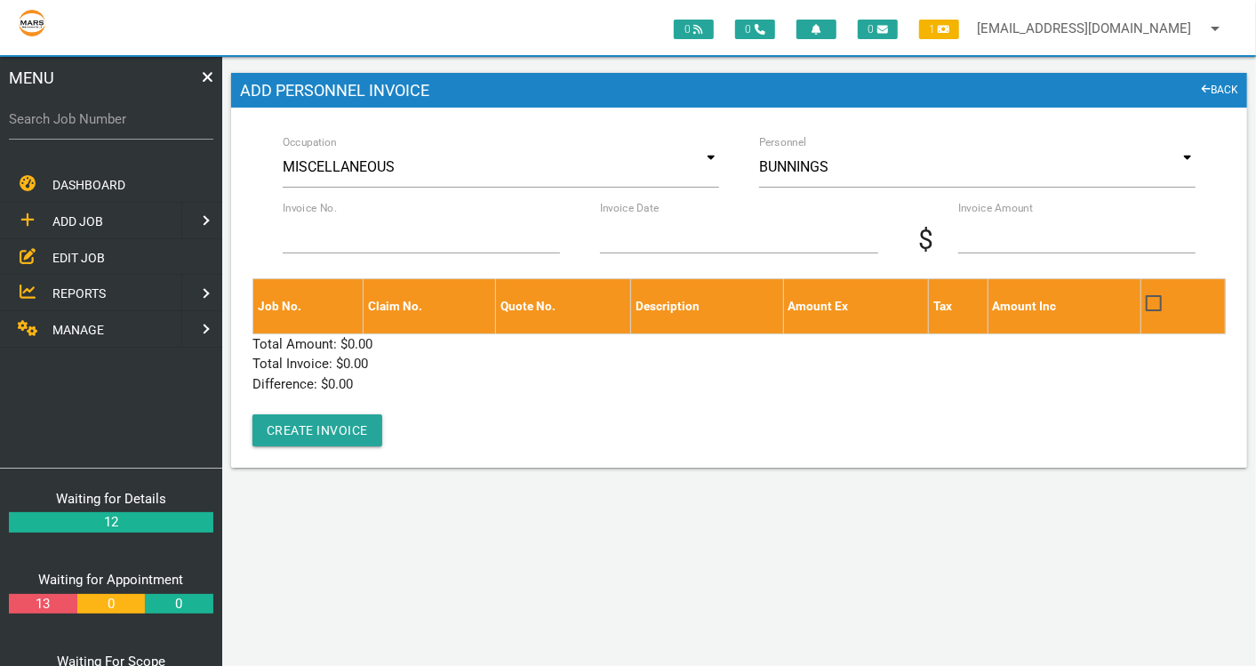
click at [144, 116] on label "Search Job Number" at bounding box center [111, 119] width 204 height 20
click at [144, 116] on input "Search Job Number" at bounding box center [111, 119] width 204 height 41
type input "1749"
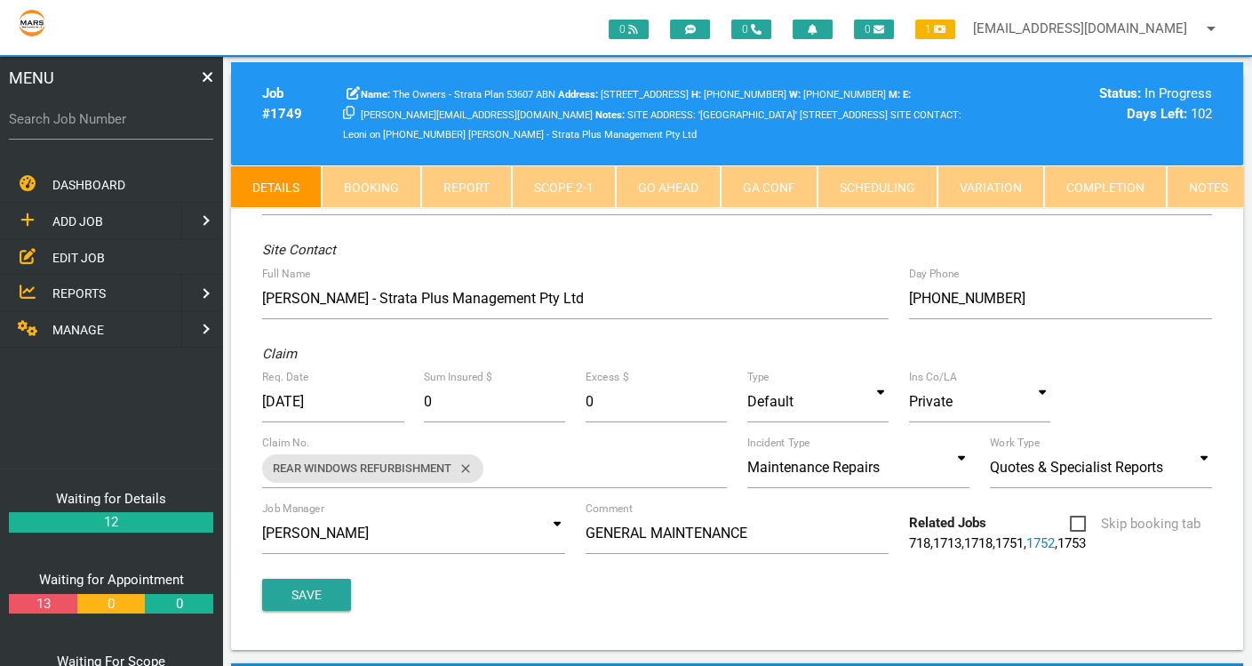
click at [532, 185] on link "Scope 2 - 1" at bounding box center [564, 186] width 104 height 43
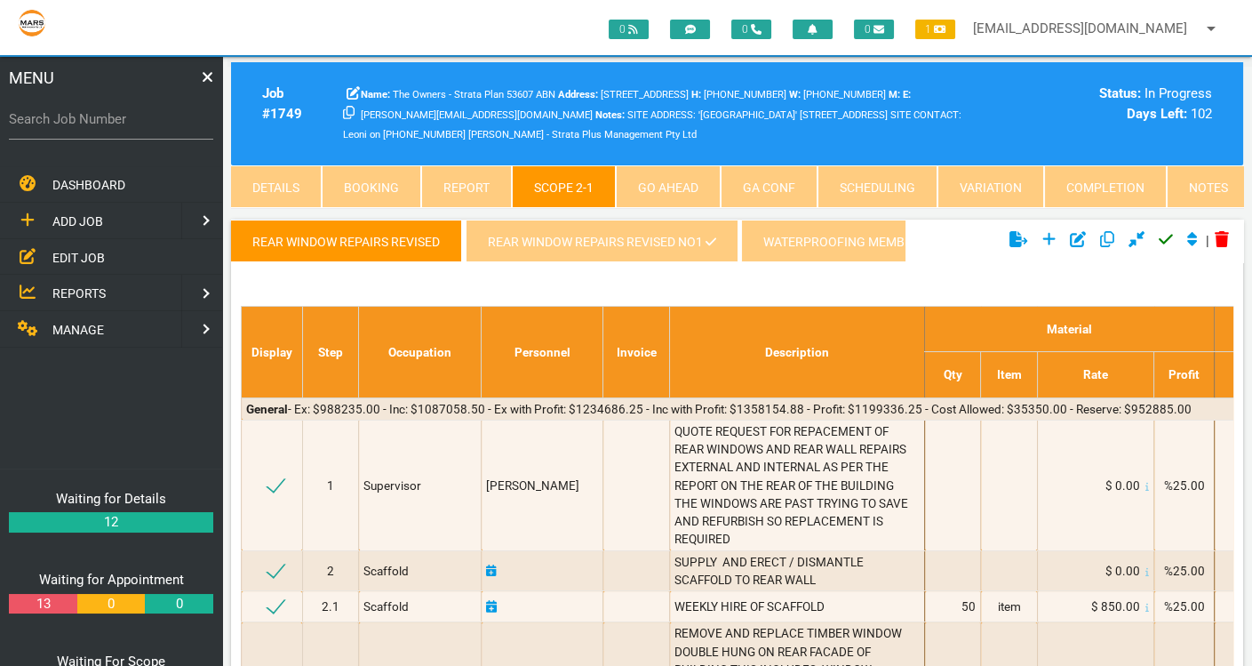
click at [627, 245] on link "REAR WINDOW REPAIRS REVISED NO1" at bounding box center [602, 240] width 272 height 43
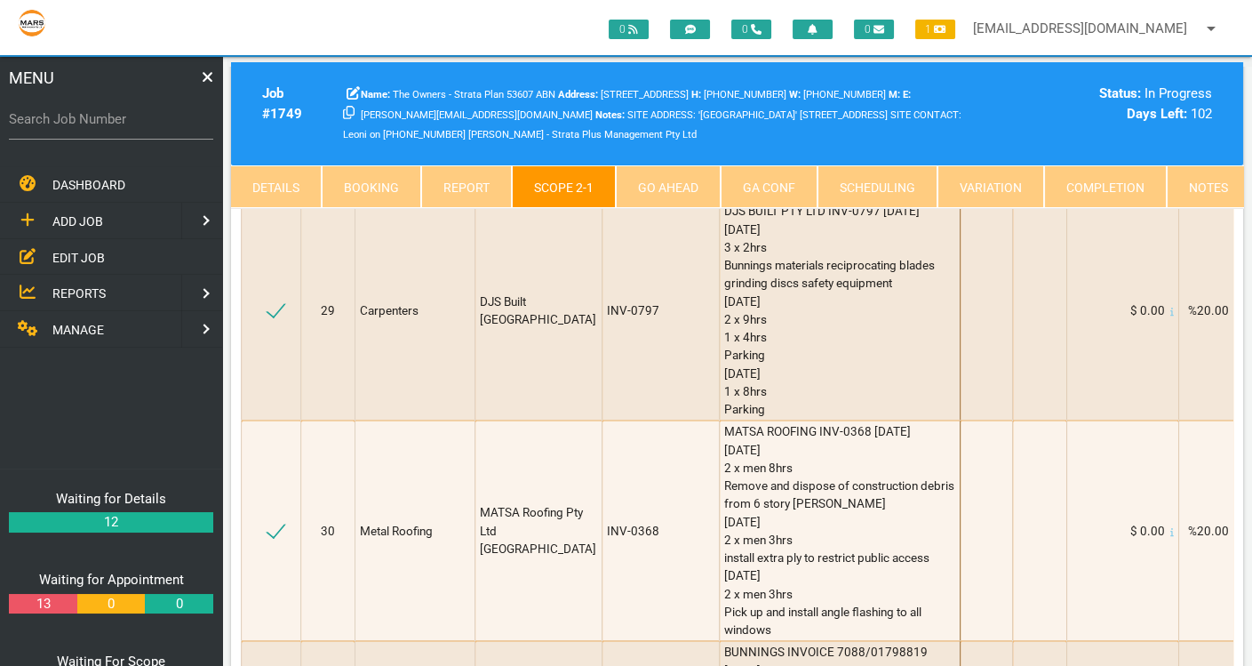
scroll to position [3550, 0]
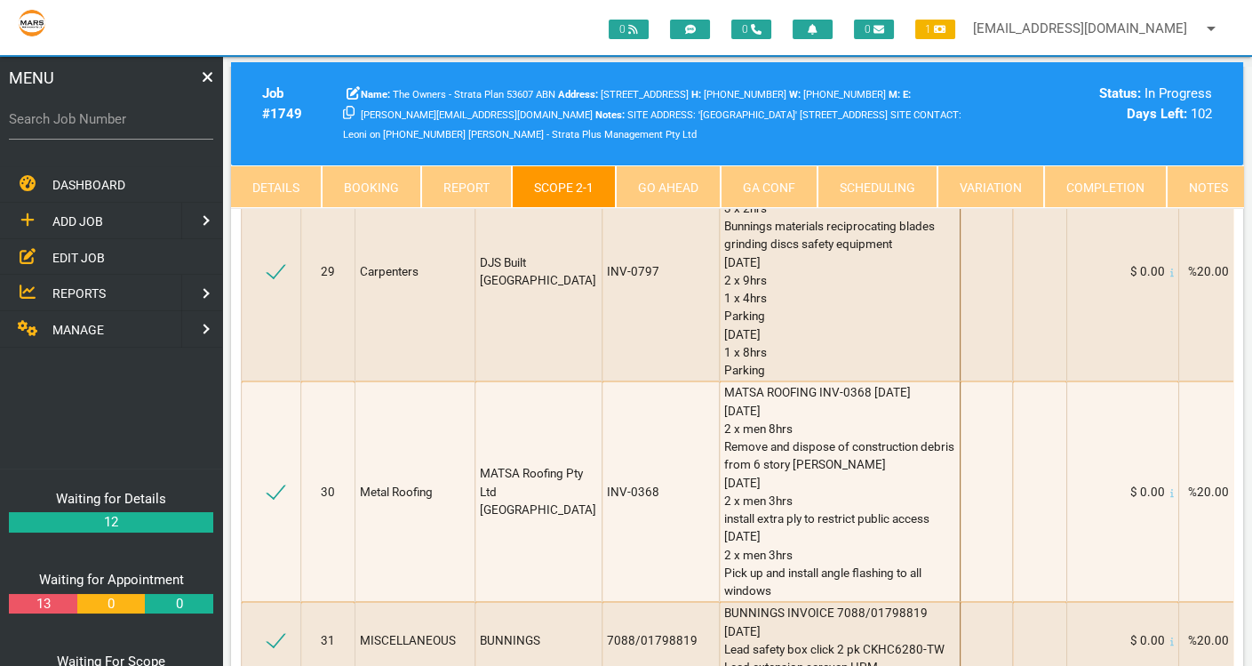
scroll to position [3554, 0]
type textarea "a"
type textarea "S"
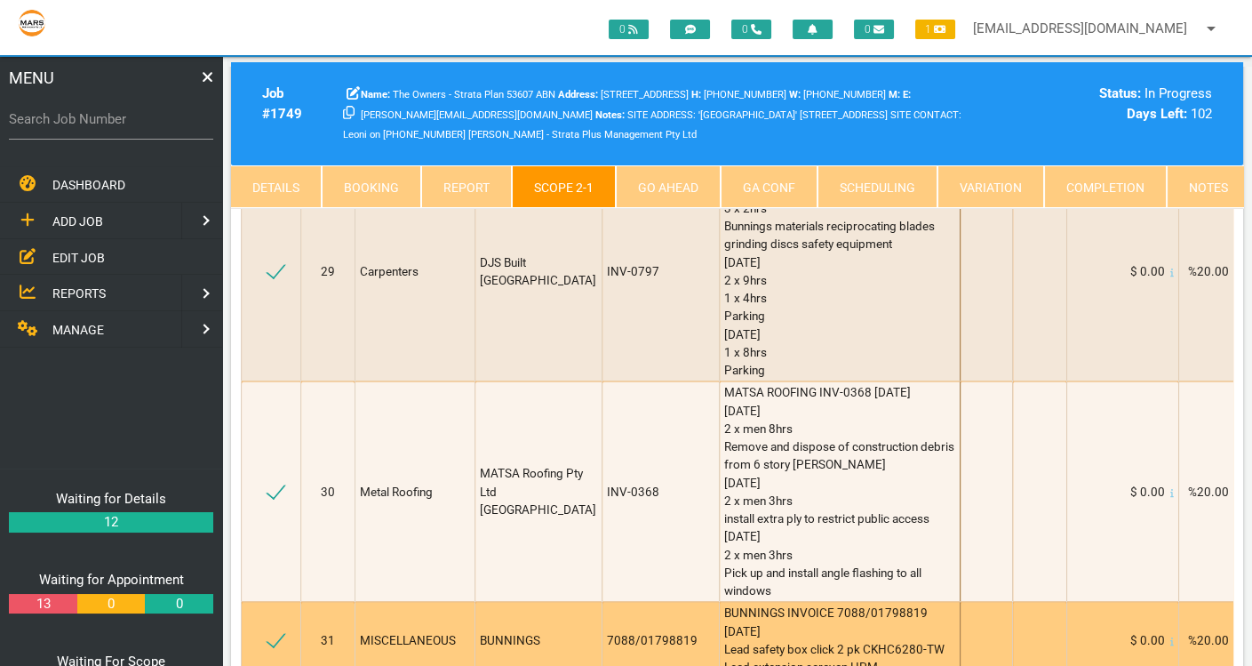
type textarea "ALSPEC INVOICE SI00704174 [DATE] Trim Angle 50x50mm x 6.5m - Mill"
click at [669, 602] on td "7088/01798819" at bounding box center [660, 640] width 117 height 76
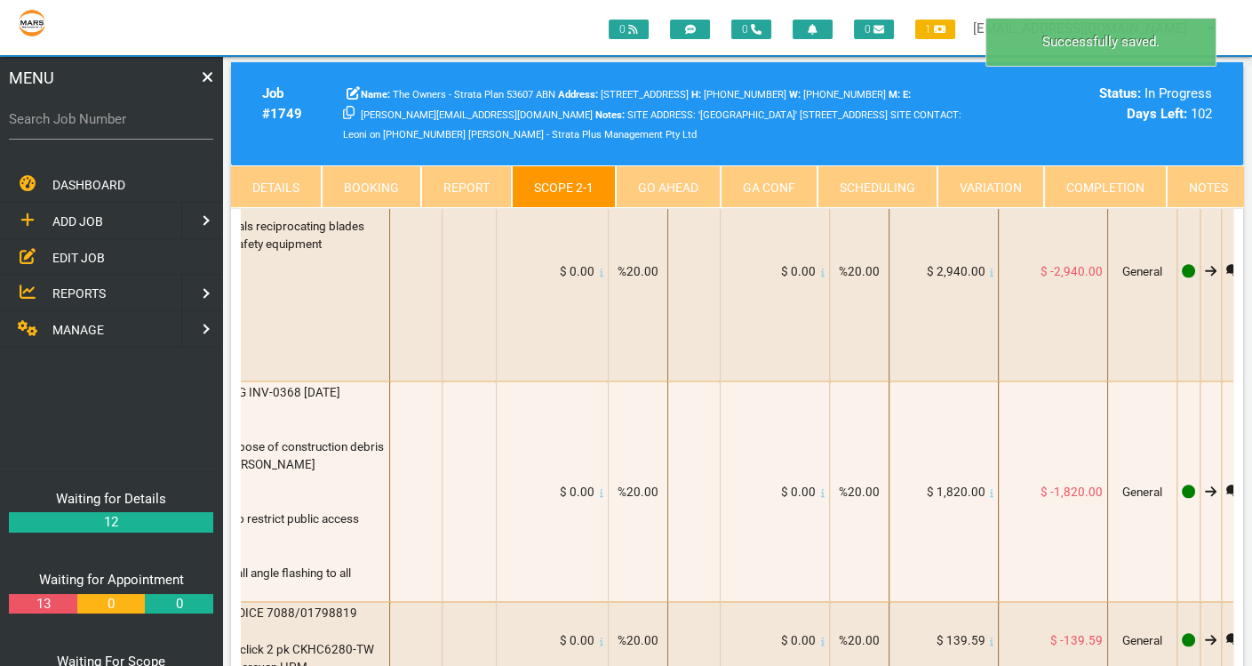
scroll to position [0, 574]
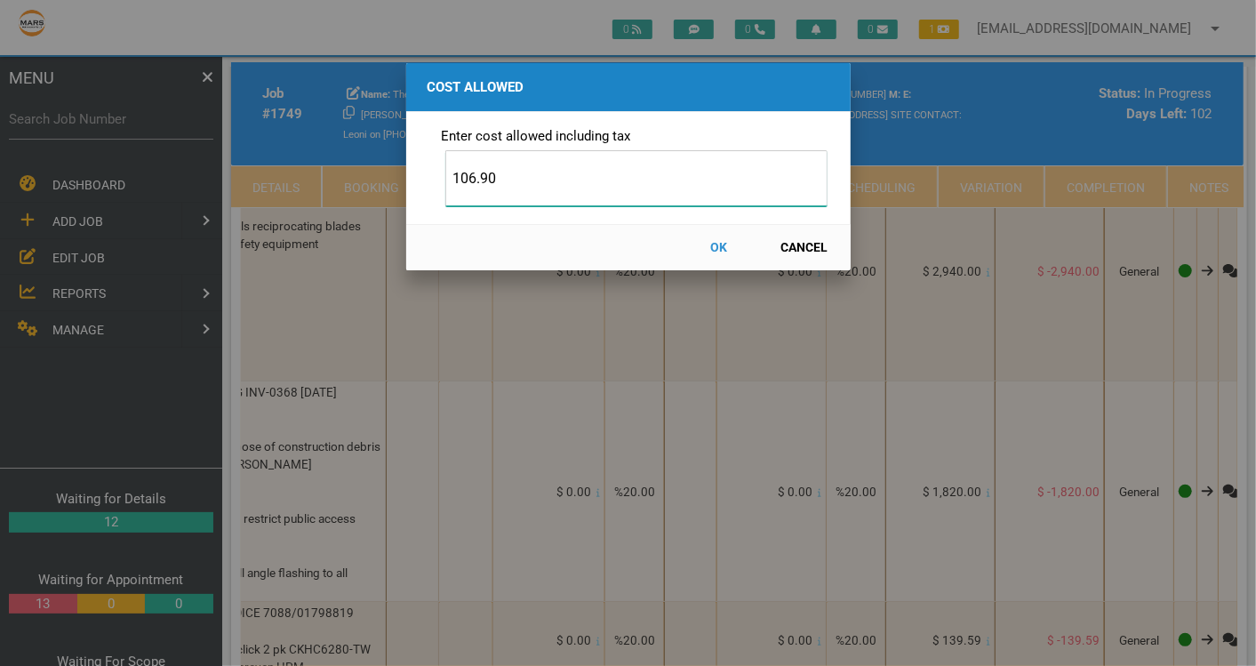
type input "106.90"
click at [716, 247] on button "OK" at bounding box center [719, 247] width 78 height 31
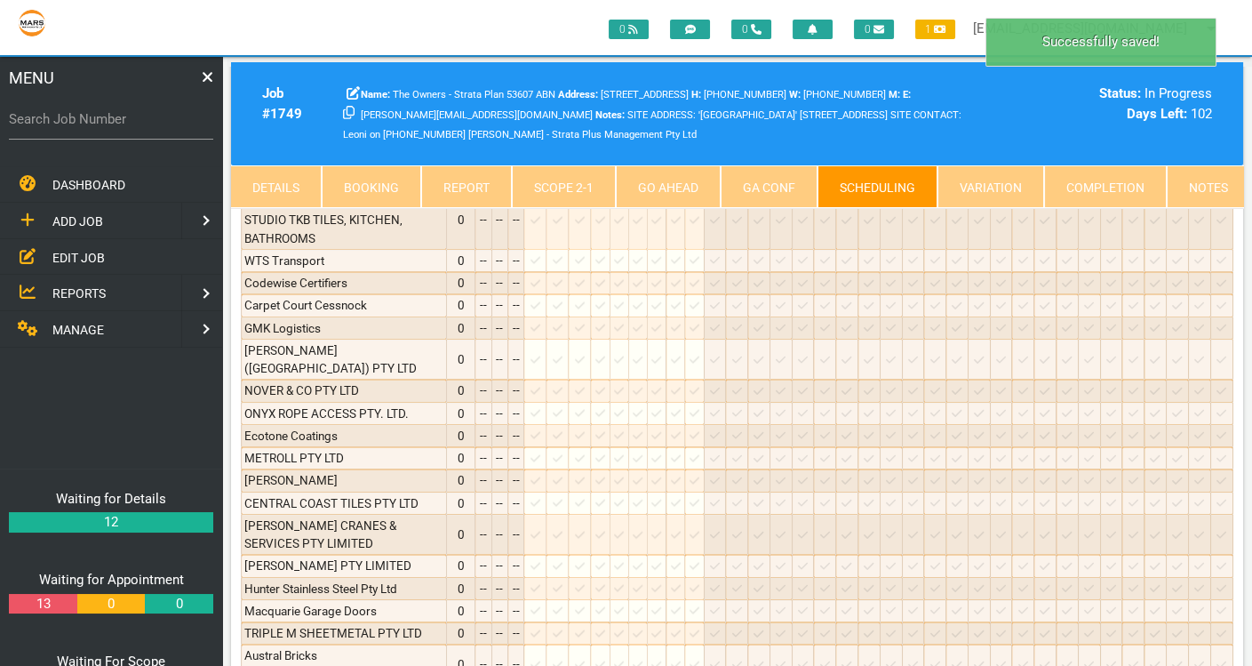
scroll to position [0, 0]
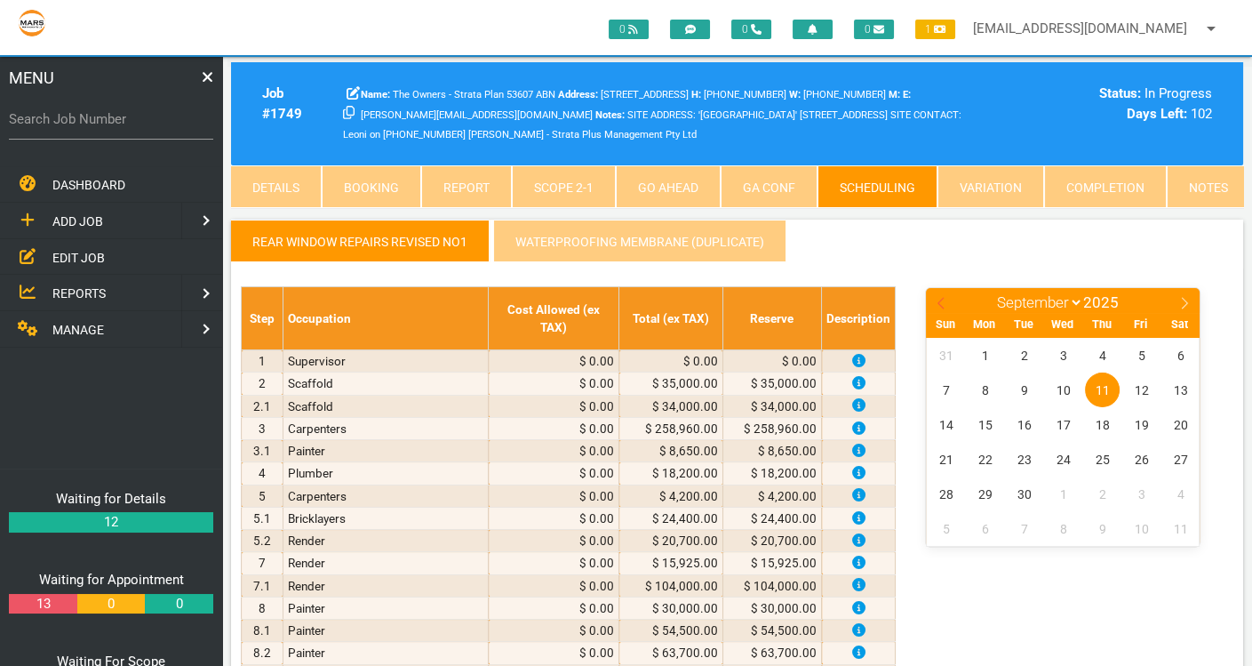
click at [937, 298] on icon at bounding box center [941, 303] width 12 height 12
select select "7"
click at [1028, 451] on span "19" at bounding box center [1024, 459] width 35 height 35
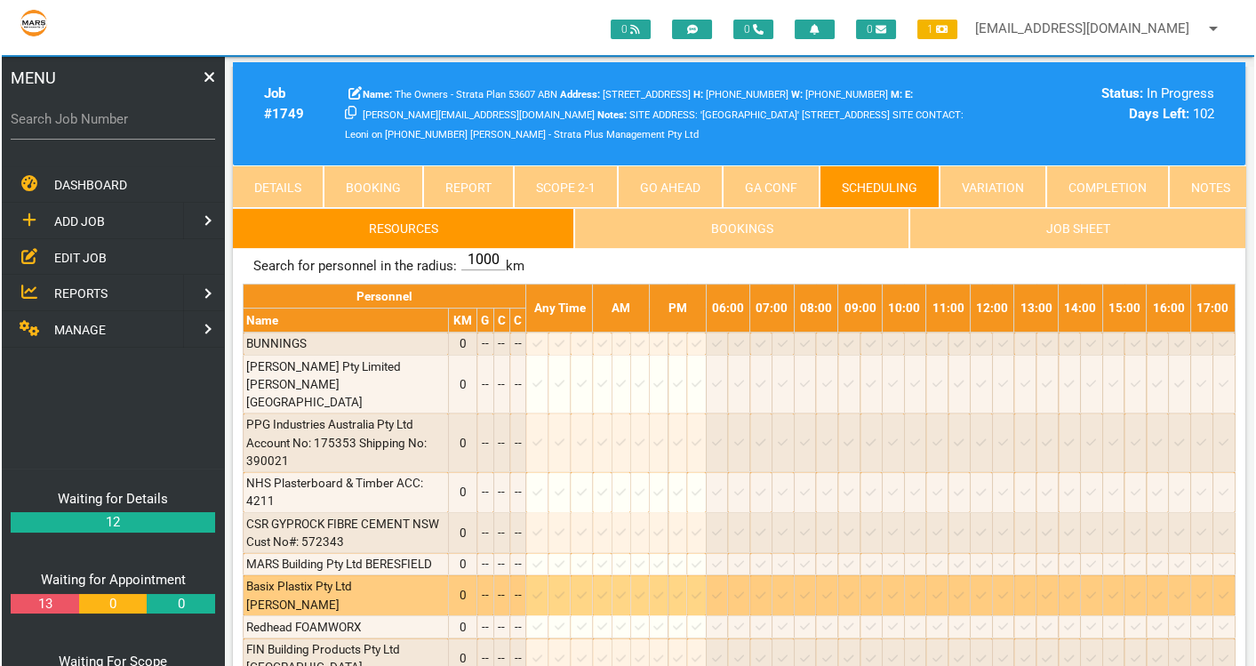
scroll to position [2155, 0]
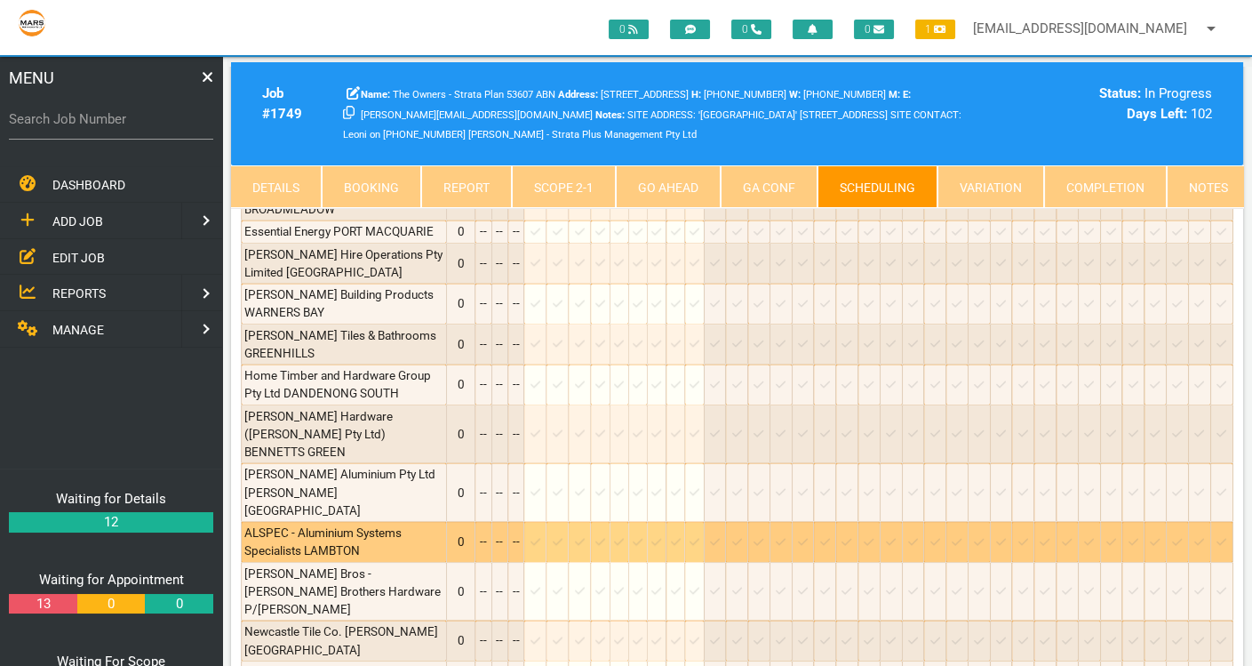
click at [540, 536] on icon at bounding box center [535, 542] width 10 height 12
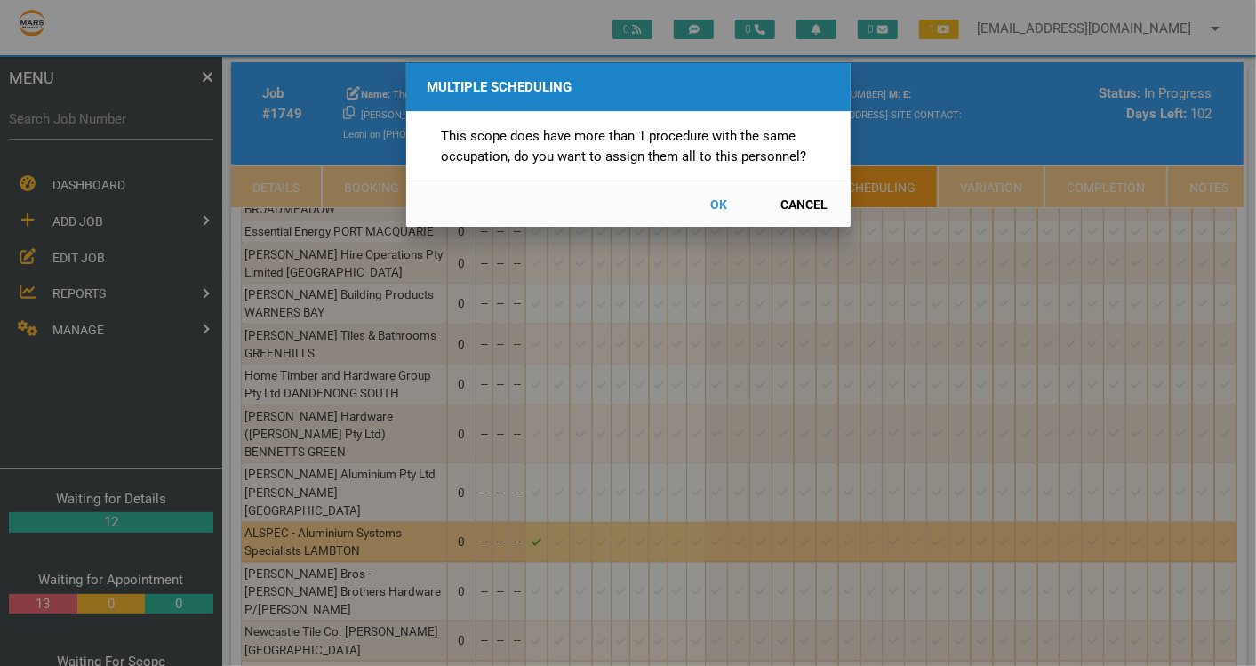
click at [810, 195] on button "Cancel" at bounding box center [804, 203] width 78 height 31
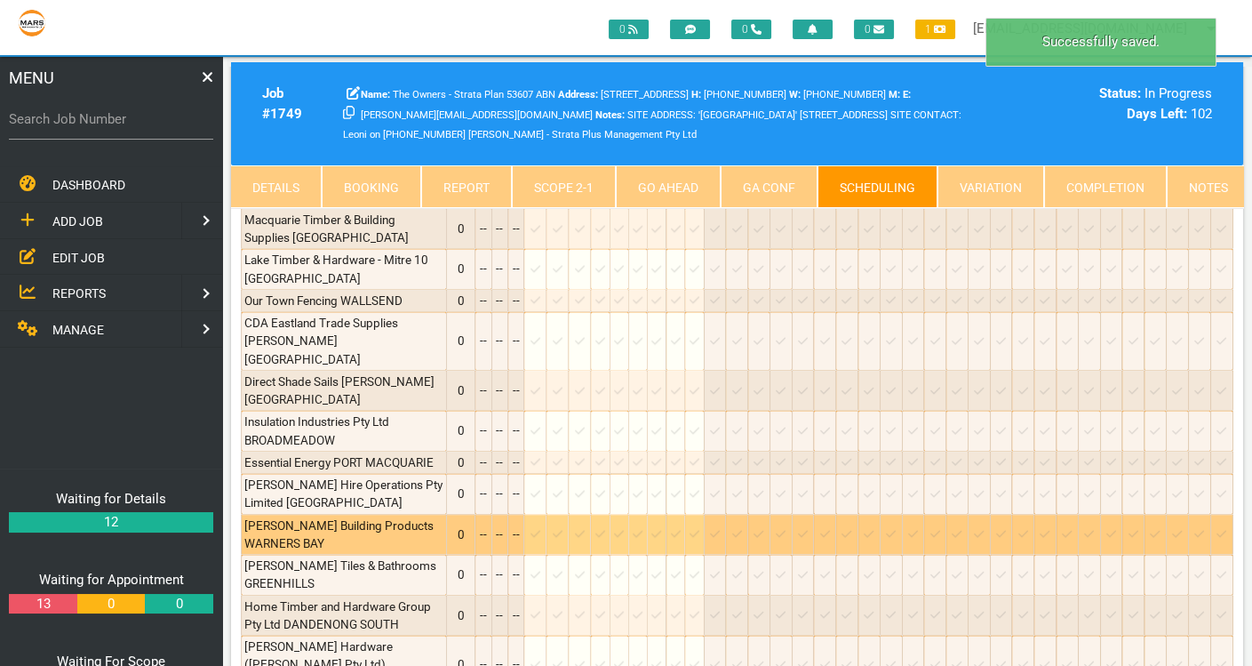
scroll to position [772, 0]
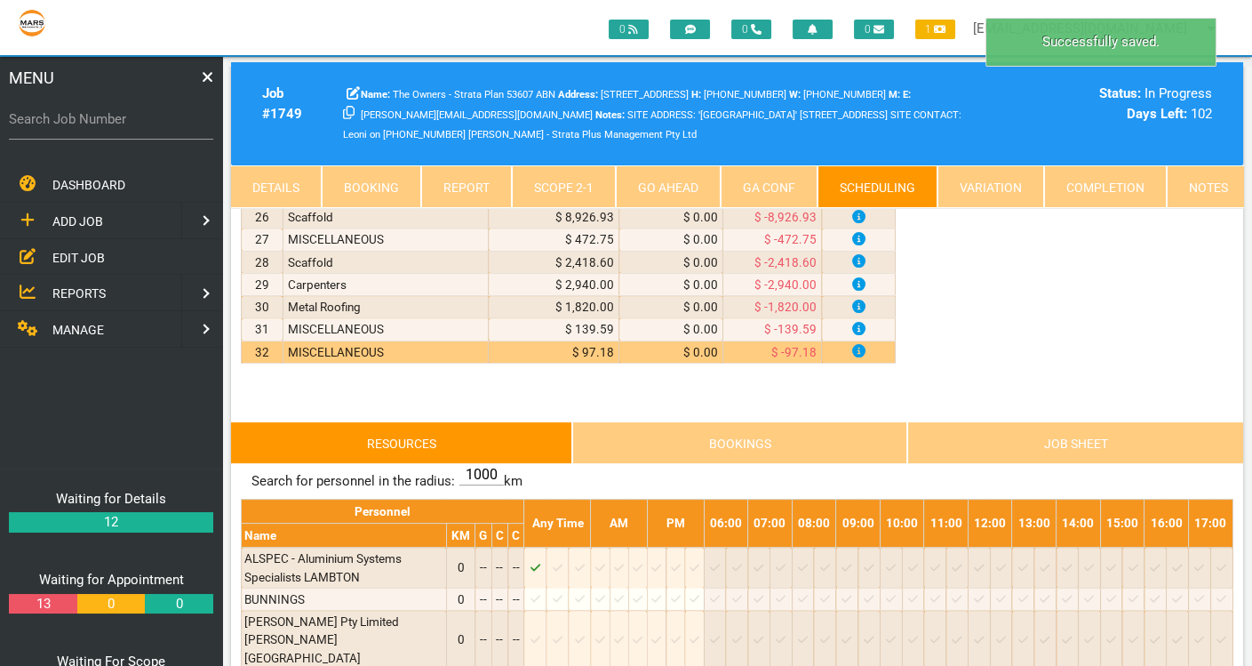
click at [525, 194] on link "Scope 2 - 1" at bounding box center [564, 186] width 104 height 43
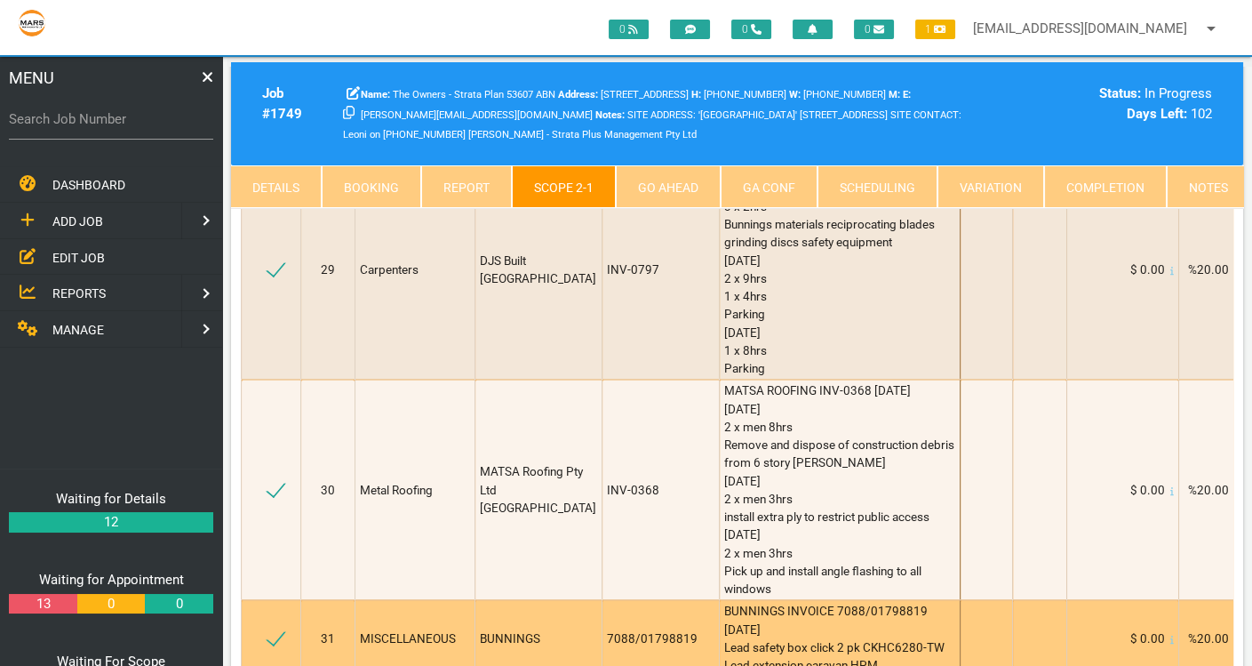
scroll to position [3554, 0]
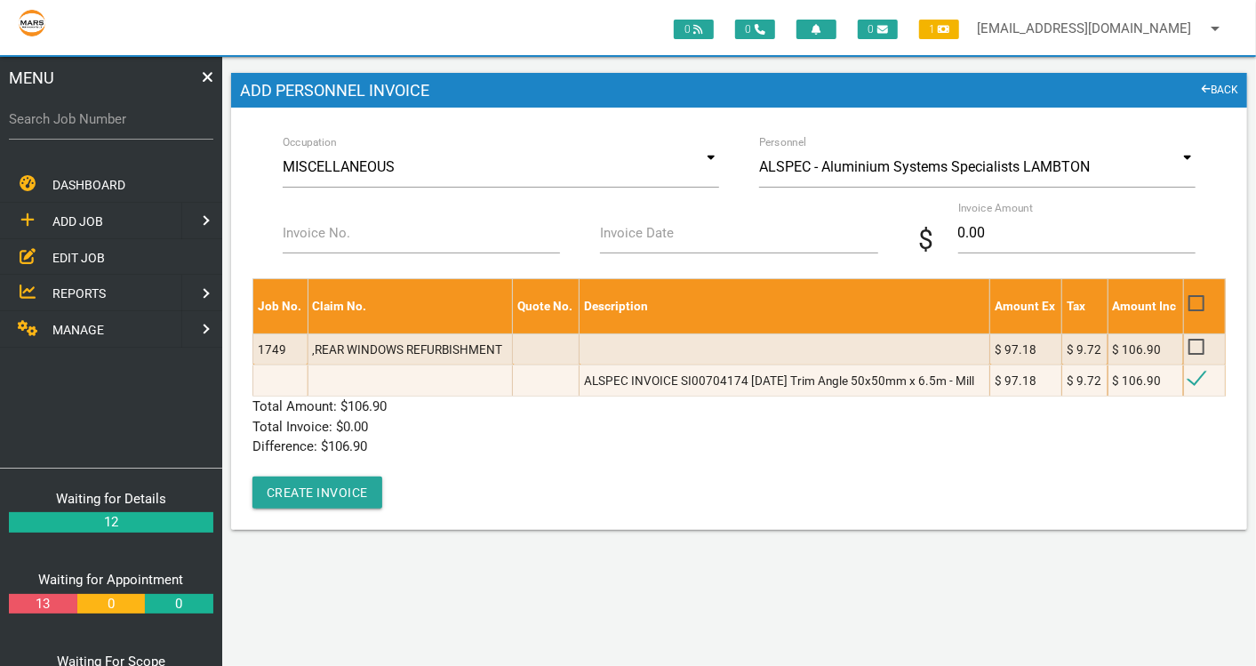
click at [323, 235] on label "Invoice No." at bounding box center [317, 233] width 68 height 20
click at [323, 235] on input "Invoice No." at bounding box center [422, 232] width 278 height 41
type input "SI00704174"
click at [677, 223] on input "Invoice Date" at bounding box center [739, 232] width 278 height 41
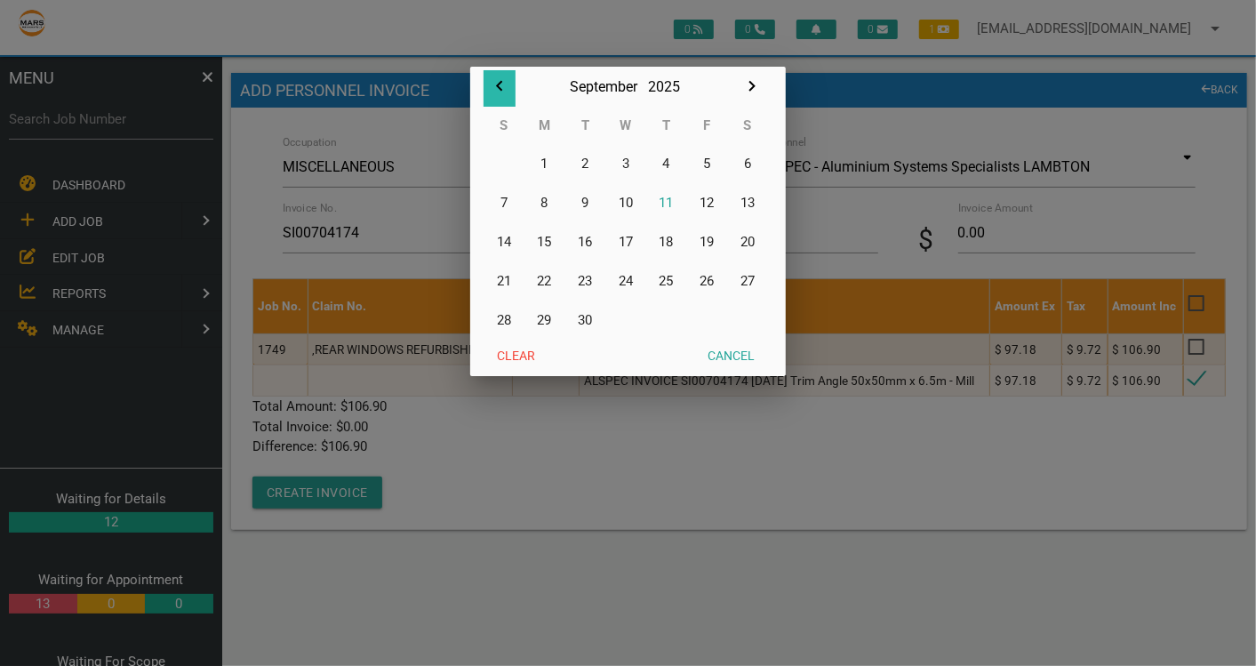
click at [501, 78] on icon "button" at bounding box center [499, 86] width 21 height 21
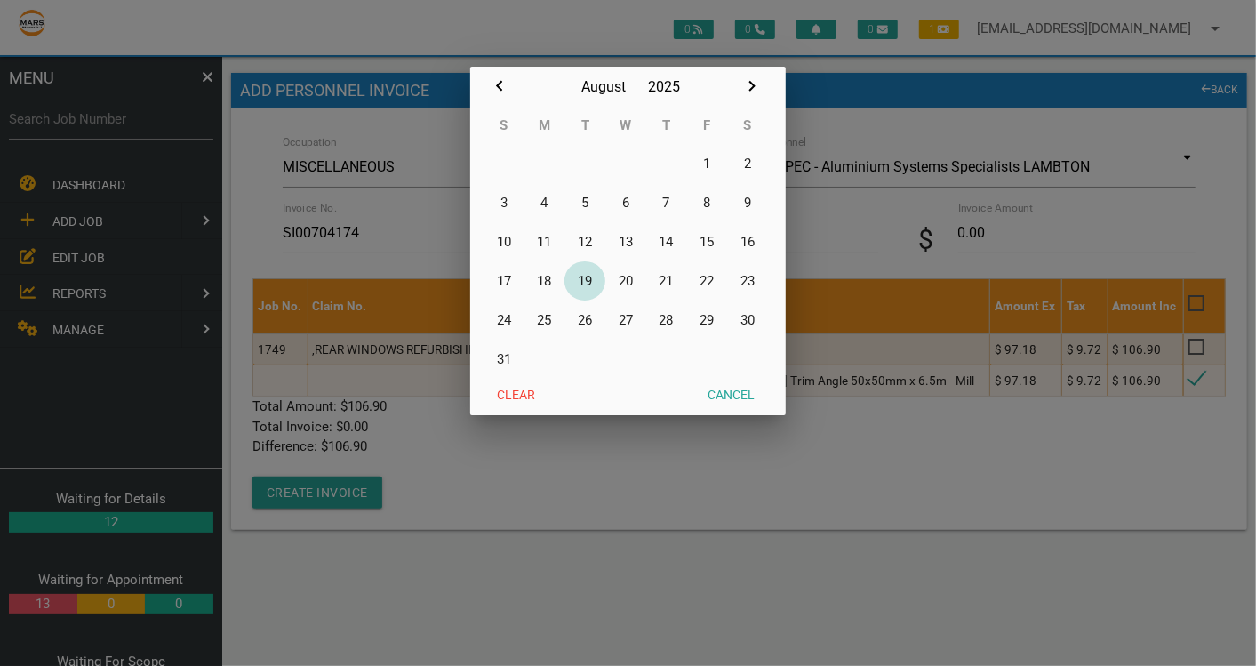
click at [586, 280] on button "19" at bounding box center [584, 280] width 41 height 39
type input "[DATE]"
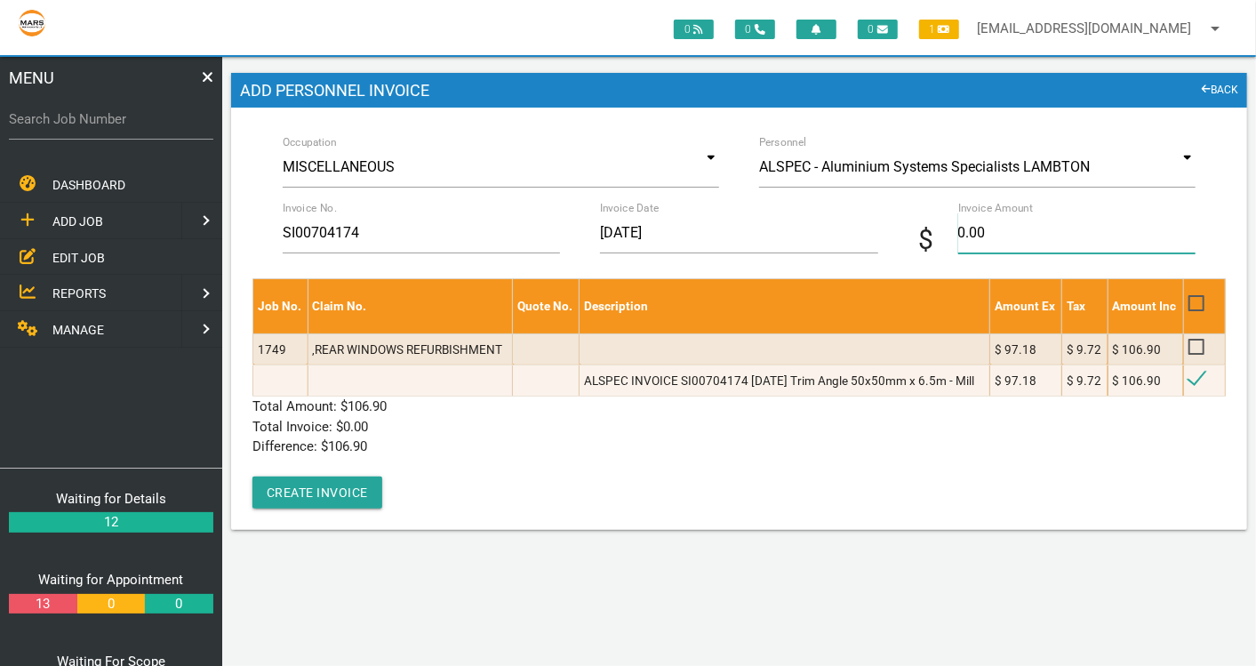
click at [989, 231] on input "0.00" at bounding box center [1077, 232] width 238 height 41
type input "106.90"
click at [904, 418] on p "Total Invoice: $ 106.90" at bounding box center [738, 427] width 973 height 20
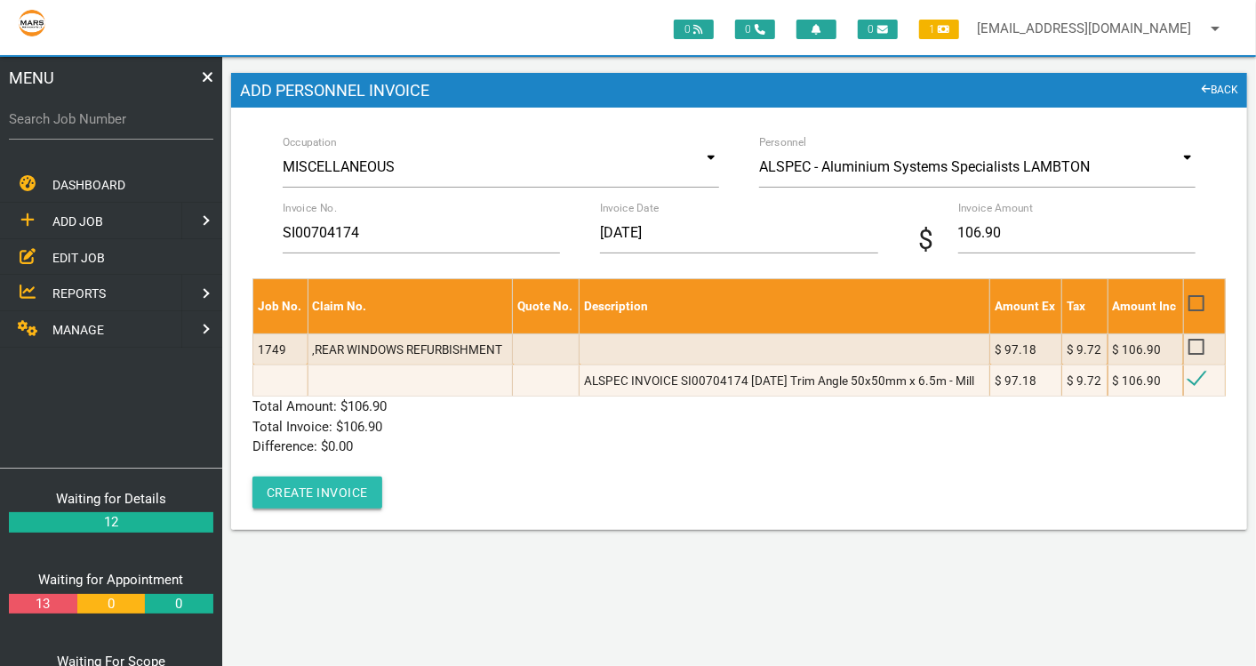
click at [307, 490] on button "Create Invoice" at bounding box center [317, 492] width 130 height 32
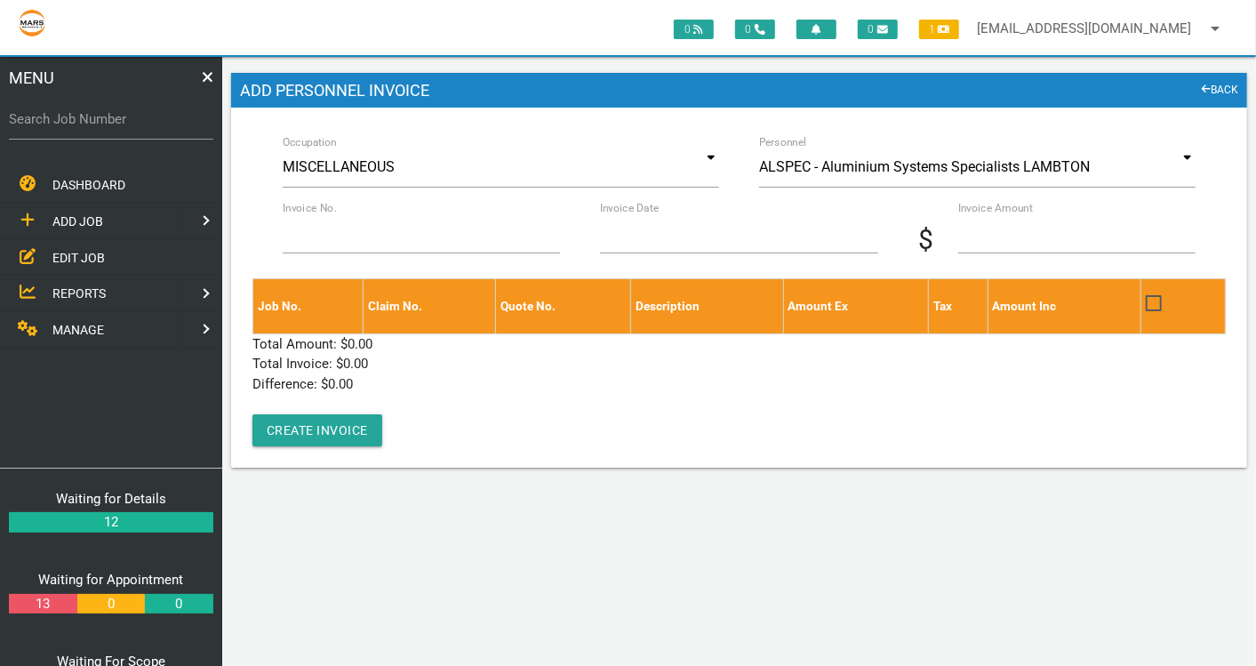
click at [84, 118] on label "Search Job Number" at bounding box center [111, 119] width 204 height 20
click at [84, 118] on input "Search Job Number" at bounding box center [111, 119] width 204 height 41
type input "1740"
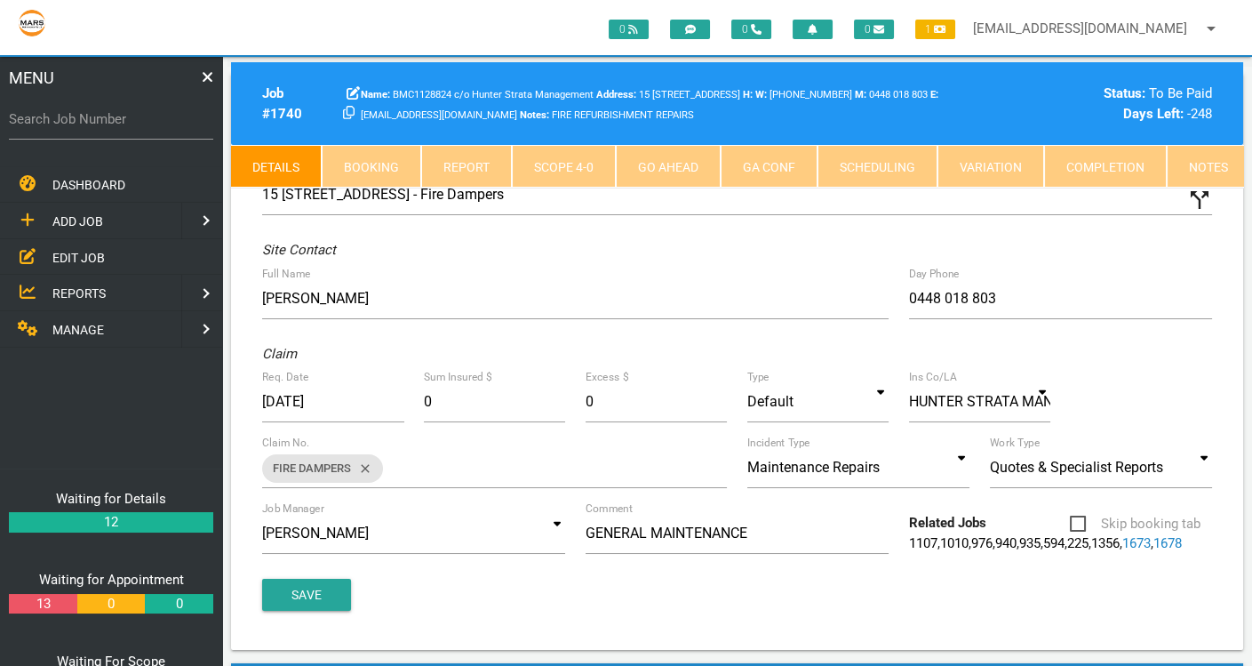
click at [550, 160] on link "Scope 4 - 0" at bounding box center [564, 166] width 104 height 43
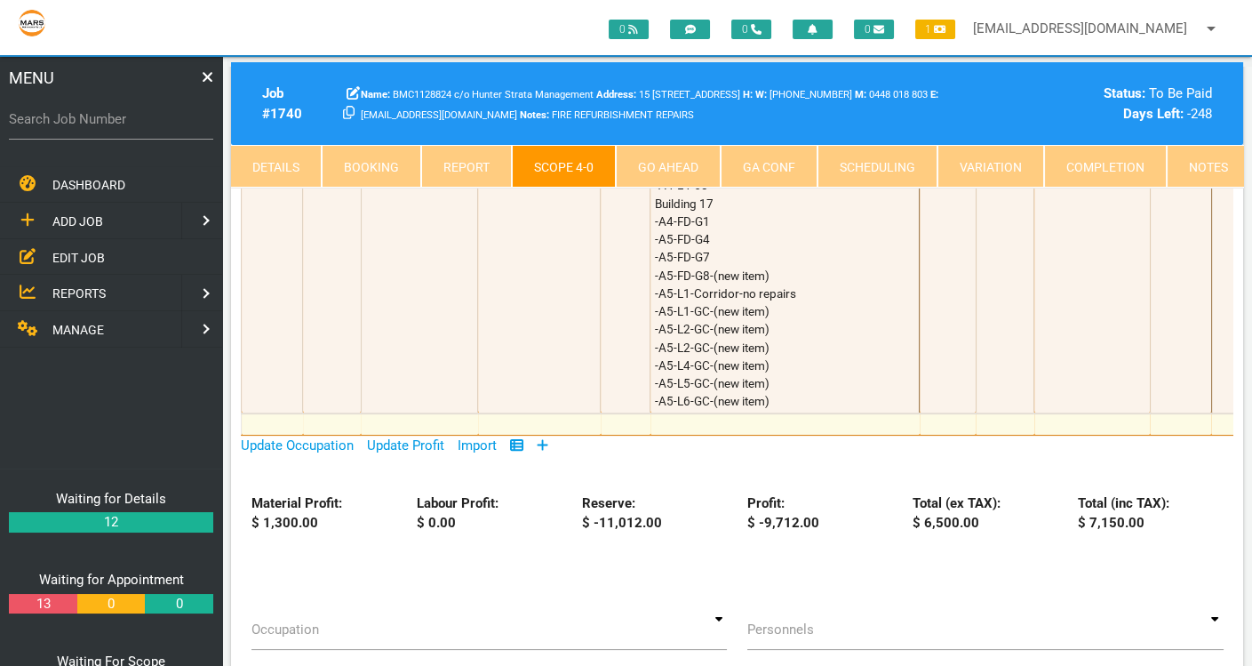
scroll to position [690, 0]
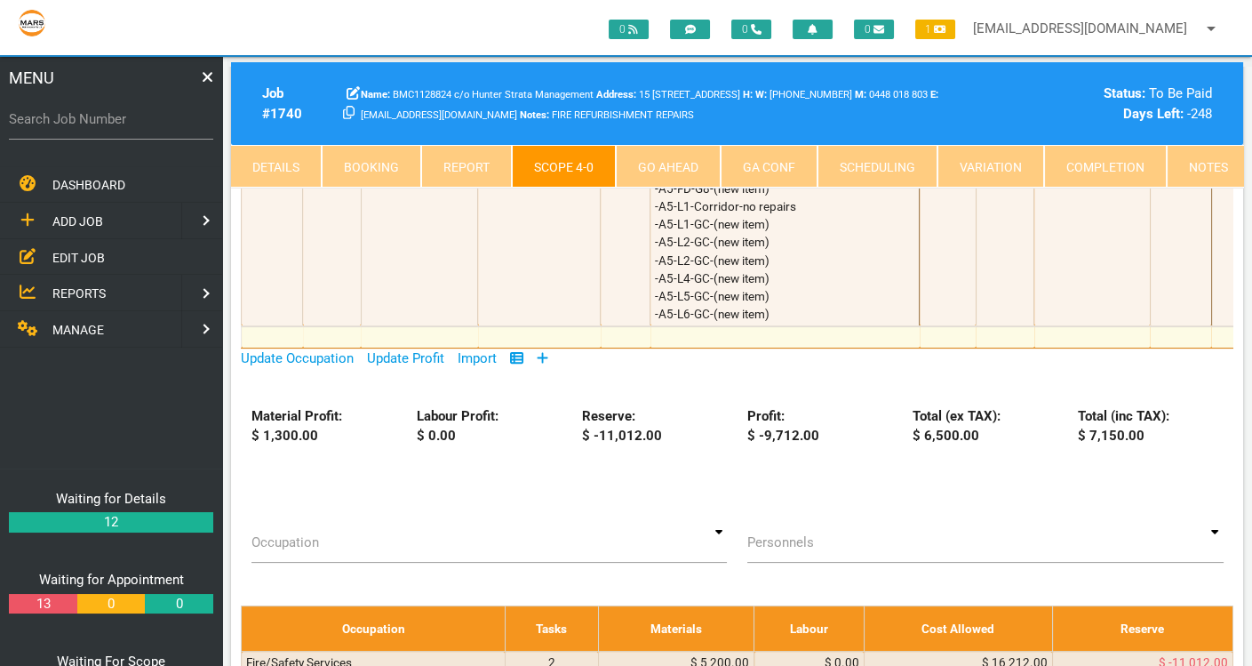
click at [547, 359] on icon at bounding box center [543, 357] width 12 height 13
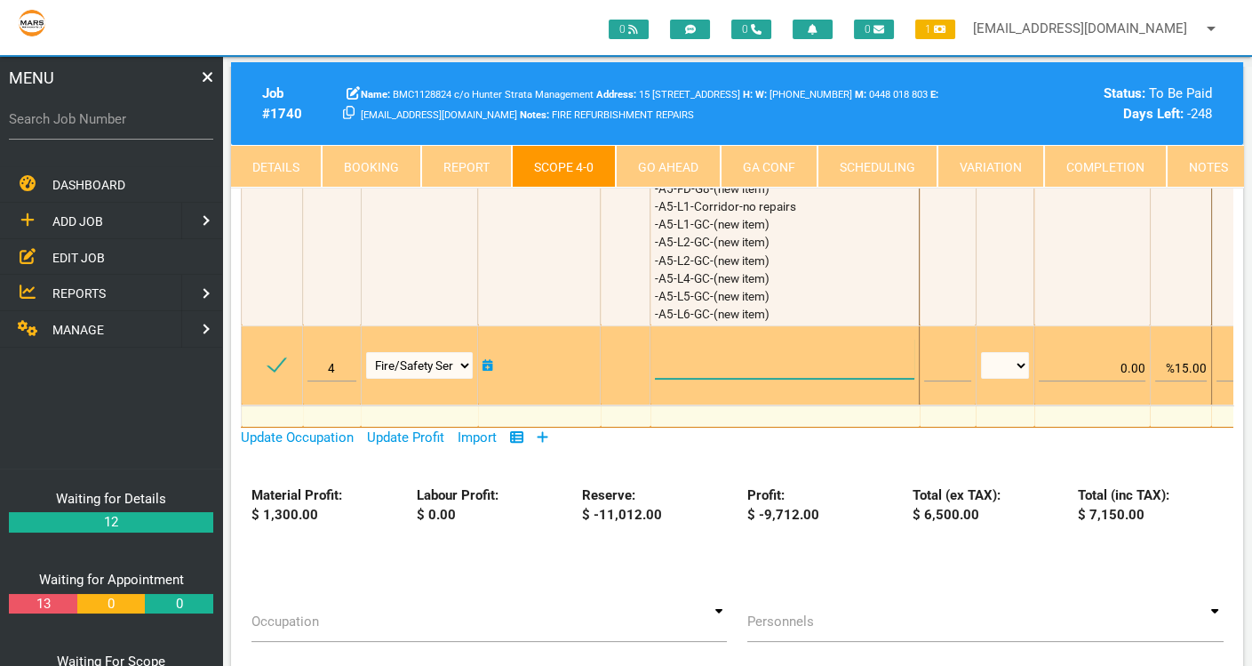
click at [659, 364] on textarea at bounding box center [784, 359] width 259 height 40
type textarea "a"
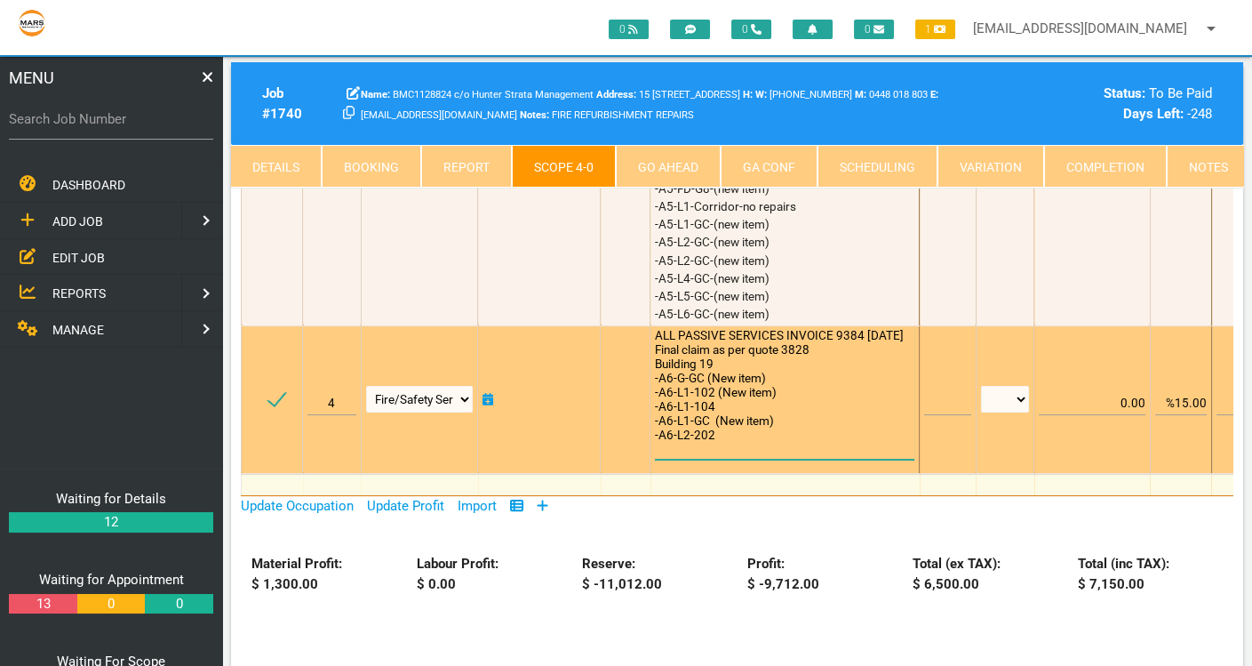
scroll to position [0, 0]
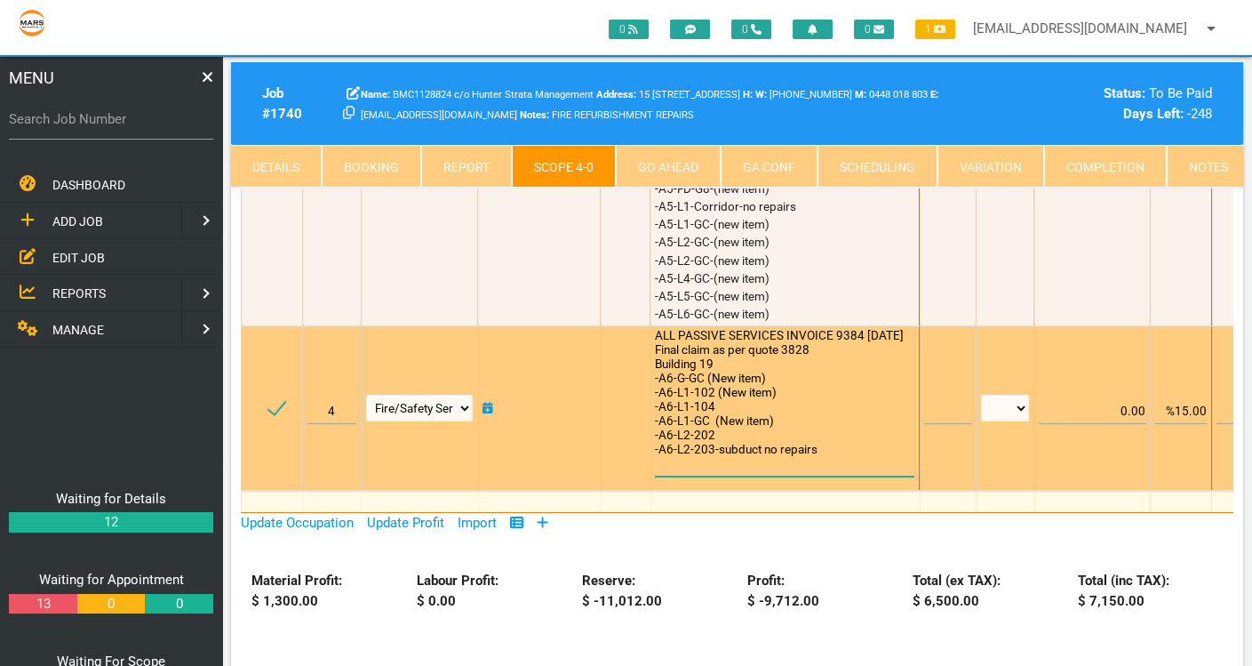
type textarea "ALL PASSIVE SERVICES INVOICE 9384 [DATE] Final claim as per quote 3828 Building…"
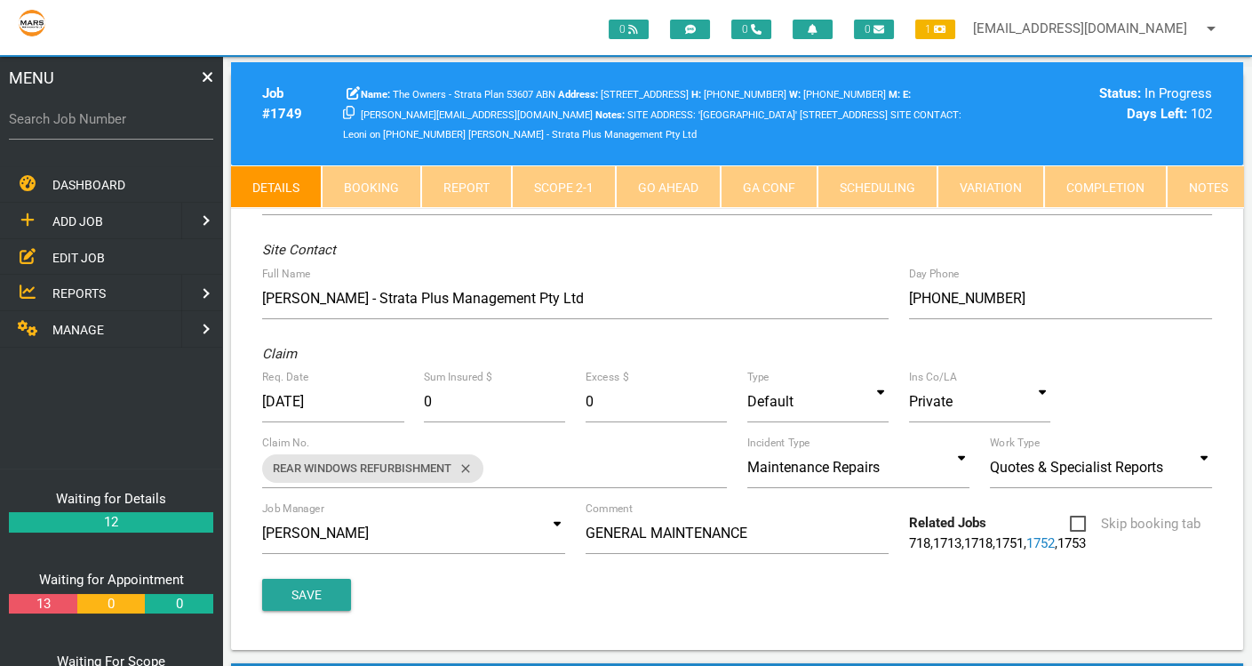
click at [88, 315] on link "MANAGE" at bounding box center [88, 329] width 185 height 36
click at [135, 220] on link "PERSONNEL" at bounding box center [88, 220] width 185 height 36
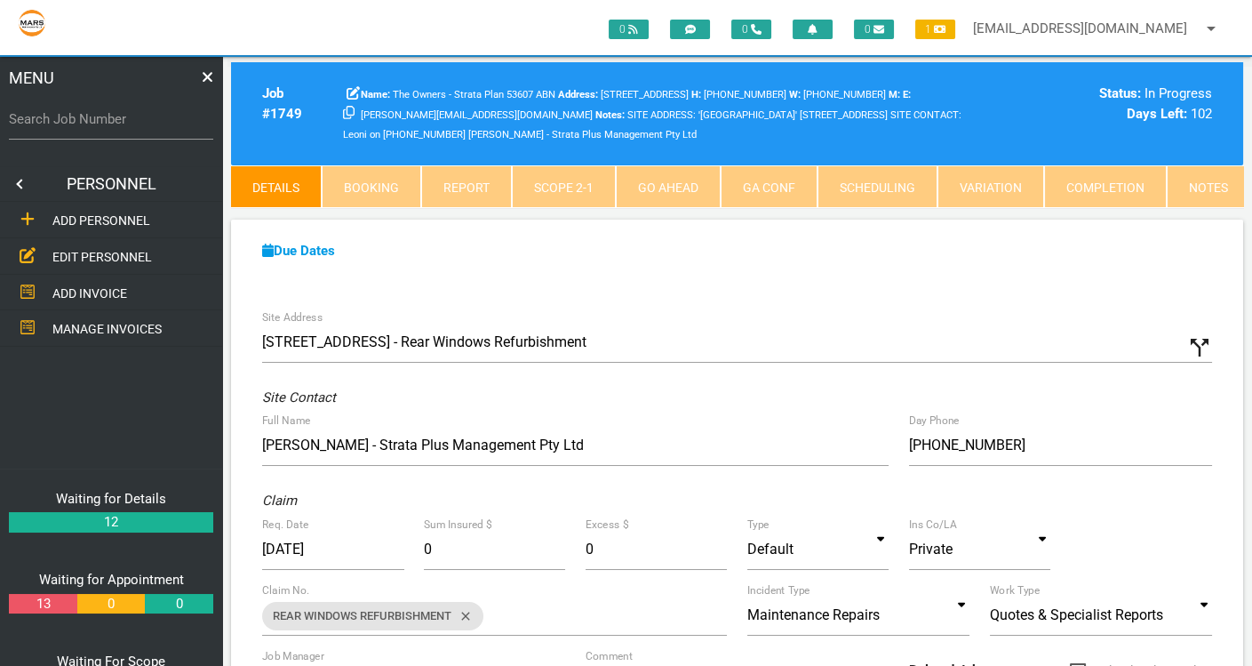
click at [124, 251] on span "EDIT PERSONNEL" at bounding box center [102, 257] width 100 height 14
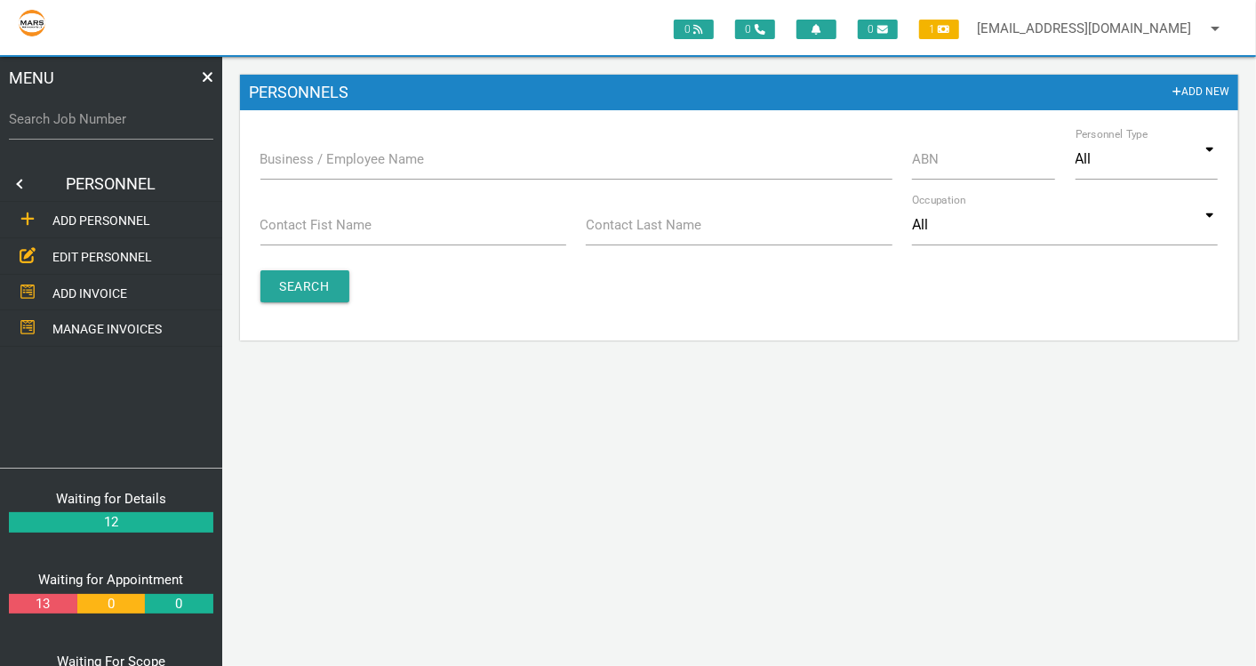
click at [331, 162] on label "Business / Employee Name" at bounding box center [342, 159] width 164 height 20
click at [331, 162] on input "Business / Employee Name" at bounding box center [576, 159] width 632 height 41
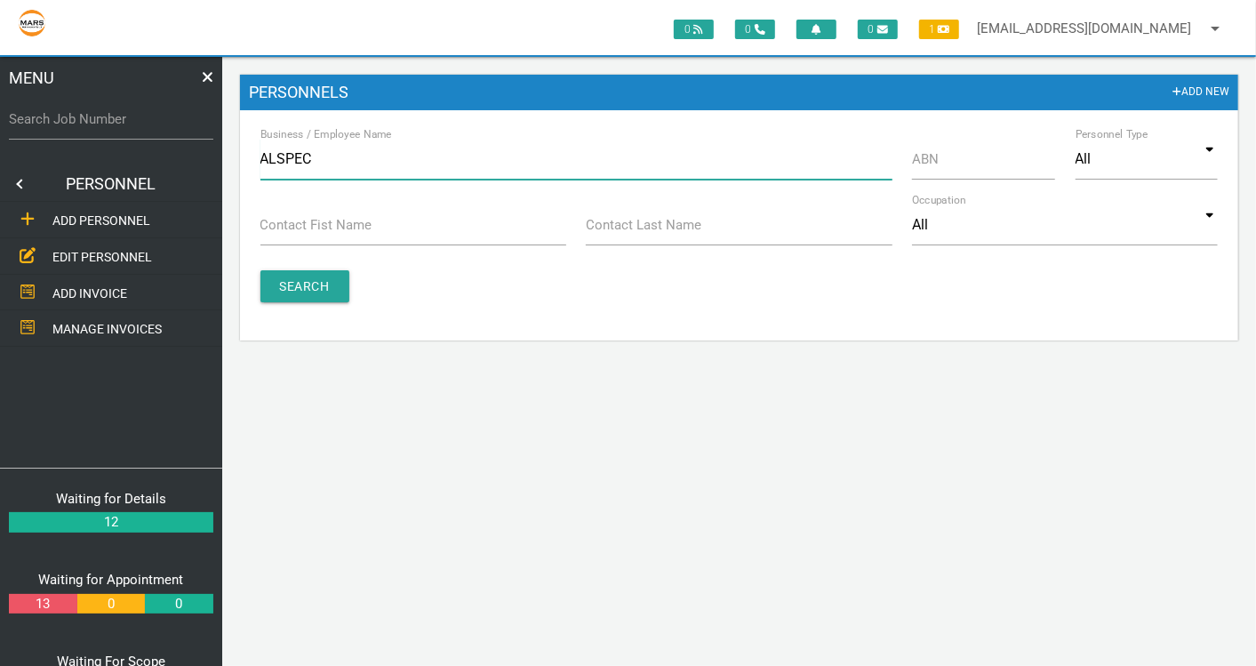
type input "ALSPEC"
click at [324, 284] on input "Search" at bounding box center [304, 286] width 89 height 32
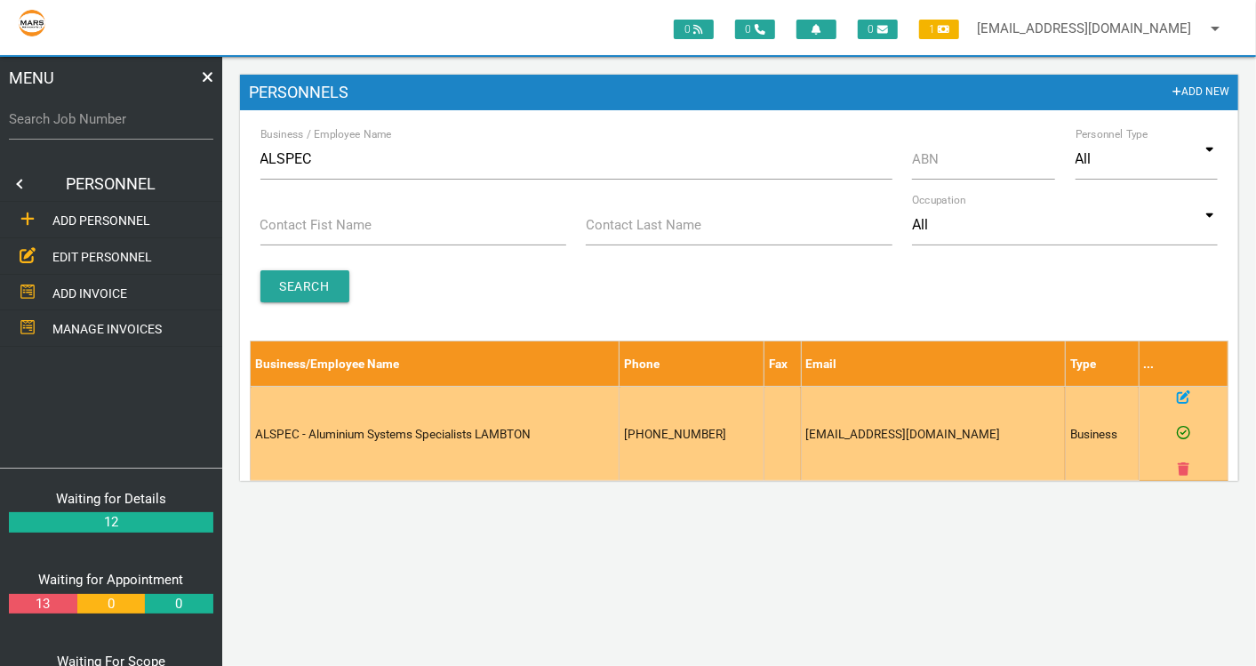
click at [1187, 396] on icon at bounding box center [1182, 396] width 13 height 13
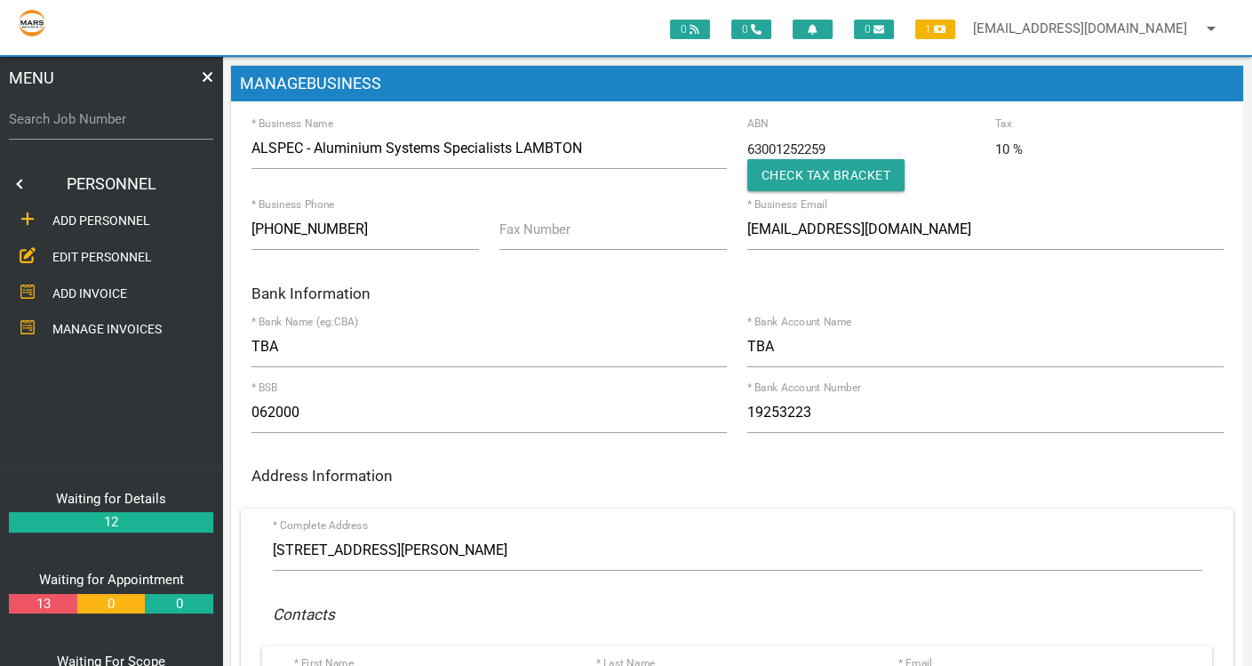
click at [108, 261] on span "EDIT PERSONNEL" at bounding box center [102, 257] width 100 height 14
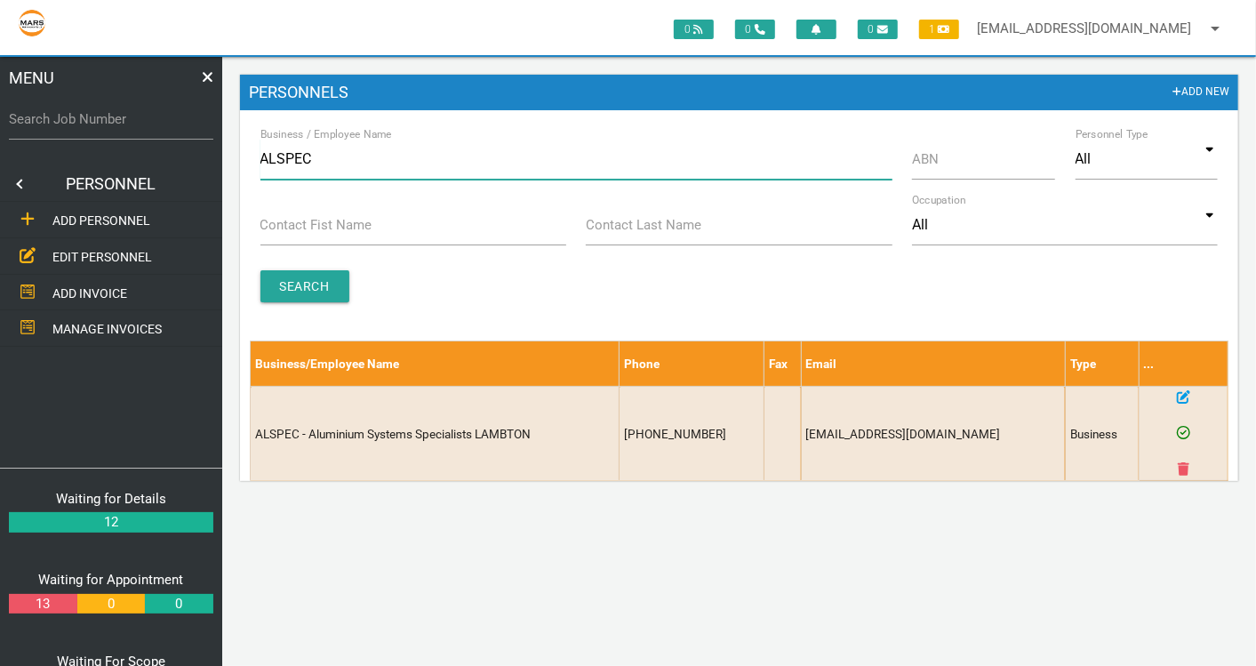
click at [280, 158] on input "ALSPEC" at bounding box center [576, 159] width 632 height 41
type input "ALL PASSIVE"
click at [311, 288] on input "Search" at bounding box center [304, 286] width 89 height 32
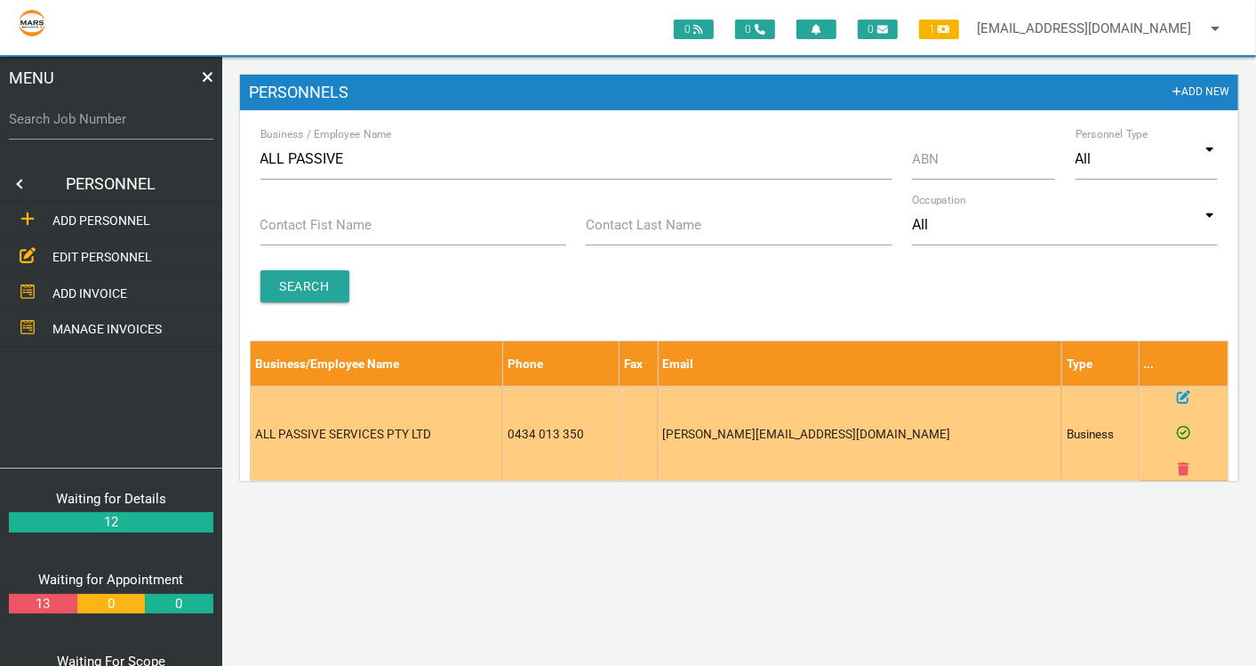
click at [1184, 392] on icon at bounding box center [1182, 396] width 13 height 13
